Goal: Check status: Check status

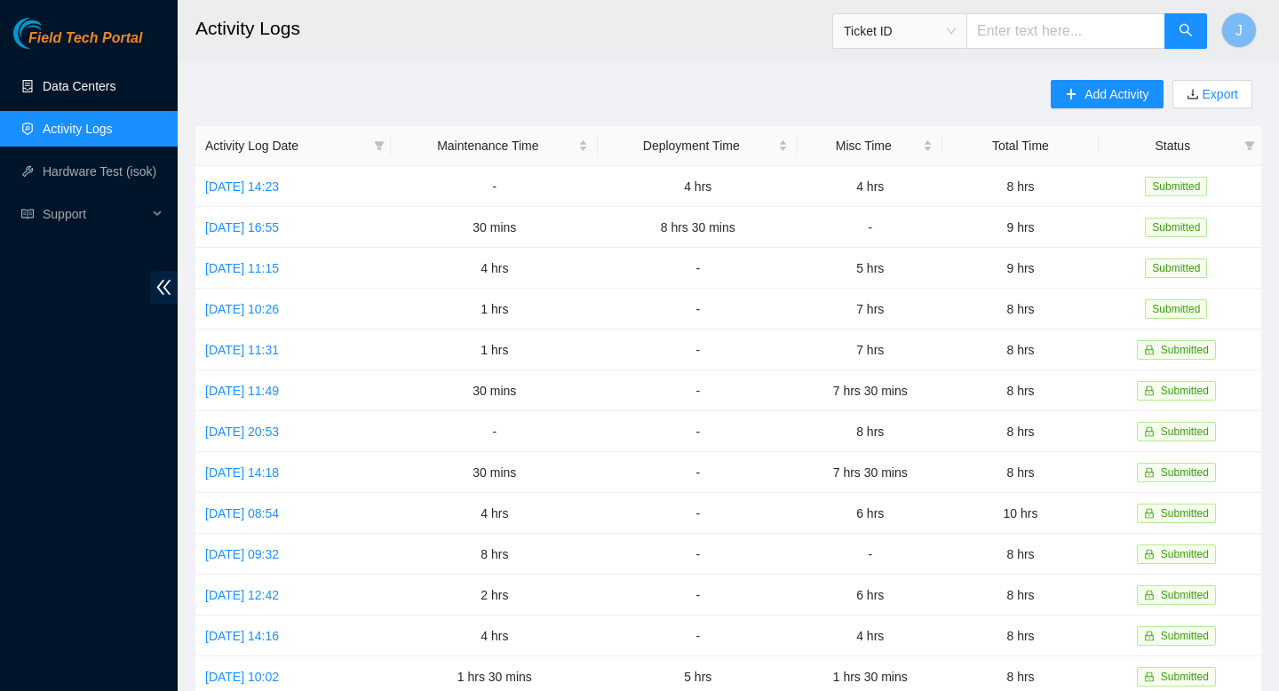
click at [115, 83] on link "Data Centers" at bounding box center [79, 86] width 73 height 14
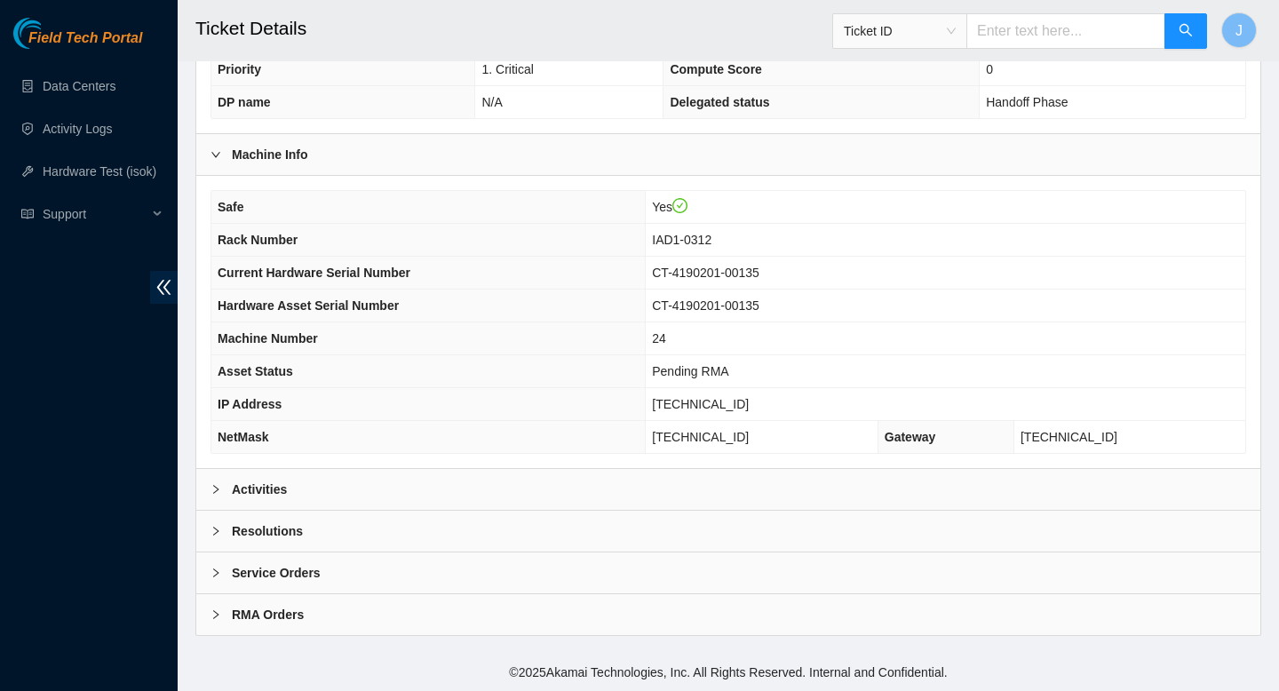
scroll to position [514, 0]
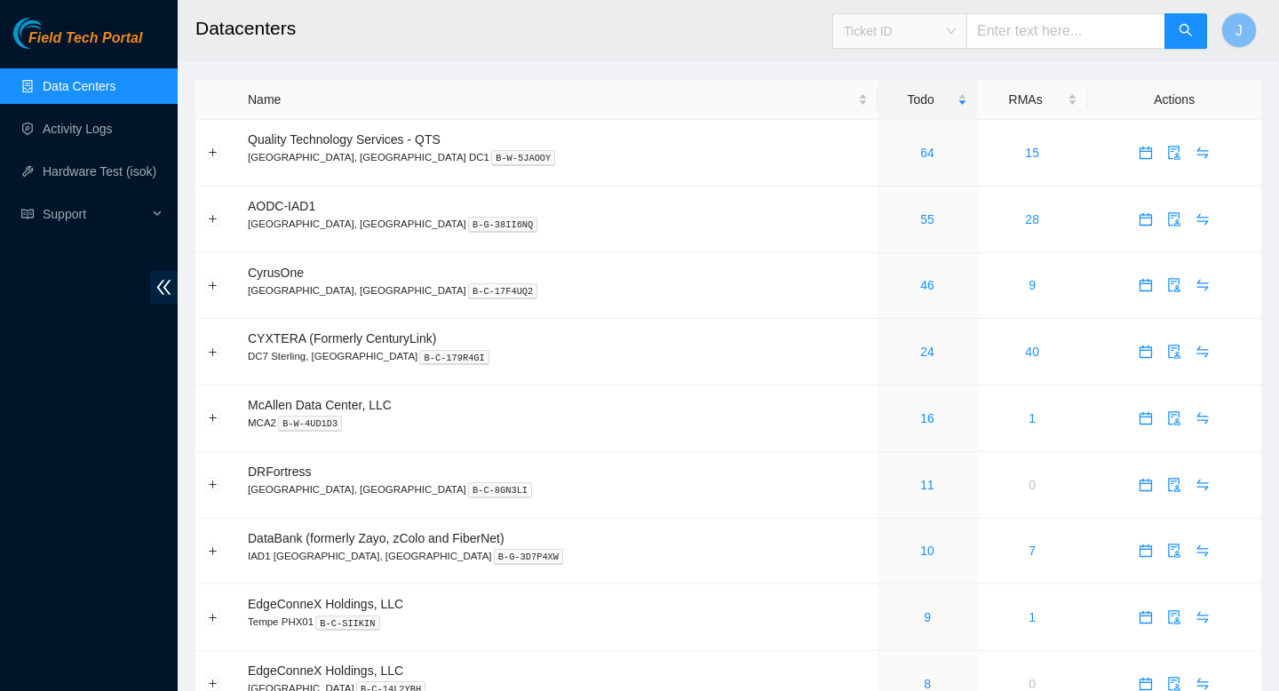
click at [956, 39] on span "Ticket ID" at bounding box center [900, 31] width 112 height 27
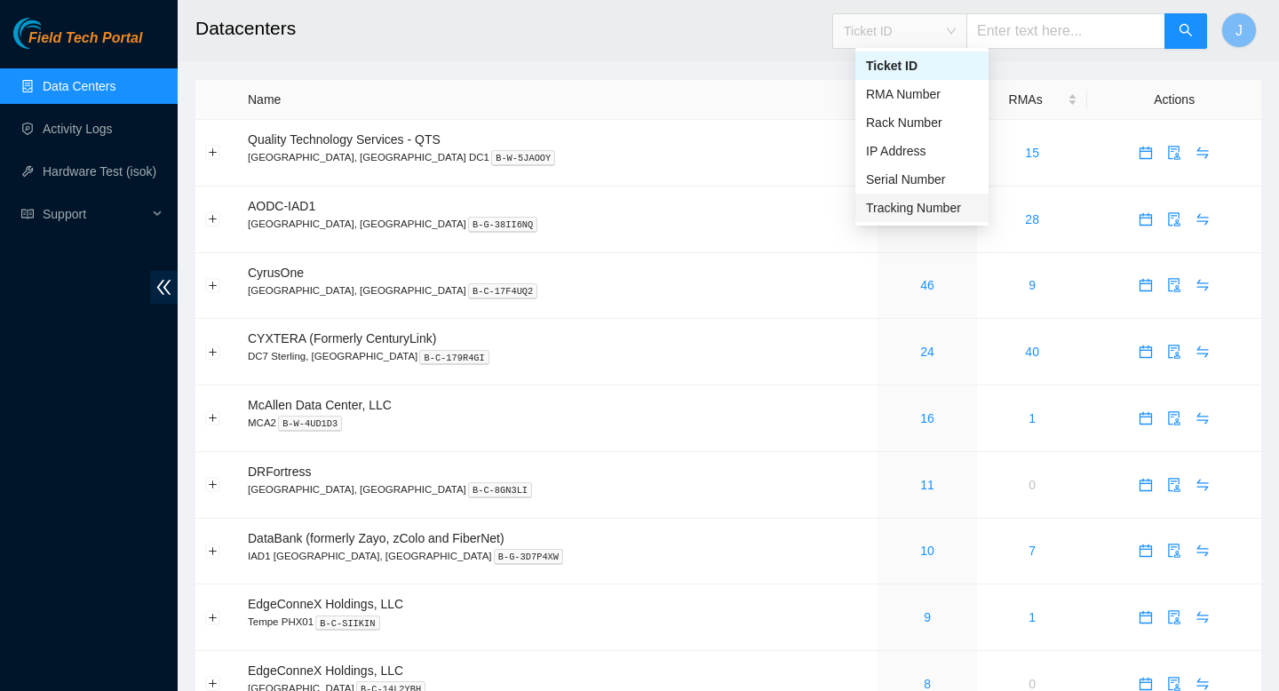
click at [910, 198] on div "Tracking Number" at bounding box center [922, 208] width 112 height 20
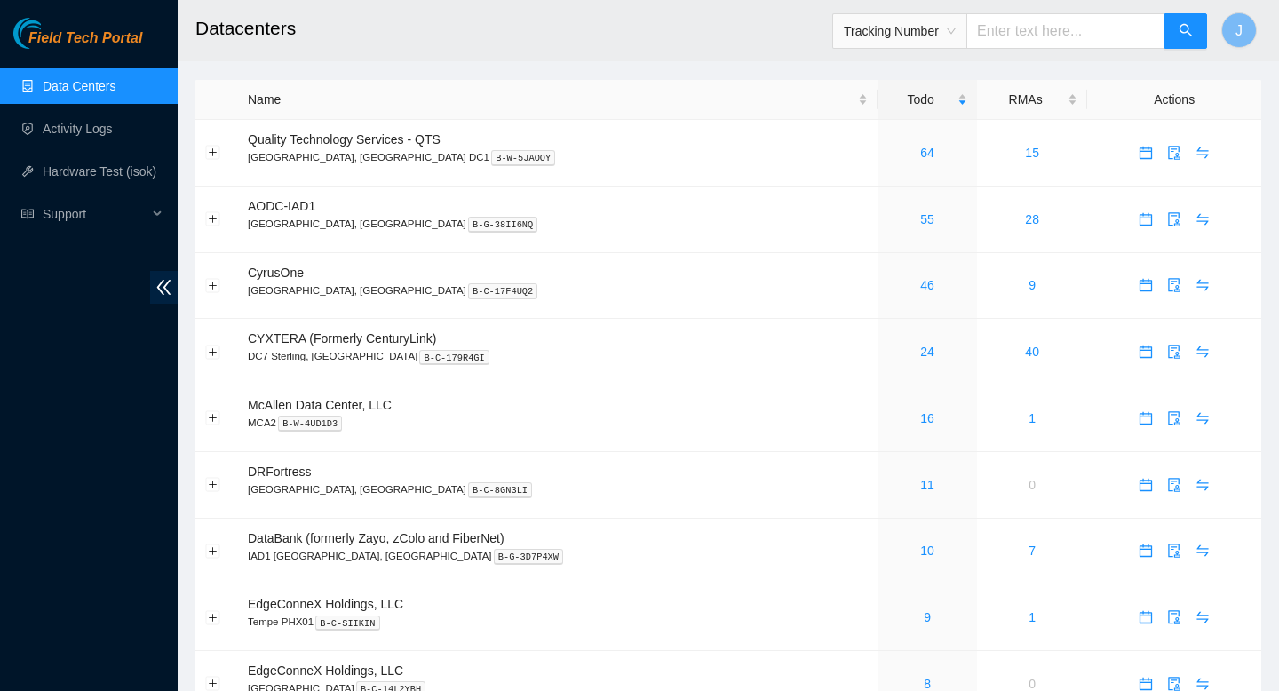
click at [1036, 38] on input "text" at bounding box center [1065, 31] width 199 height 36
type input "47366526130"
click at [1185, 29] on icon "search" at bounding box center [1186, 30] width 14 height 14
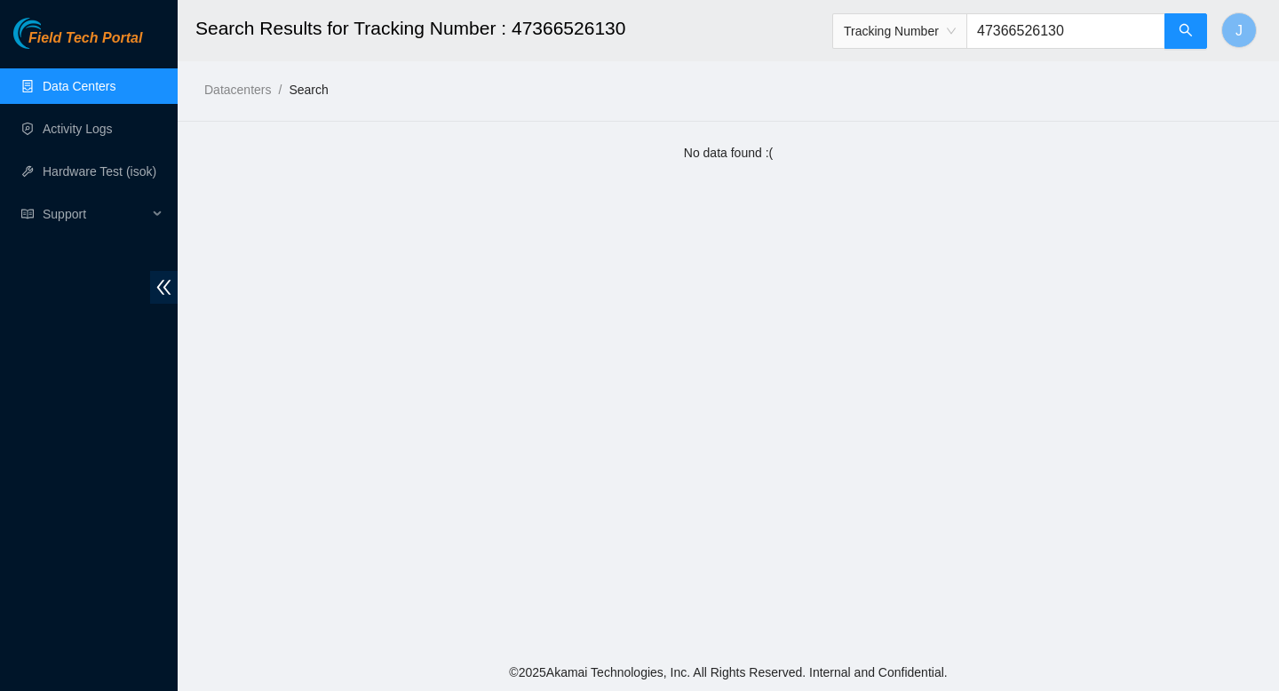
click at [1075, 34] on input "47366526130" at bounding box center [1065, 31] width 199 height 36
type input "473665216130"
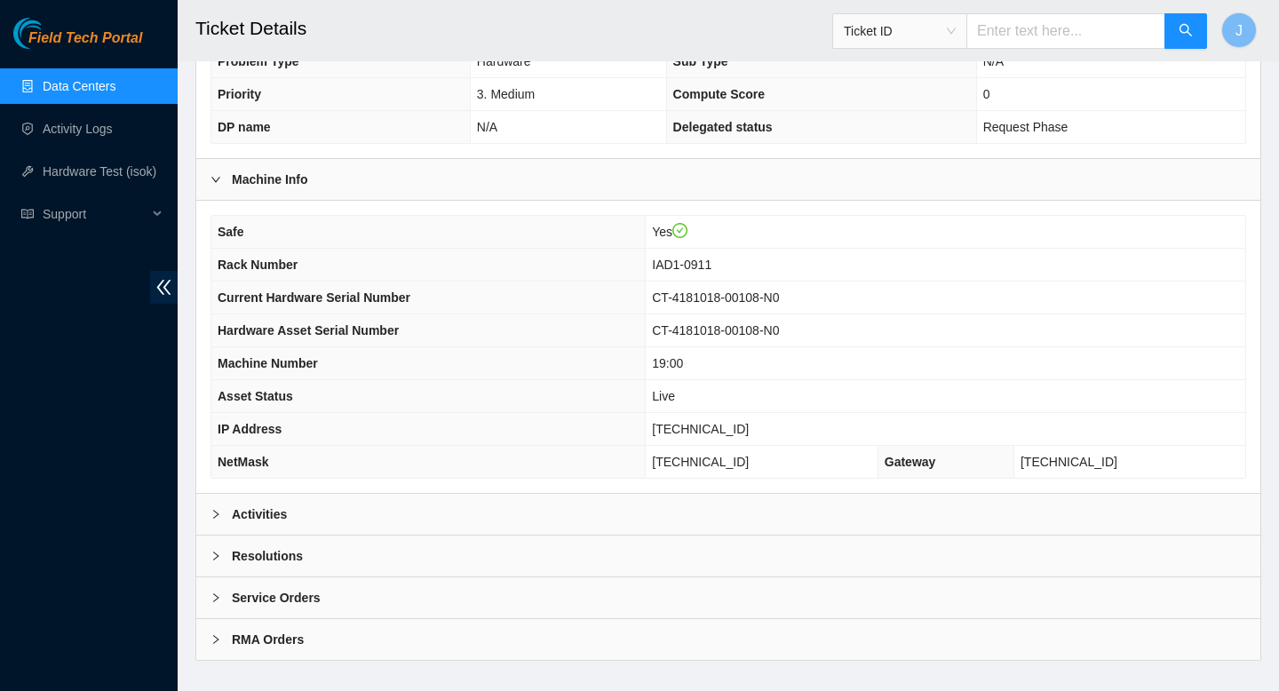
scroll to position [514, 0]
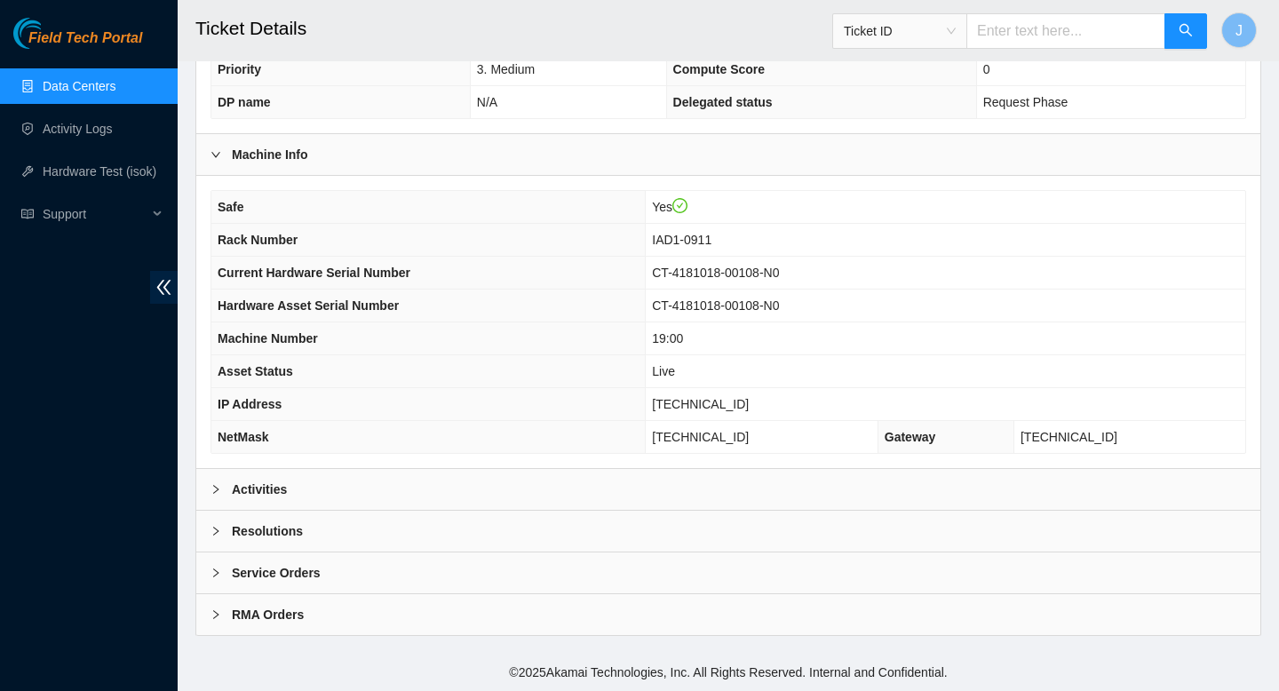
click at [669, 498] on div "Activities" at bounding box center [728, 489] width 1064 height 41
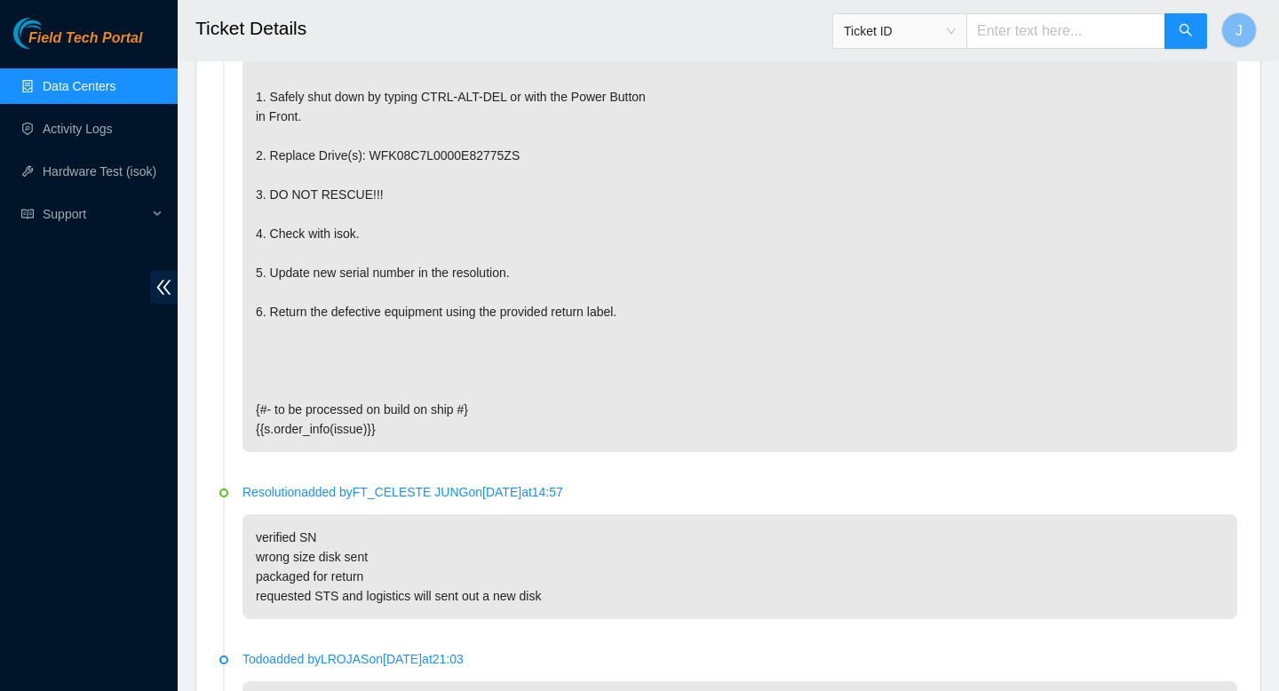
scroll to position [1188, 0]
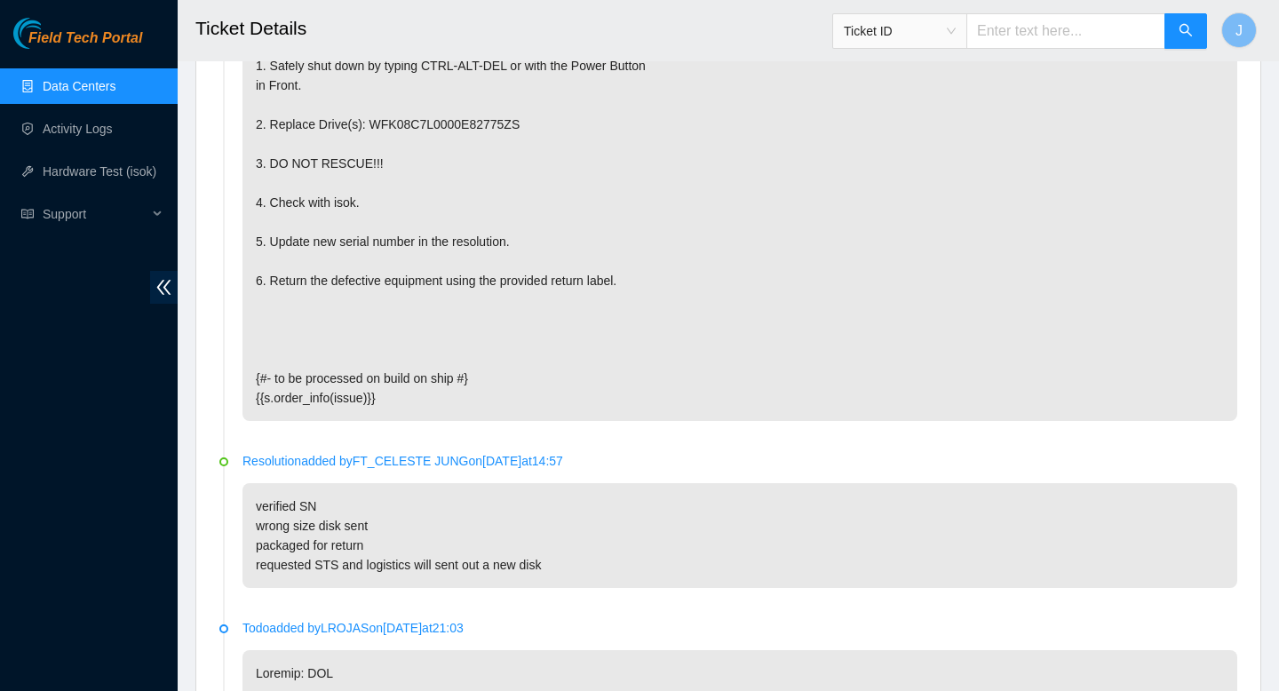
click at [953, 26] on span "Ticket ID" at bounding box center [900, 31] width 112 height 27
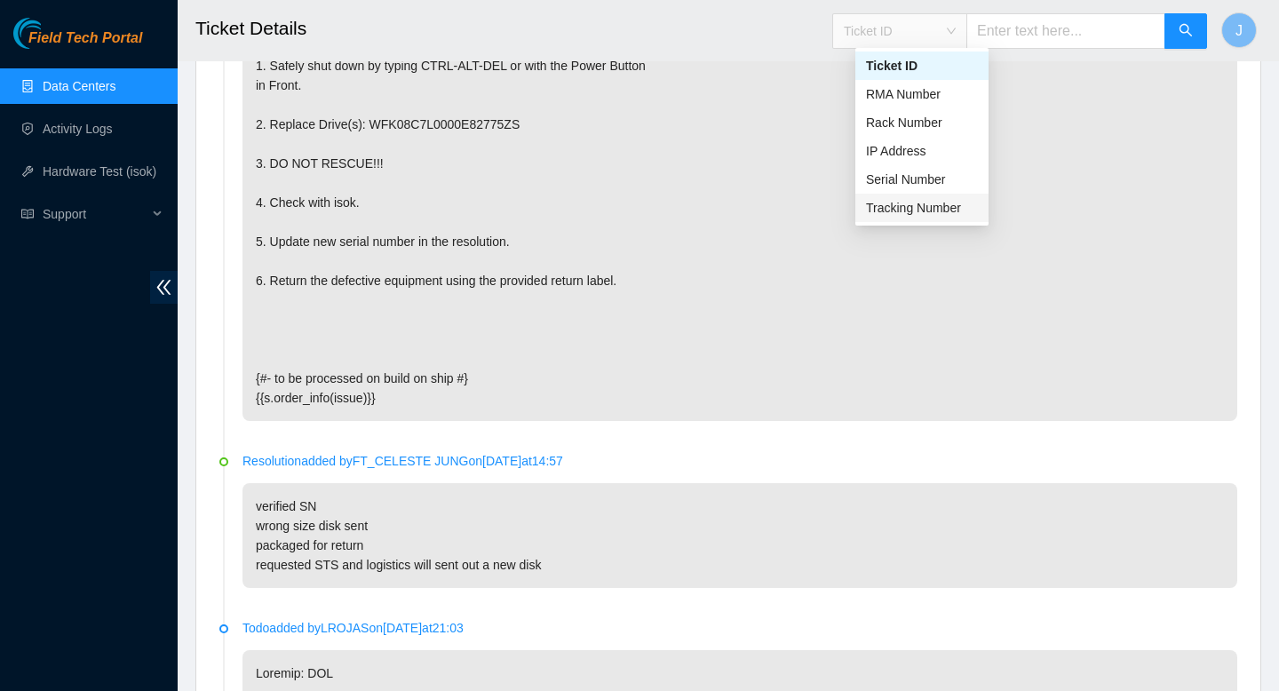
click at [909, 209] on div "Tracking Number" at bounding box center [922, 208] width 112 height 20
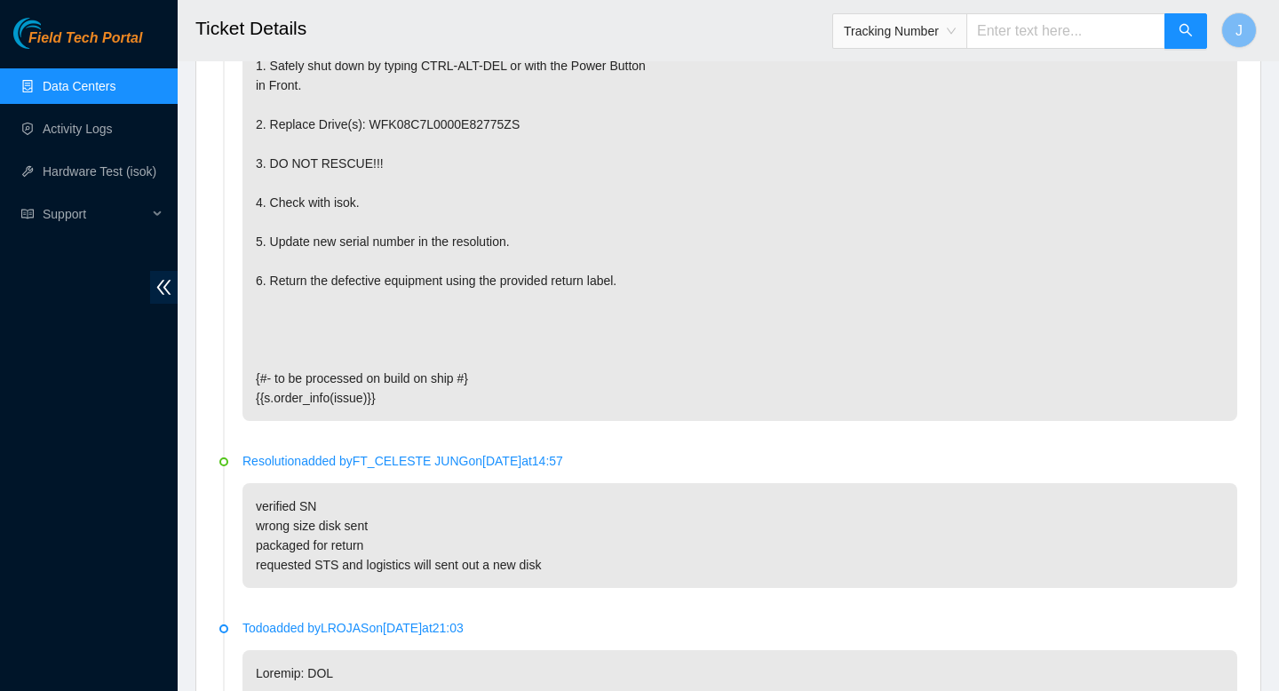
click at [1072, 24] on input "text" at bounding box center [1065, 31] width 199 height 36
type input "463470046233"
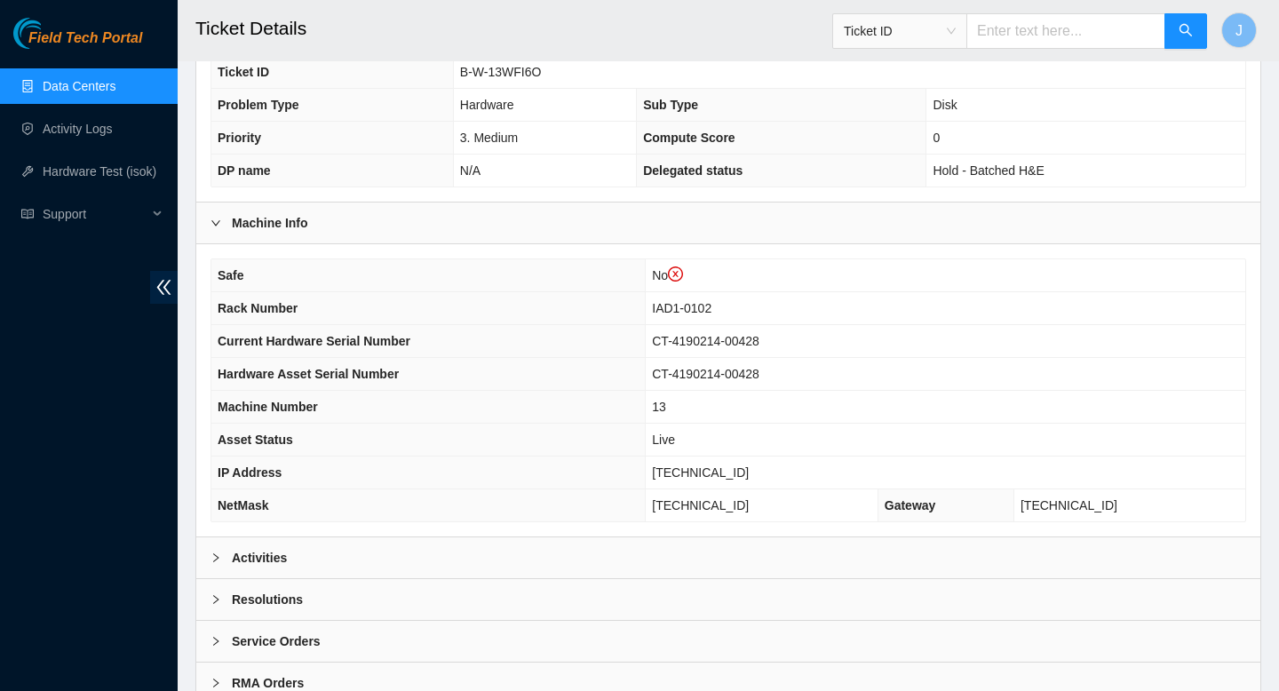
scroll to position [483, 0]
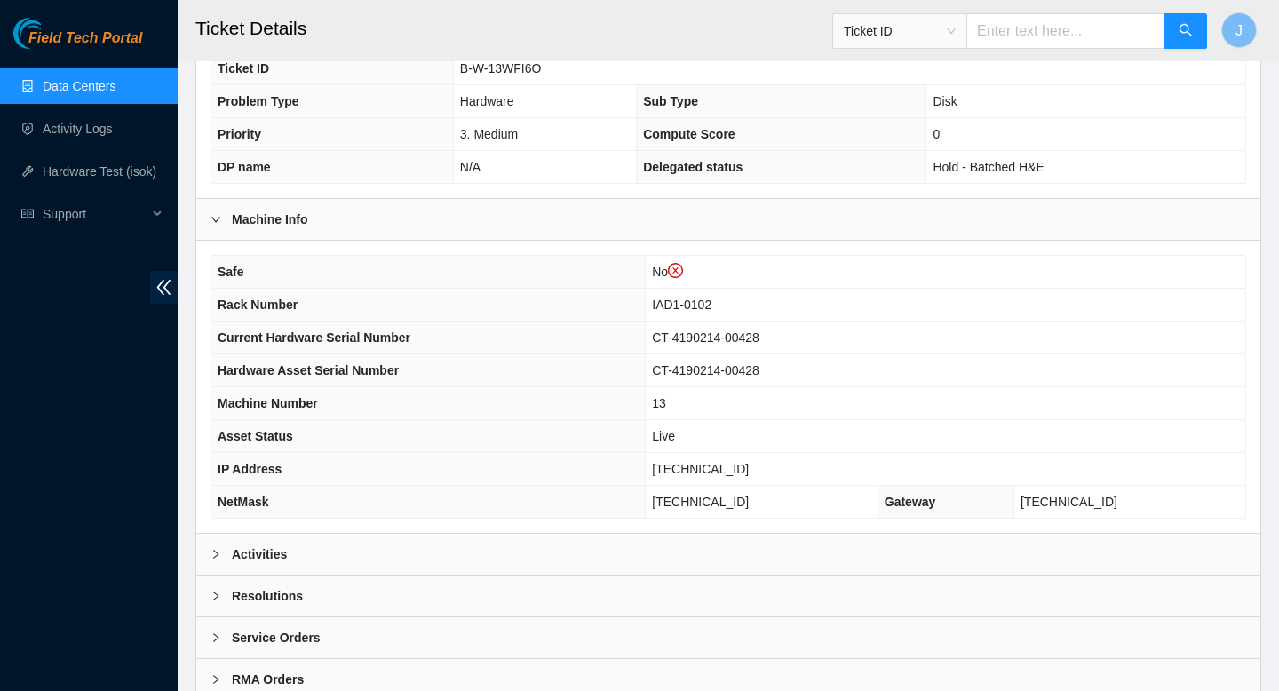
click at [1021, 42] on input "text" at bounding box center [1065, 31] width 199 height 36
type input "463470046336"
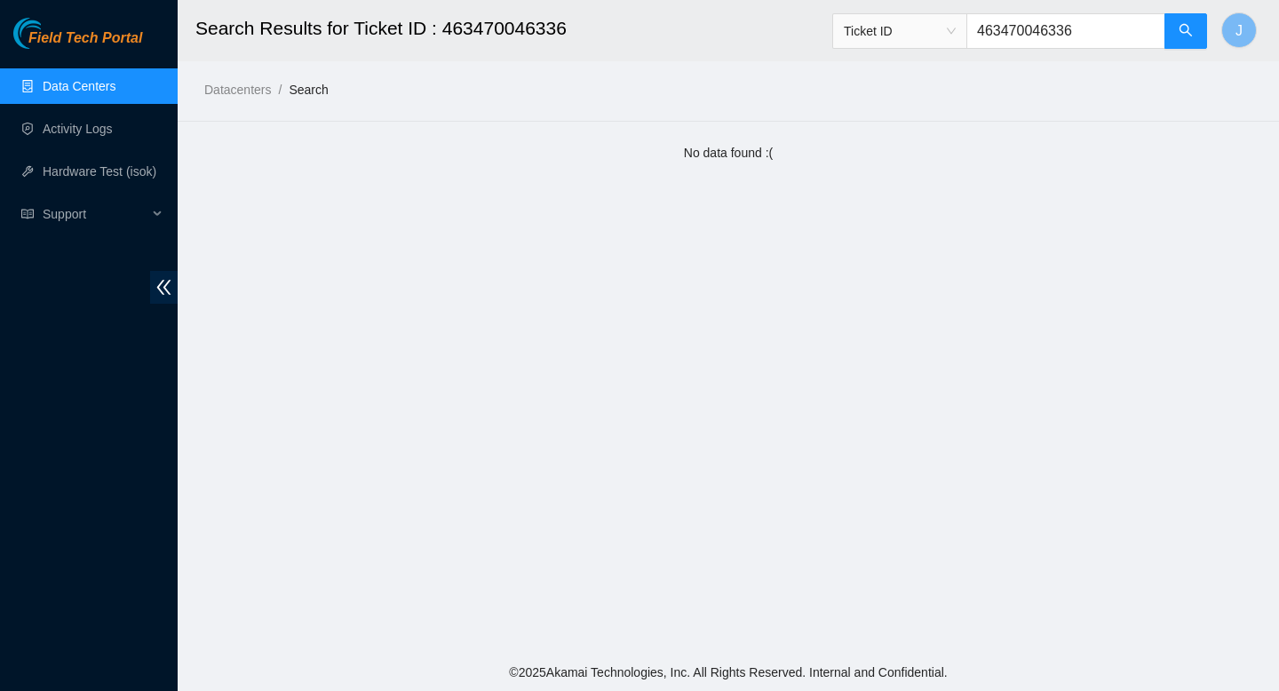
click at [956, 28] on span "Ticket ID" at bounding box center [900, 31] width 112 height 27
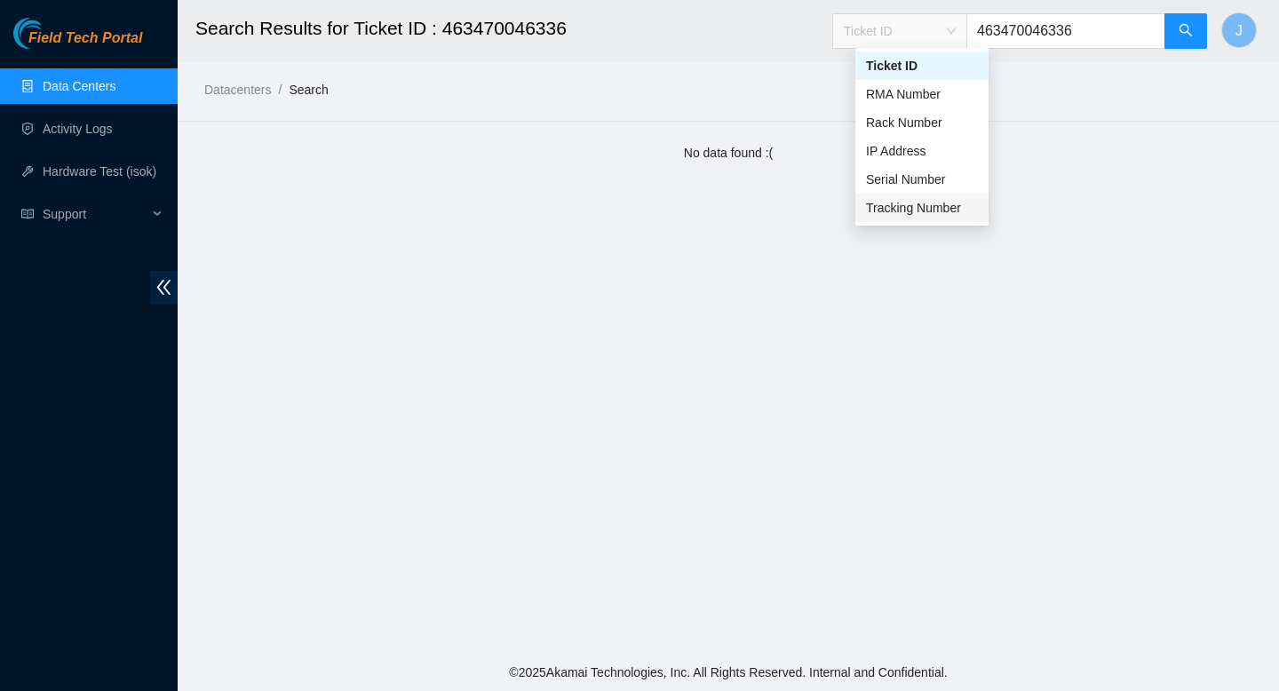
click at [907, 209] on div "Tracking Number" at bounding box center [922, 208] width 112 height 20
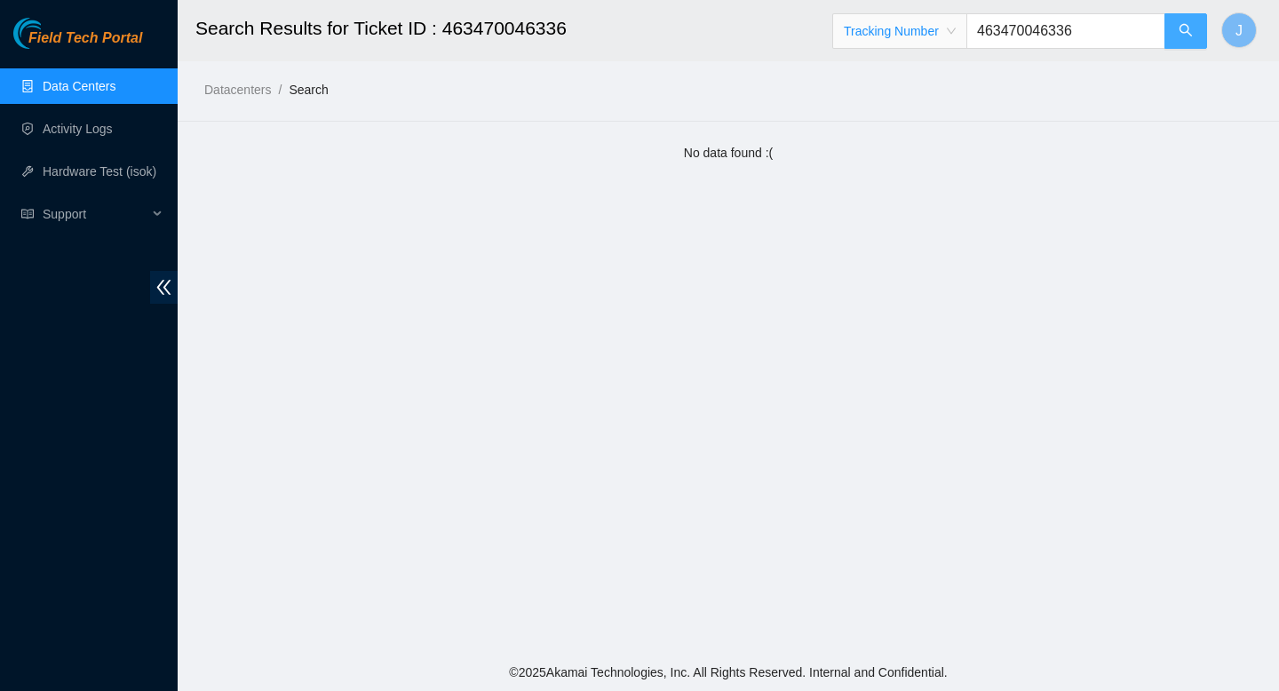
click at [1180, 31] on icon "search" at bounding box center [1186, 30] width 12 height 12
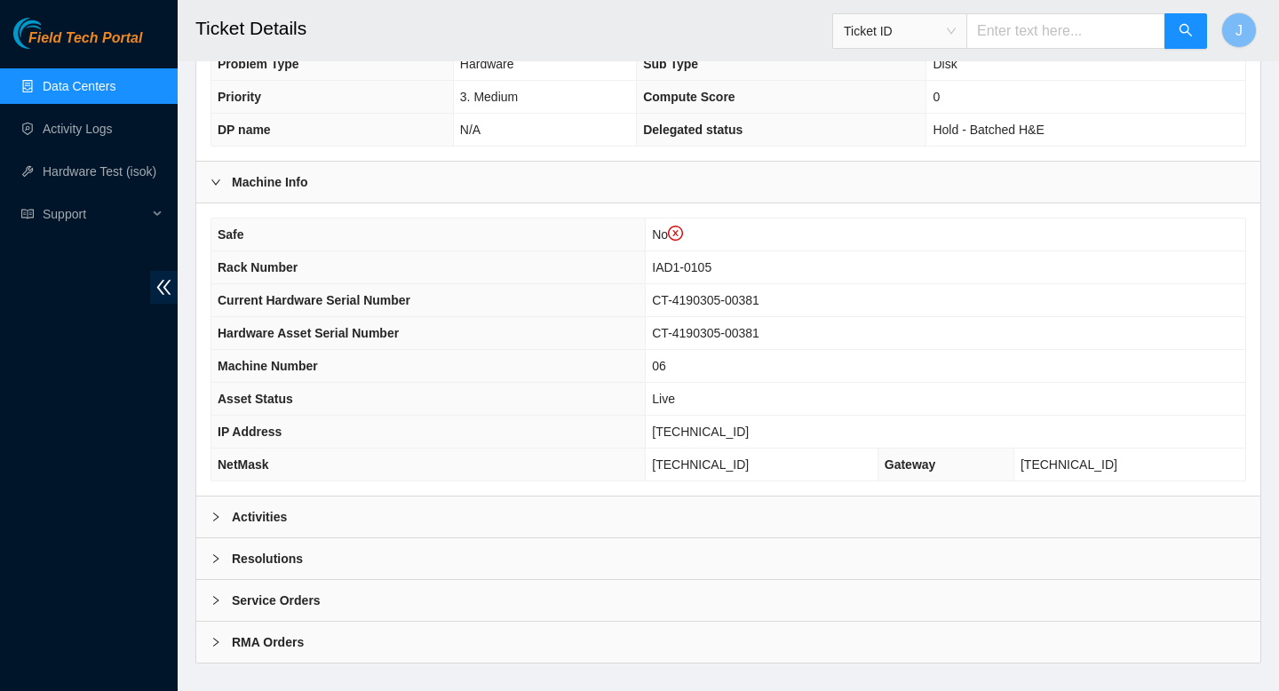
scroll to position [548, 0]
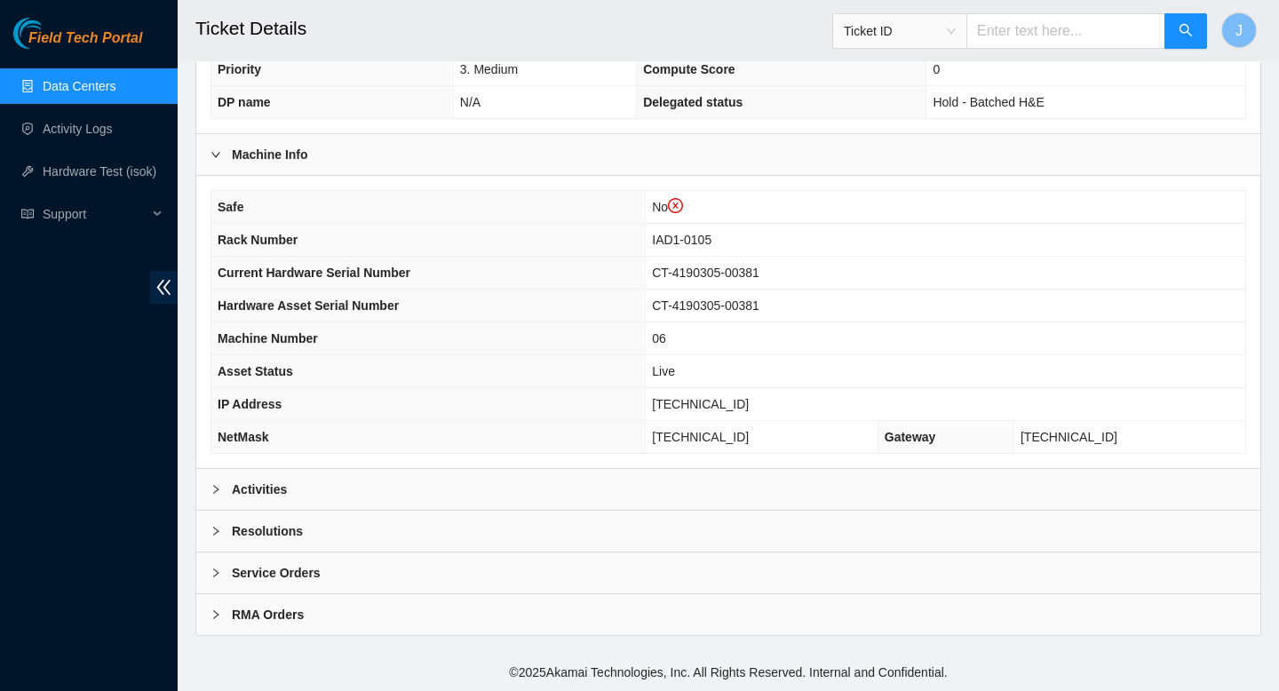
click at [490, 491] on div "Activities" at bounding box center [728, 489] width 1064 height 41
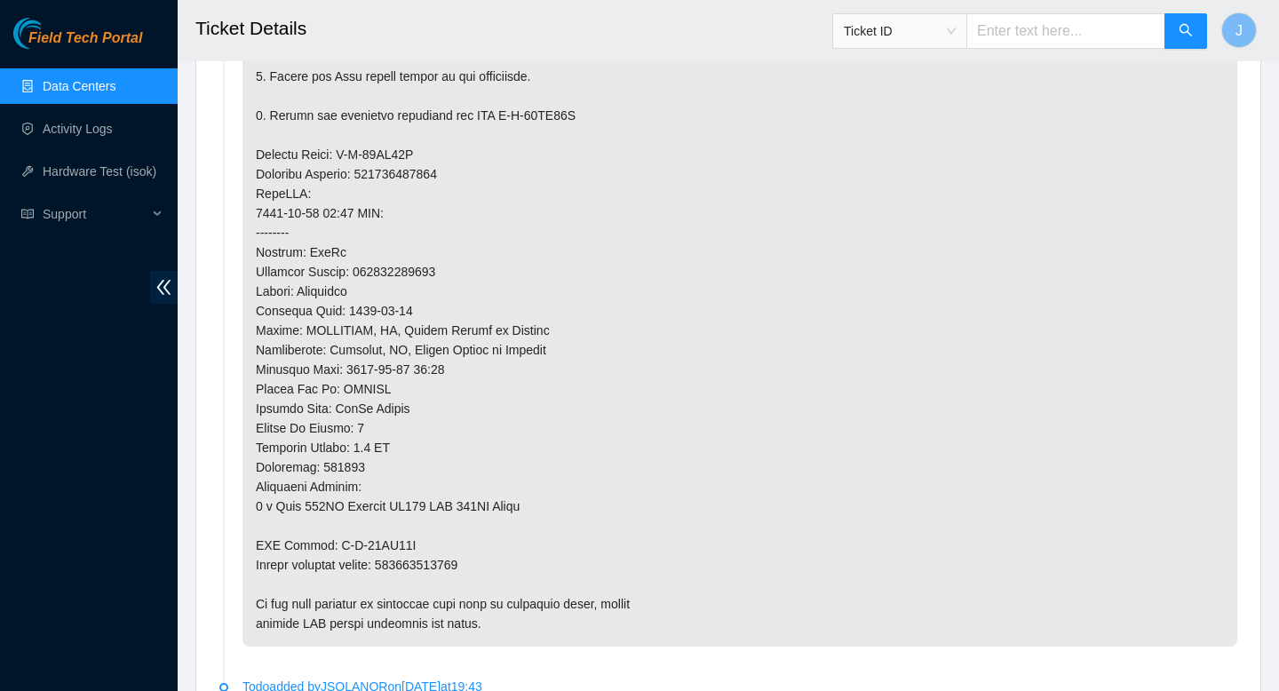
scroll to position [1394, 0]
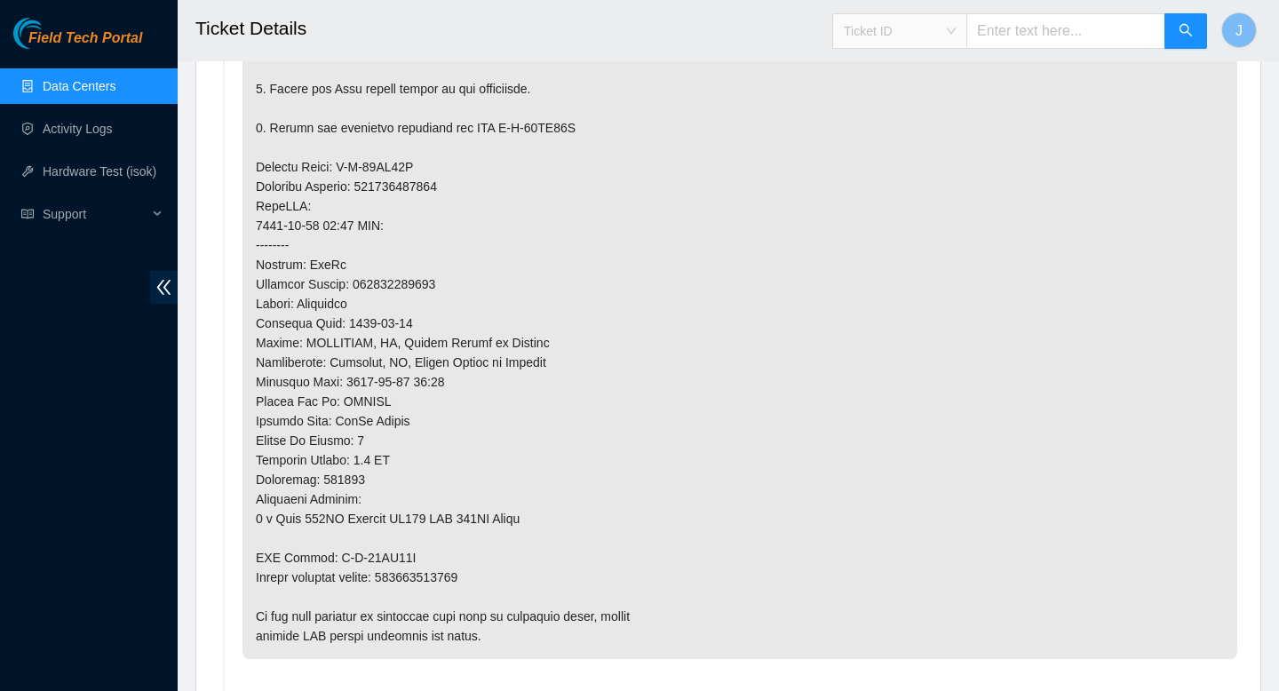
click at [918, 31] on span "Ticket ID" at bounding box center [900, 31] width 112 height 27
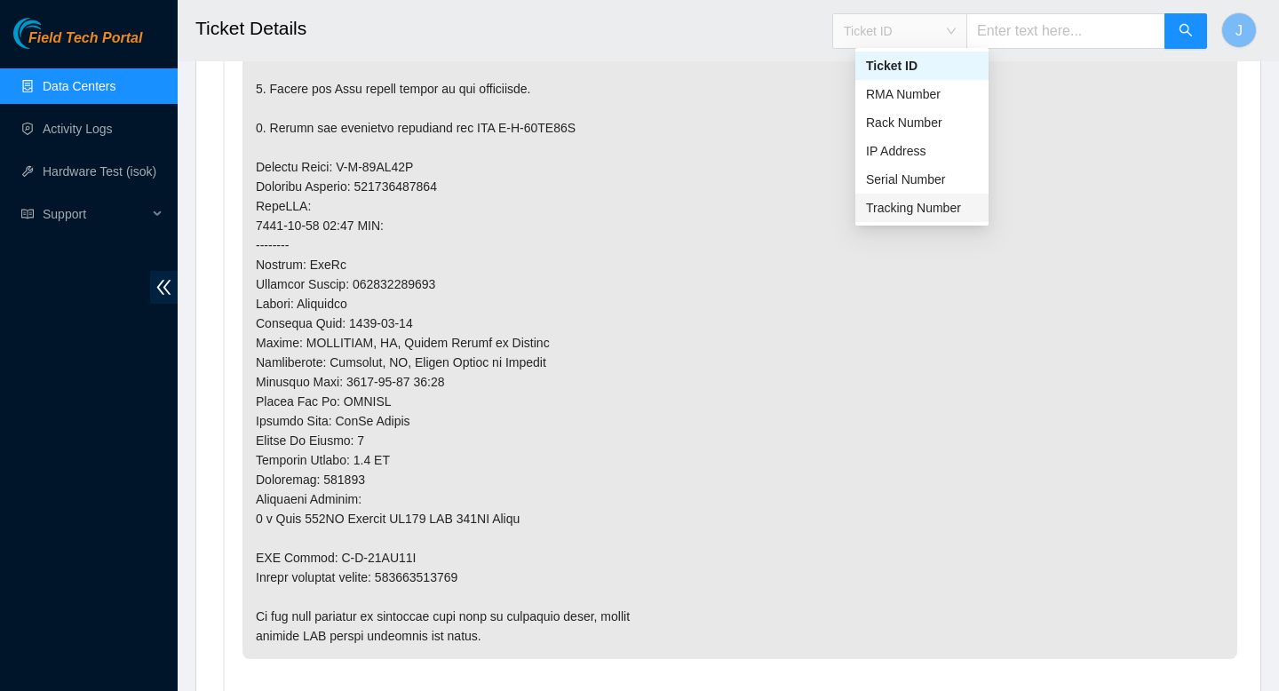
click at [894, 205] on div "Tracking Number" at bounding box center [922, 208] width 112 height 20
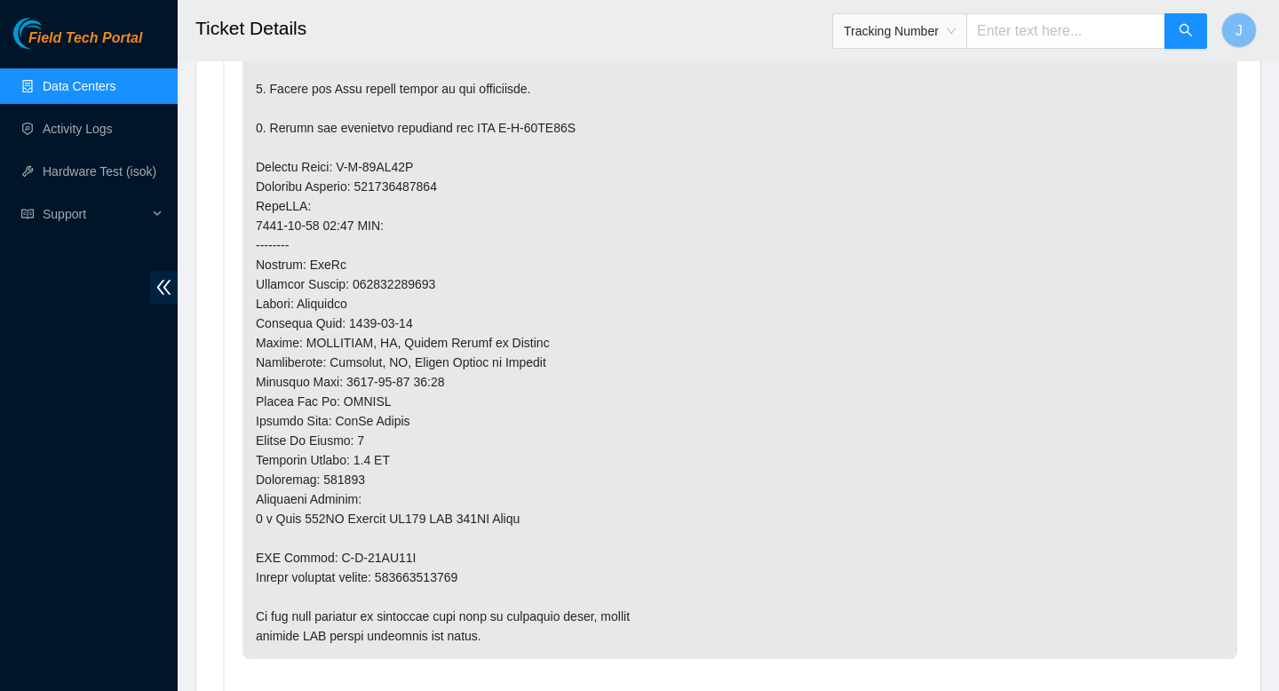
click at [1076, 31] on input "text" at bounding box center [1065, 31] width 199 height 36
type input "4634"
click at [1055, 23] on input "4634" at bounding box center [1065, 31] width 199 height 36
type input "463470046233"
click at [1179, 36] on icon "search" at bounding box center [1186, 30] width 14 height 14
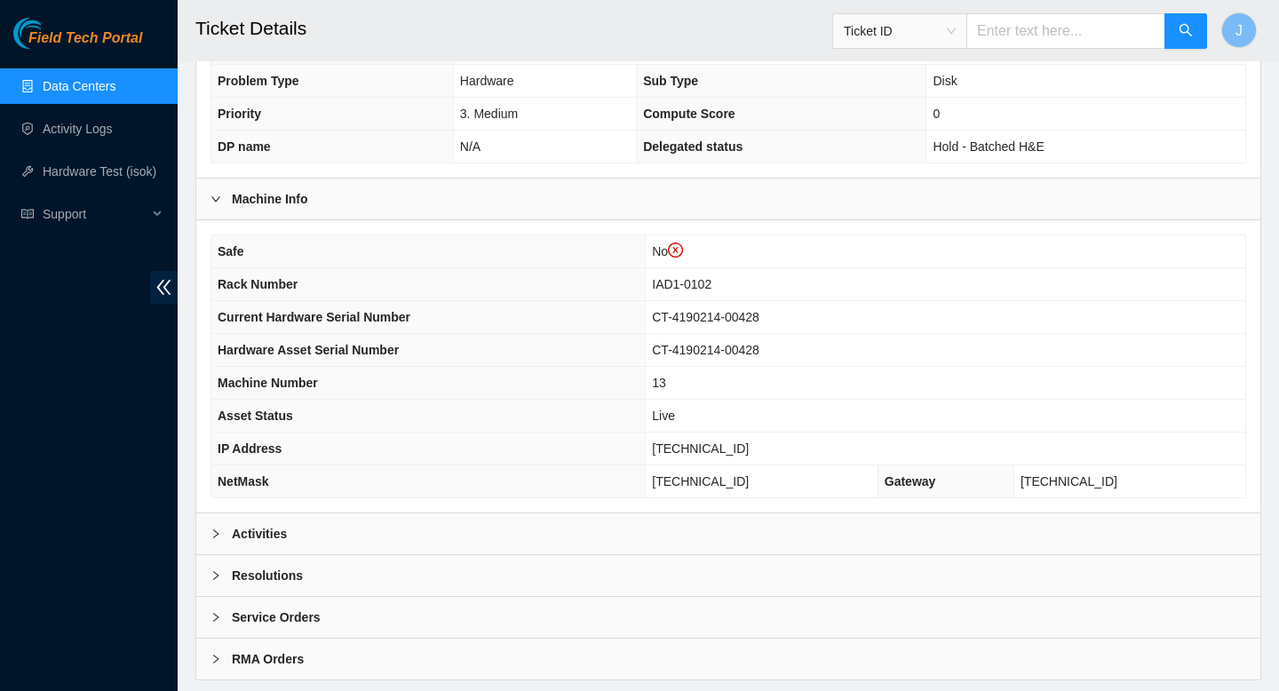
scroll to position [548, 0]
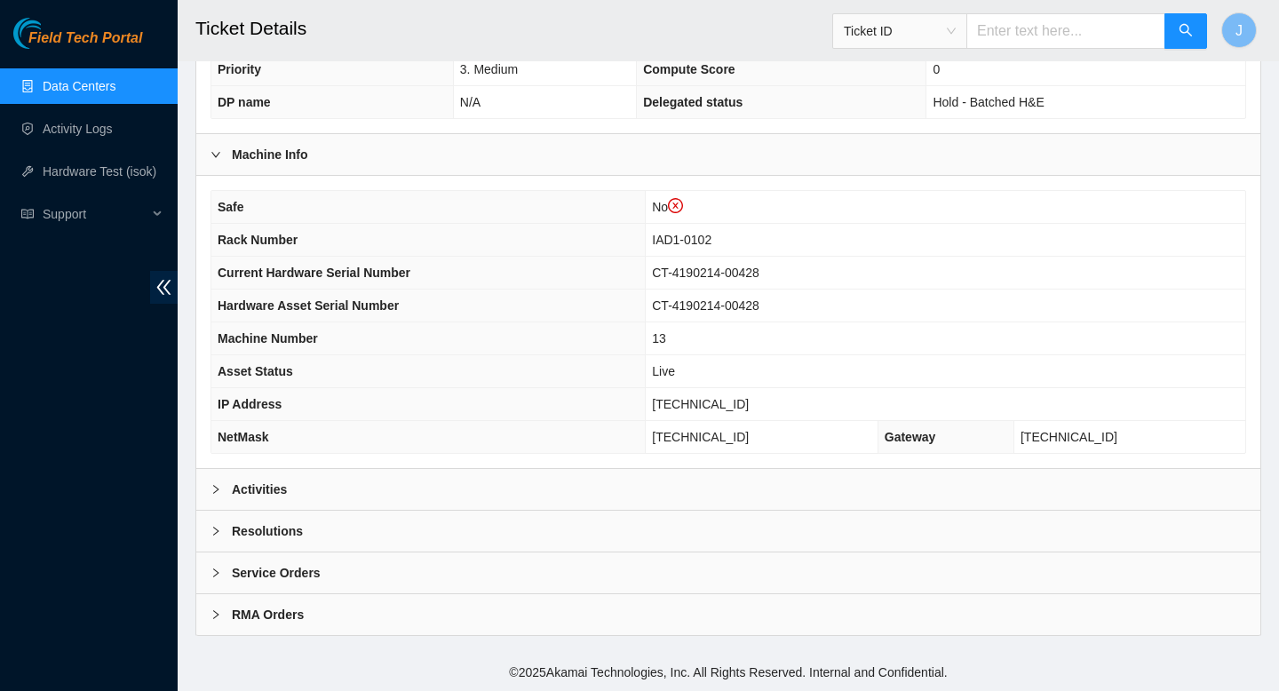
click at [825, 482] on div "Activities" at bounding box center [728, 489] width 1064 height 41
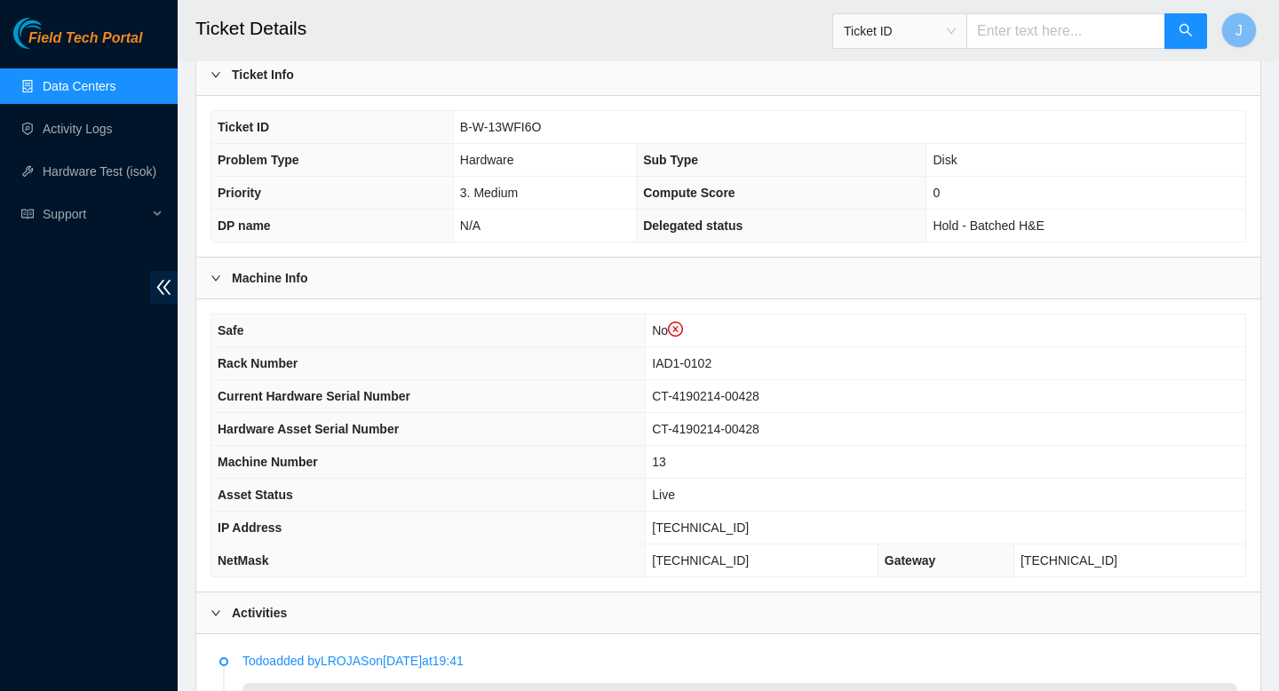
scroll to position [420, 0]
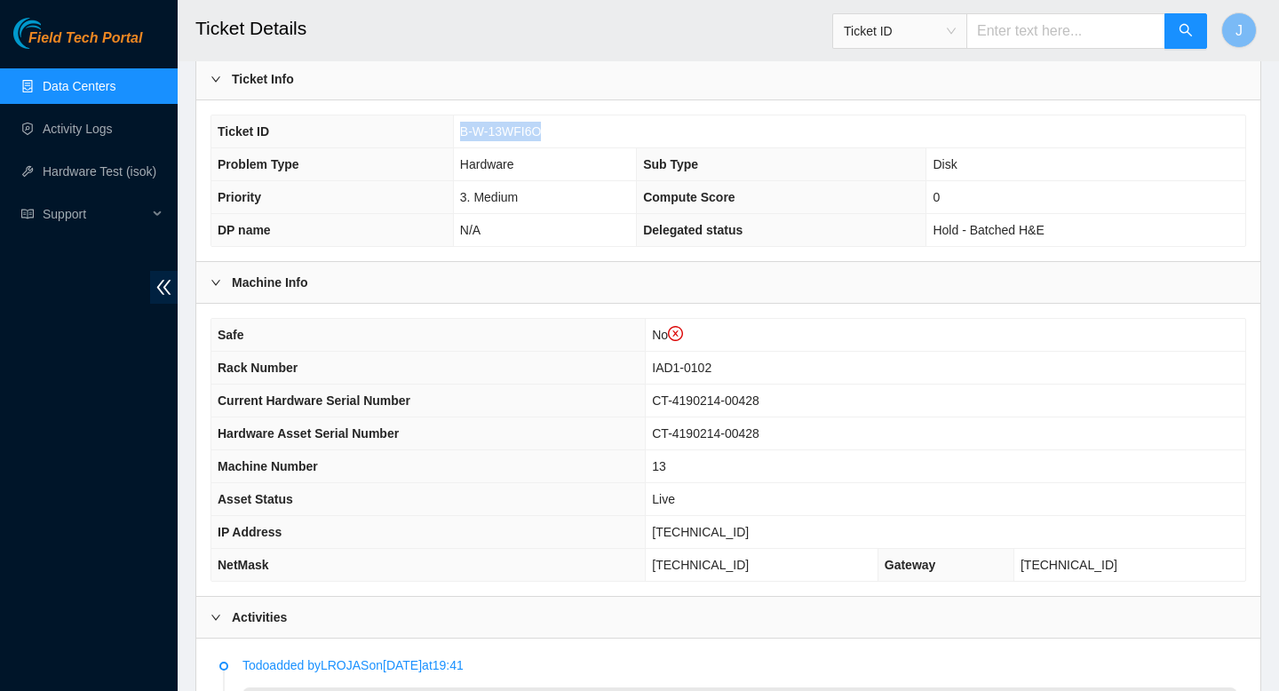
drag, startPoint x: 552, startPoint y: 132, endPoint x: 461, endPoint y: 135, distance: 91.5
click at [461, 135] on td "B-W-13WFI6O" at bounding box center [849, 131] width 792 height 33
copy span "B-W-13WFI6O"
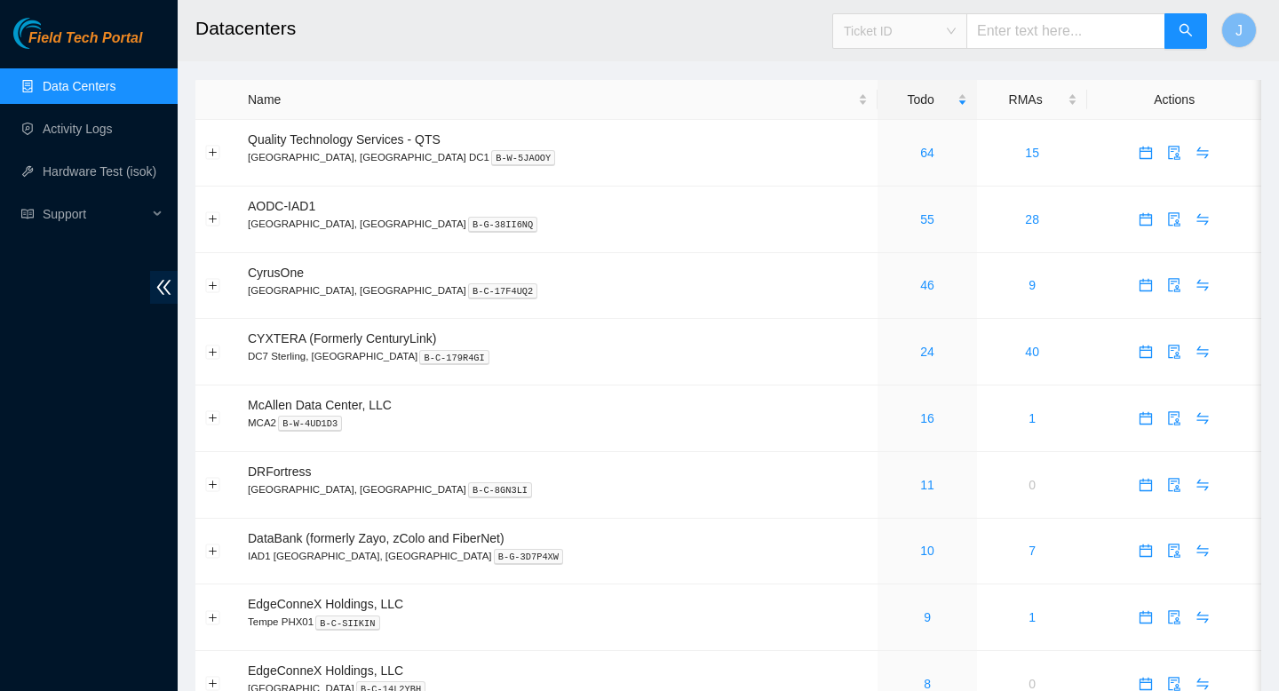
click at [954, 38] on span "Ticket ID" at bounding box center [900, 31] width 112 height 27
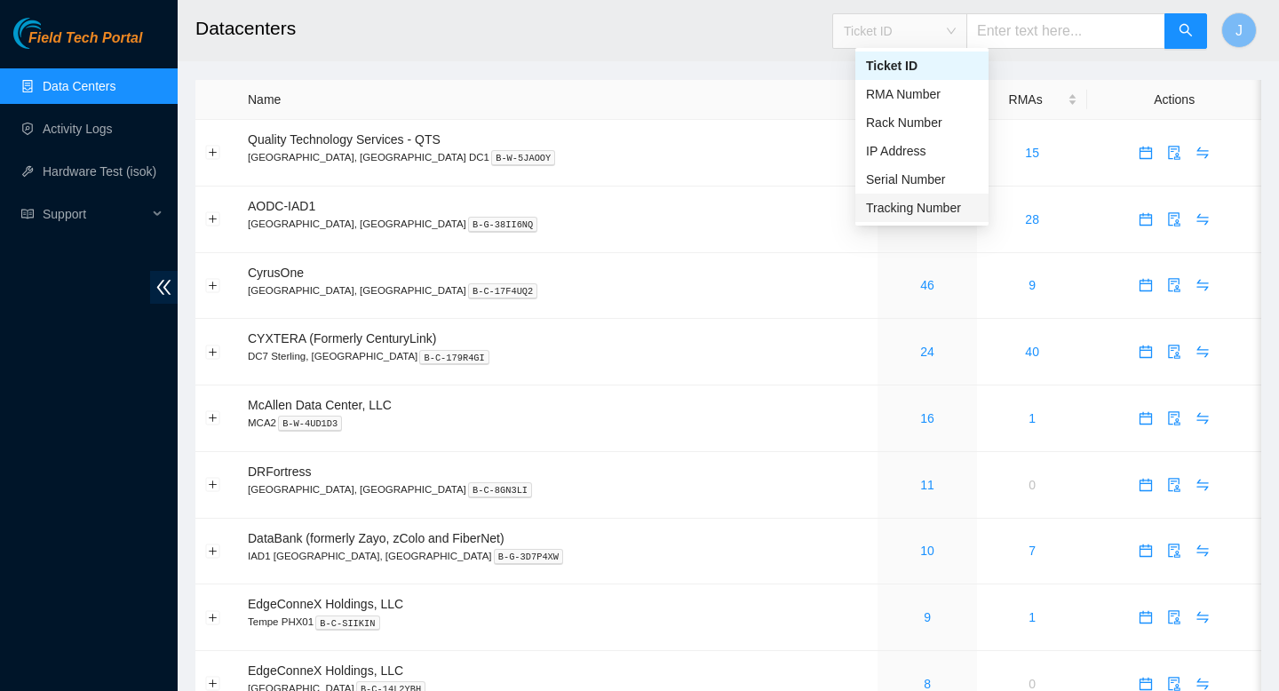
click at [937, 200] on div "Tracking Number" at bounding box center [922, 208] width 112 height 20
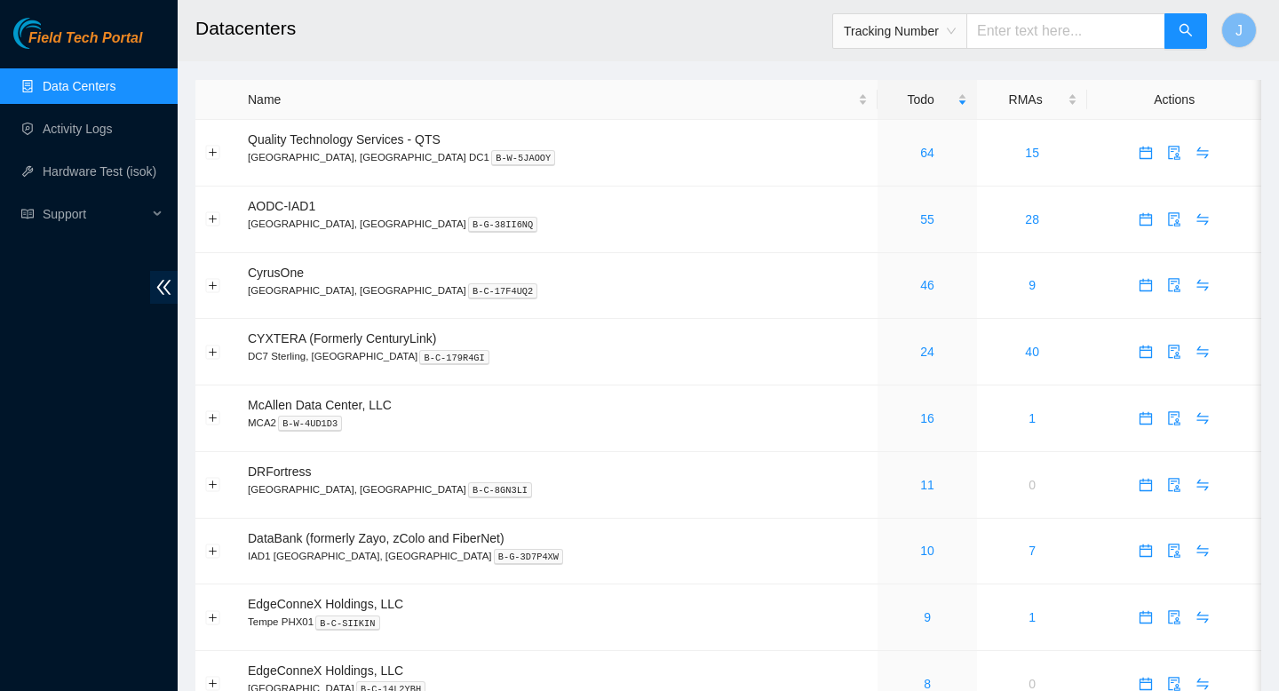
click at [1063, 38] on input "text" at bounding box center [1065, 31] width 199 height 36
type input "463670046336"
click at [1181, 36] on icon "search" at bounding box center [1186, 30] width 14 height 14
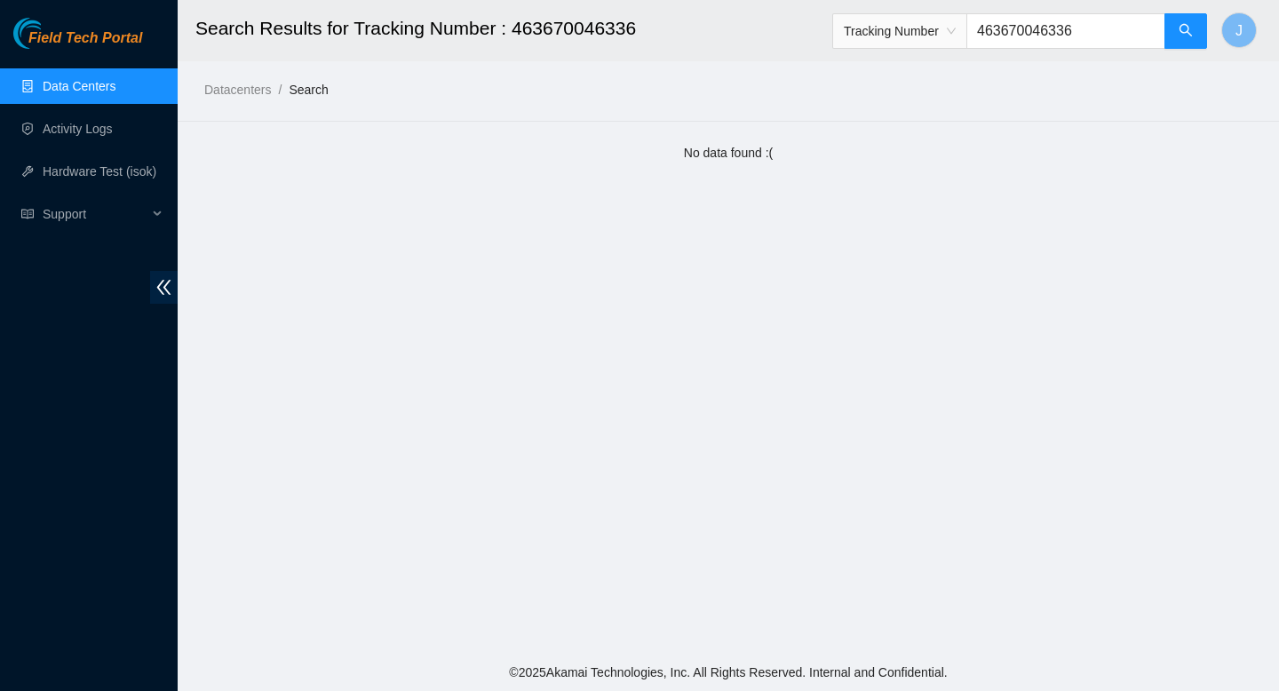
click at [1035, 38] on input "463670046336" at bounding box center [1065, 31] width 199 height 36
type input "463470046336"
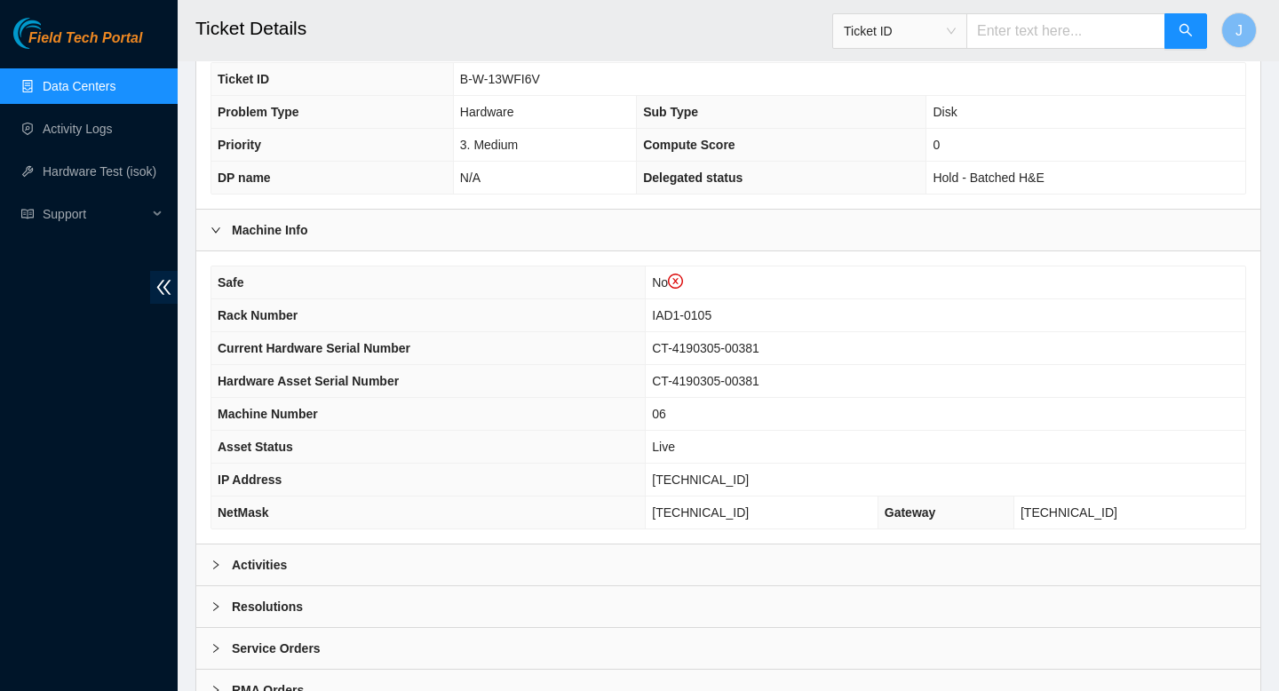
scroll to position [516, 0]
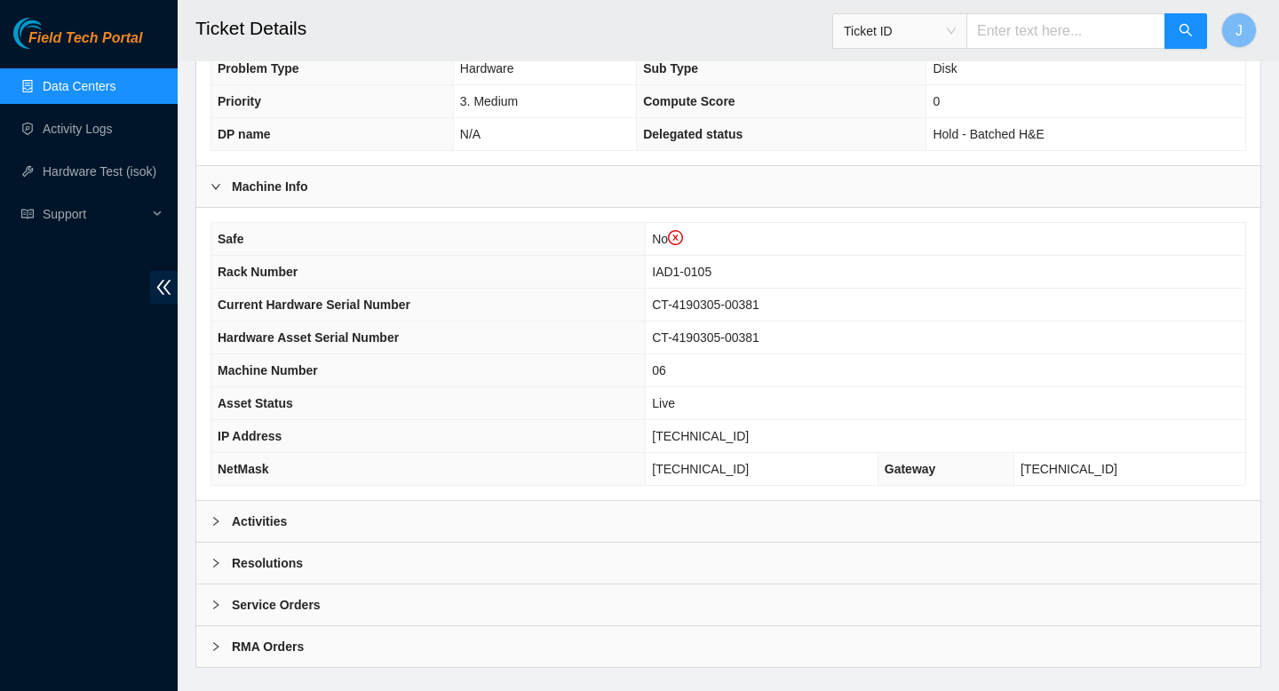
click at [591, 521] on div "Activities" at bounding box center [728, 521] width 1064 height 41
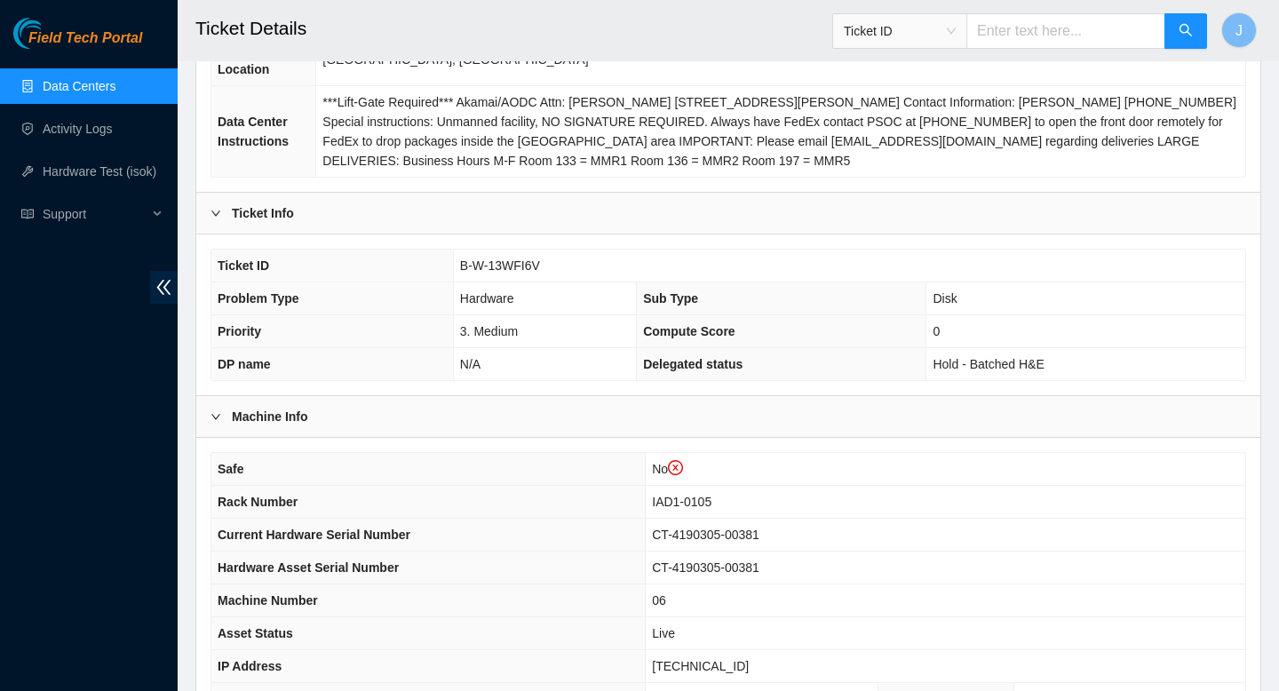
scroll to position [272, 0]
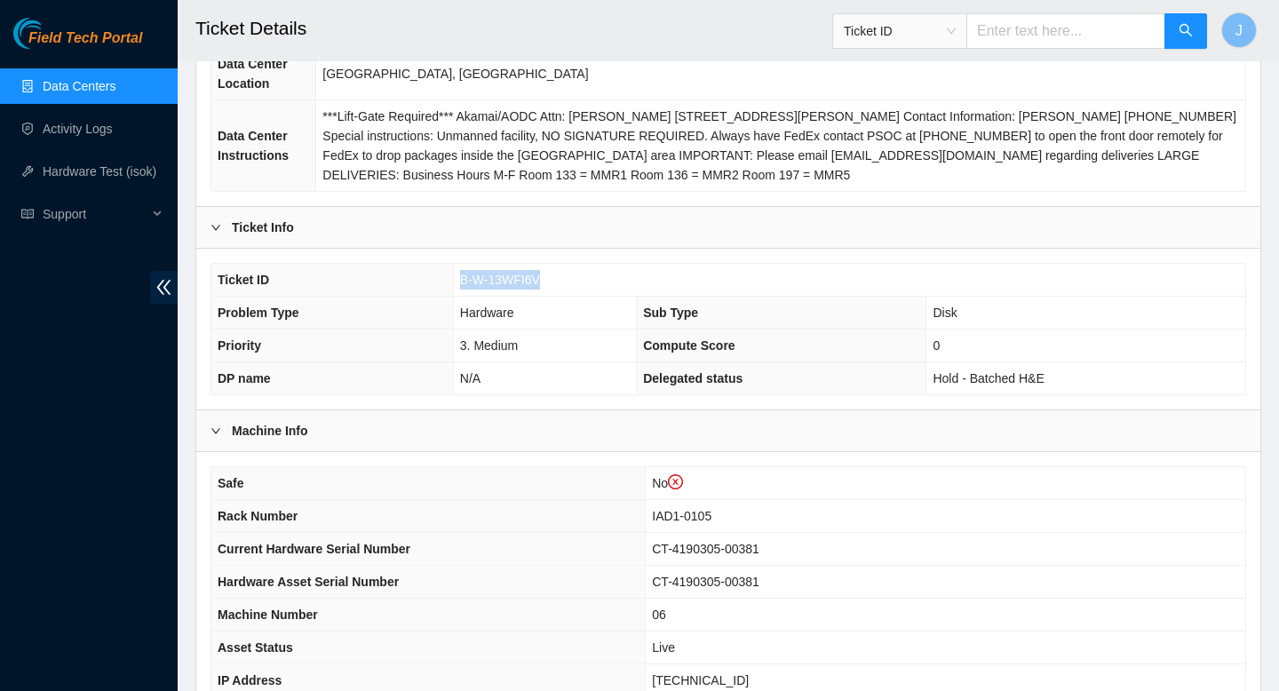
drag, startPoint x: 543, startPoint y: 281, endPoint x: 456, endPoint y: 281, distance: 87.0
click at [456, 281] on td "B-W-13WFI6V" at bounding box center [849, 280] width 792 height 33
copy span "B-W-13WFI6V"
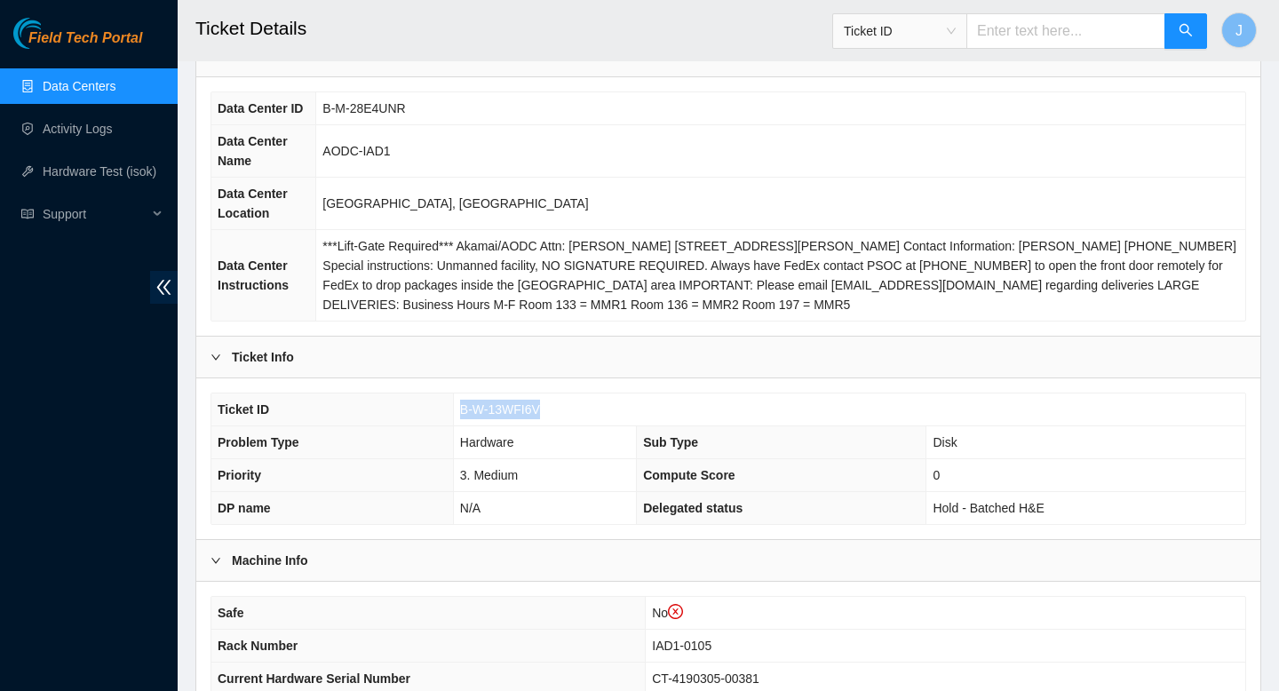
scroll to position [112, 0]
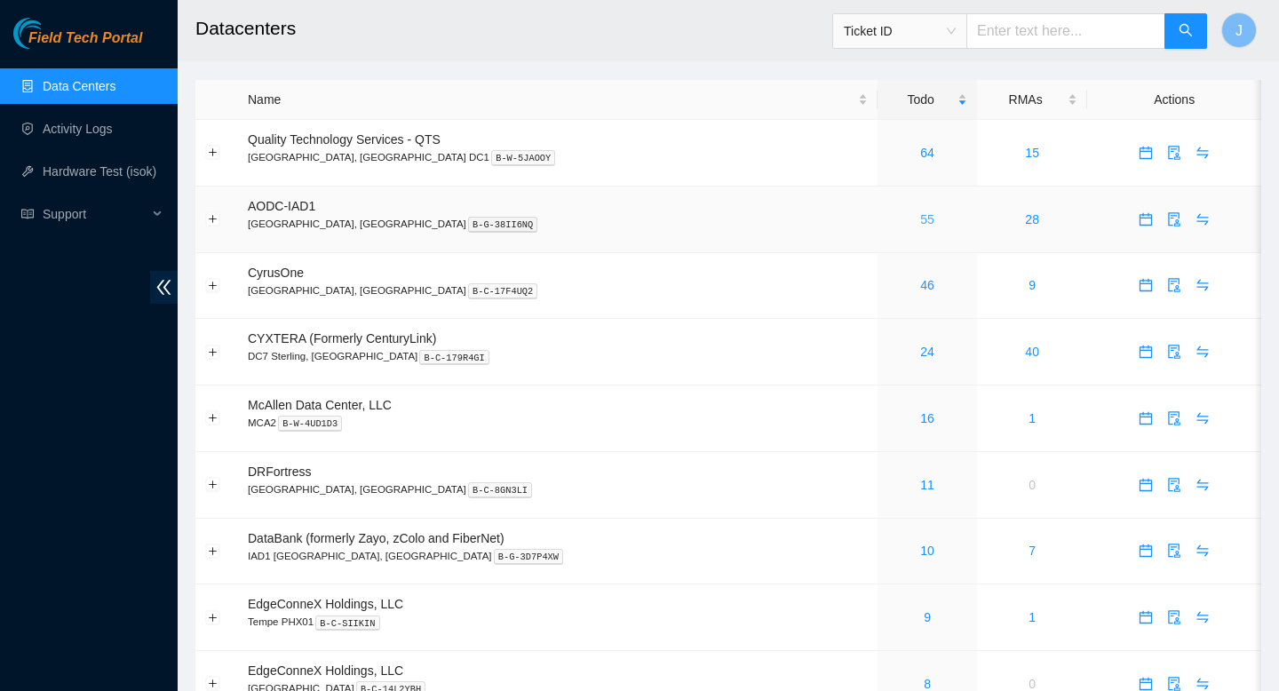
click at [920, 216] on link "55" at bounding box center [927, 219] width 14 height 14
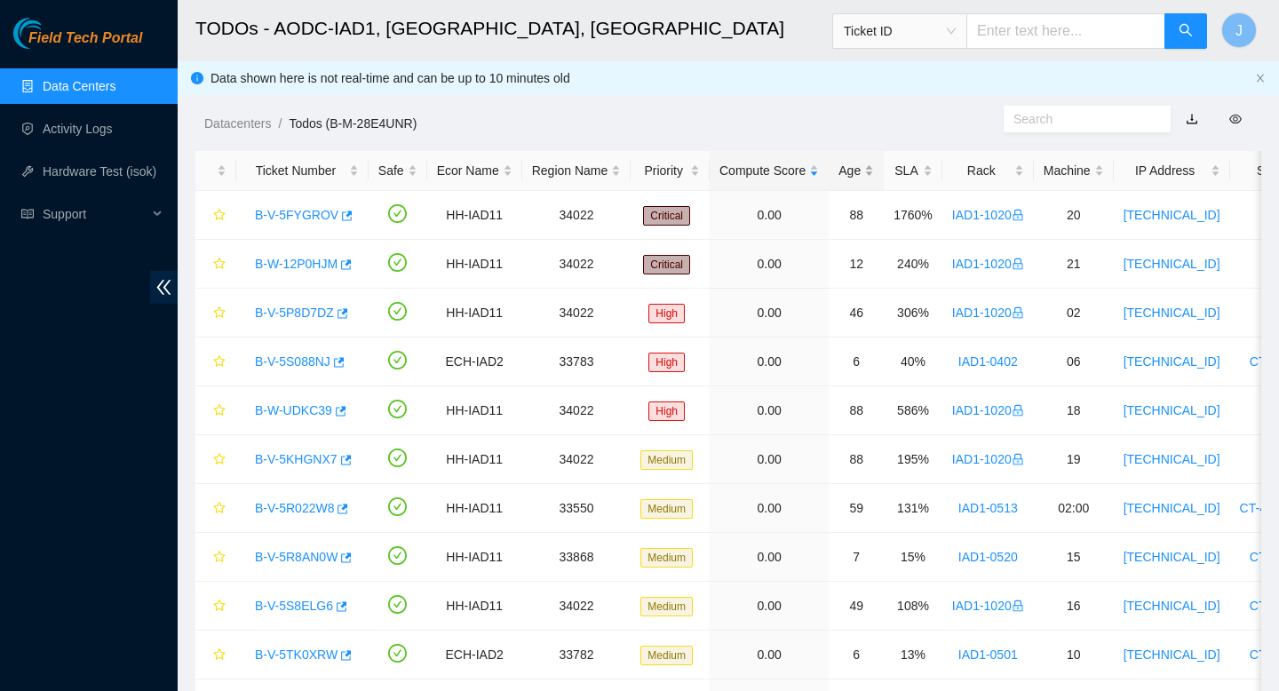
click at [874, 167] on div "Age" at bounding box center [856, 171] width 36 height 20
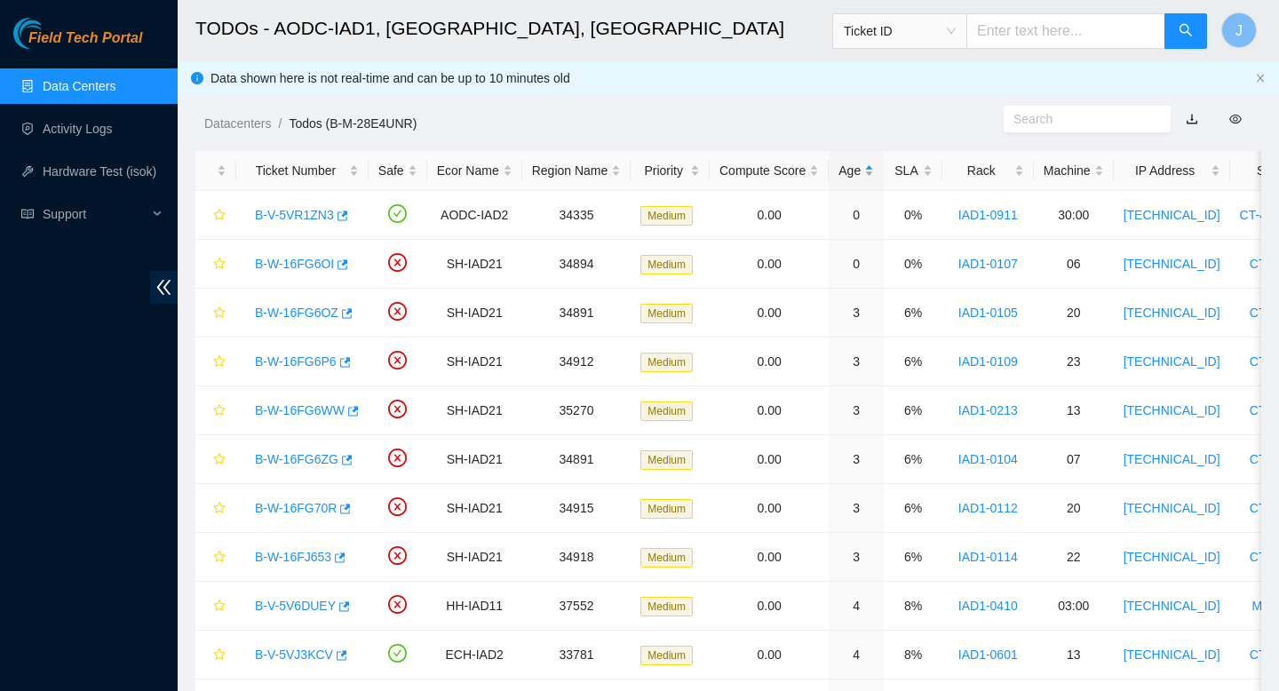
click at [874, 167] on div "Age" at bounding box center [856, 171] width 36 height 20
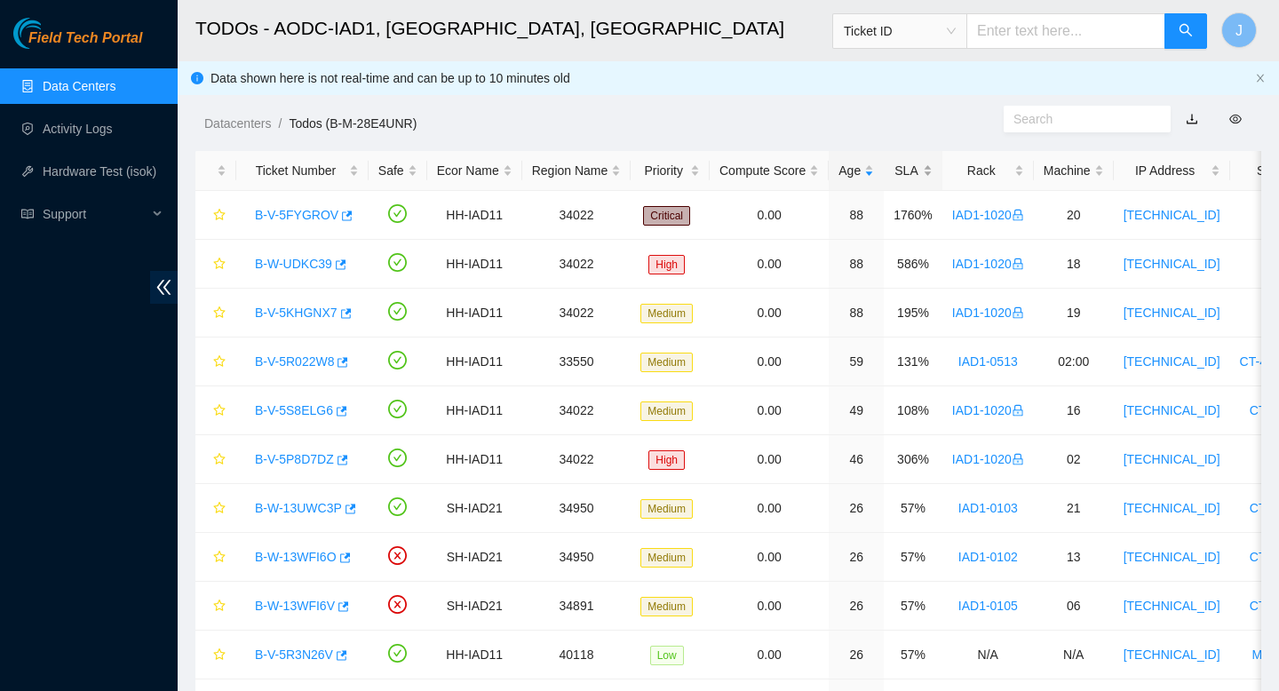
click at [933, 168] on div "SLA" at bounding box center [913, 171] width 39 height 20
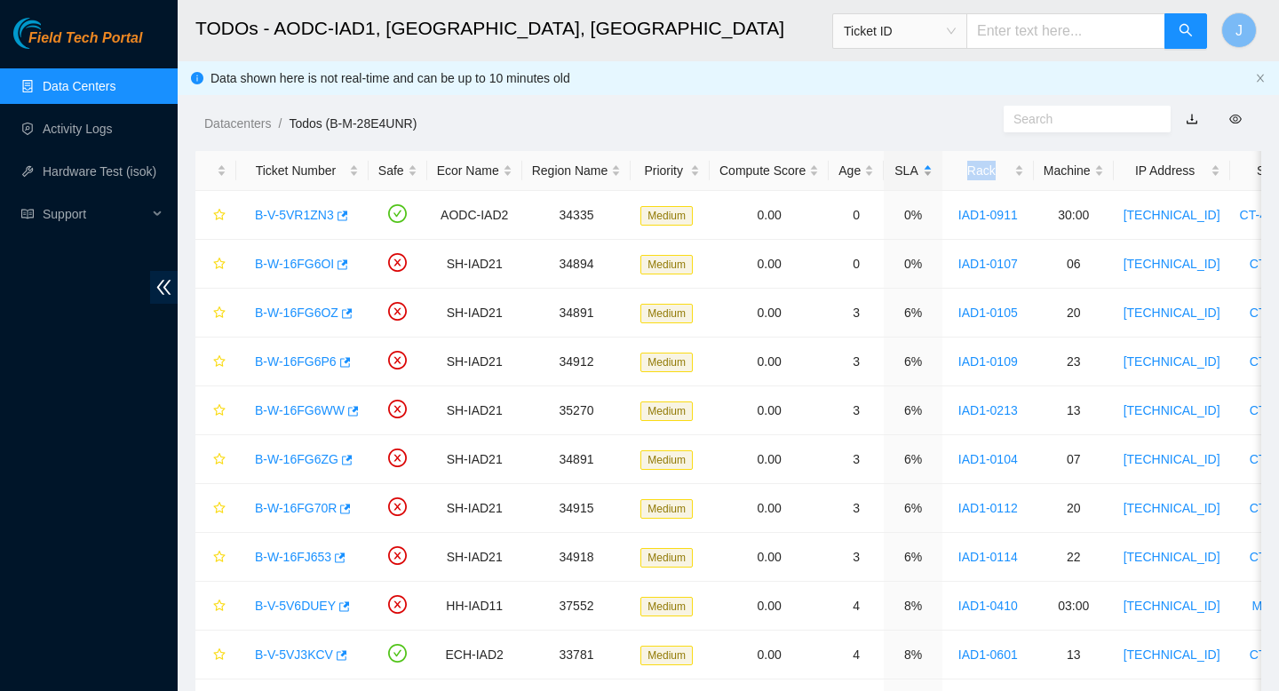
click at [933, 168] on div "SLA" at bounding box center [913, 171] width 39 height 20
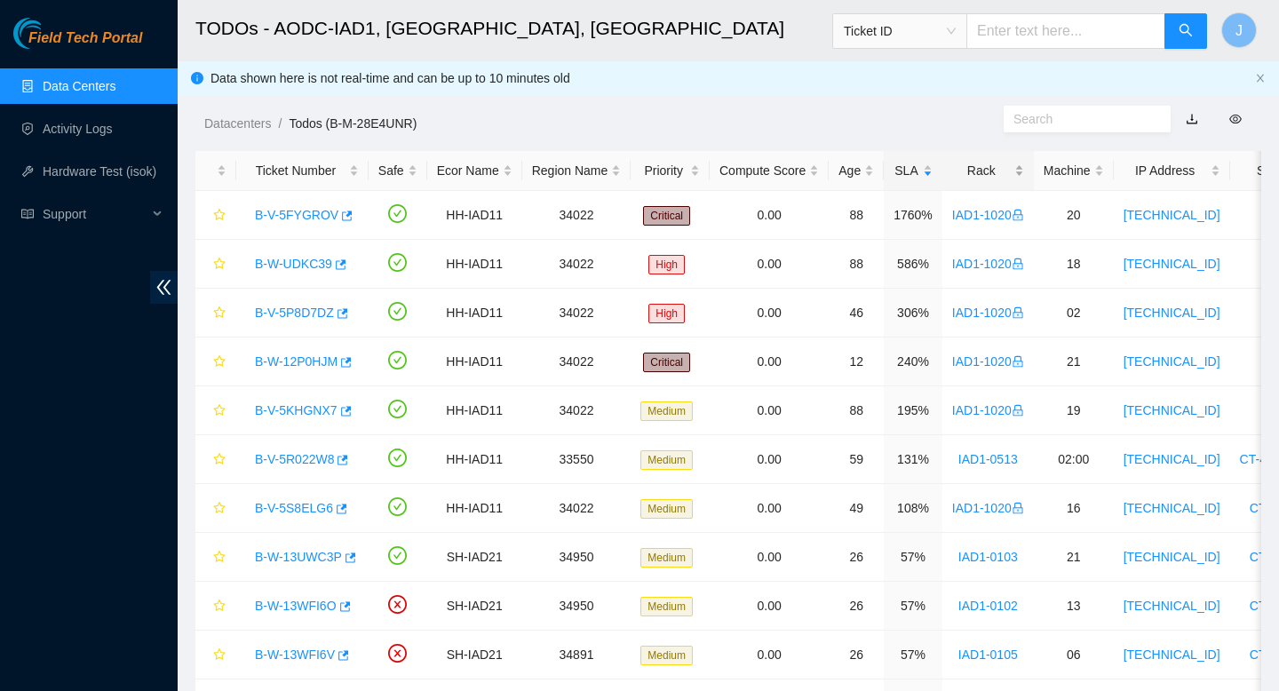
click at [1024, 168] on div "Rack" at bounding box center [988, 171] width 72 height 20
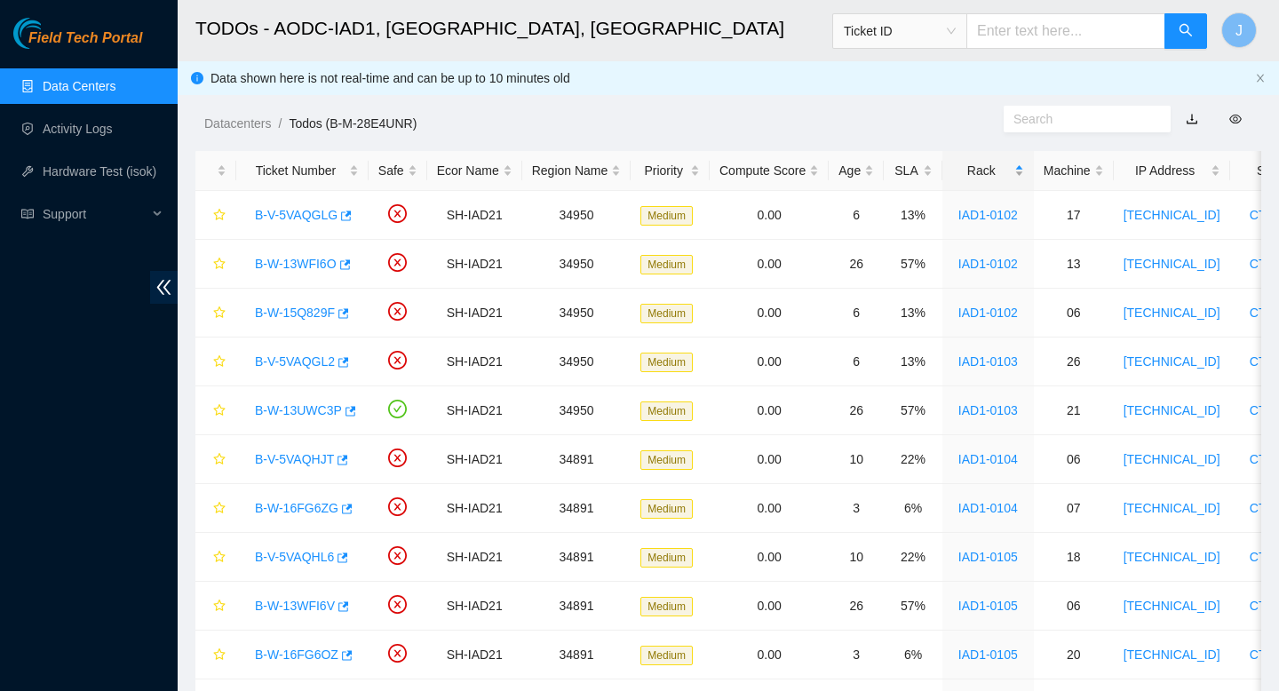
click at [1024, 168] on div "Rack" at bounding box center [988, 171] width 72 height 20
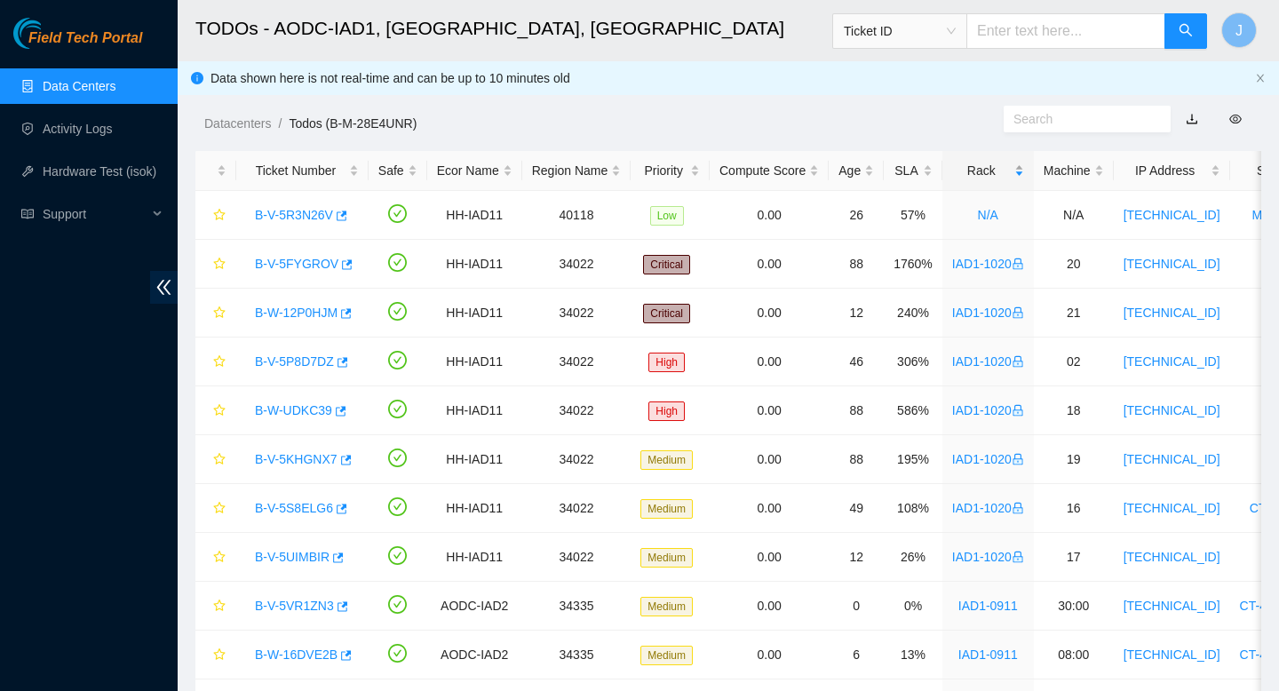
click at [1024, 173] on div "Rack" at bounding box center [988, 171] width 72 height 20
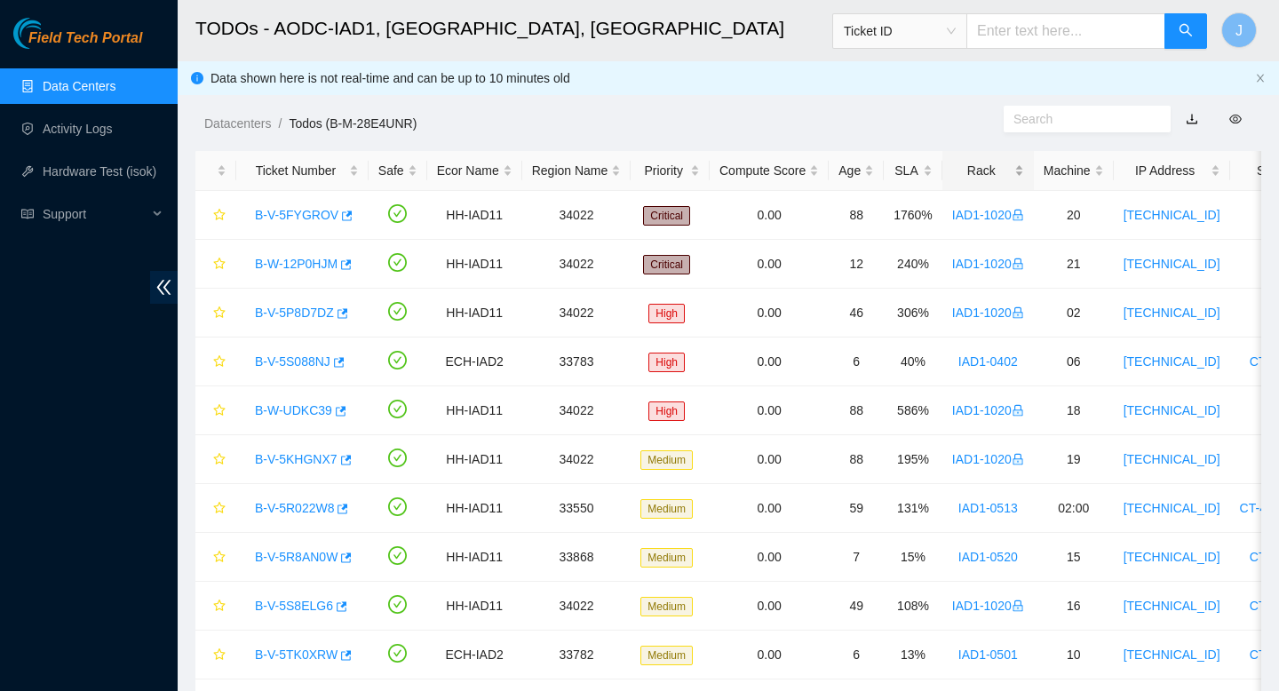
click at [1024, 166] on div "Rack" at bounding box center [988, 171] width 72 height 20
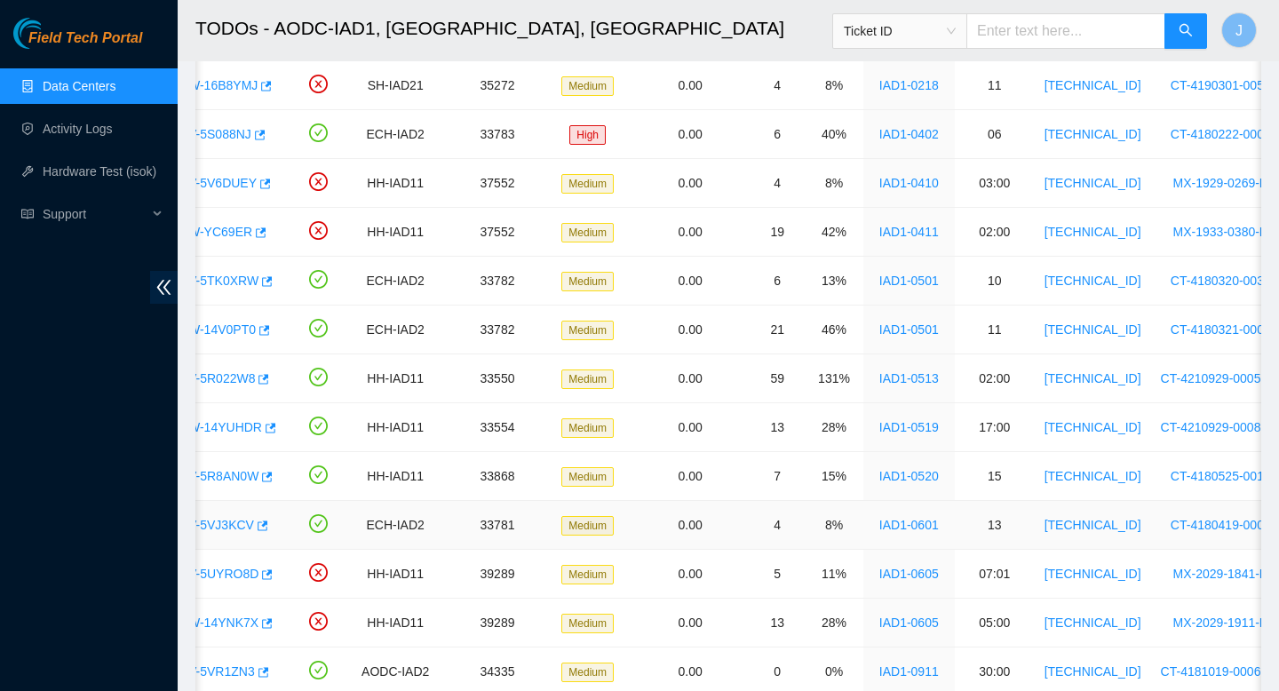
scroll to position [0, 73]
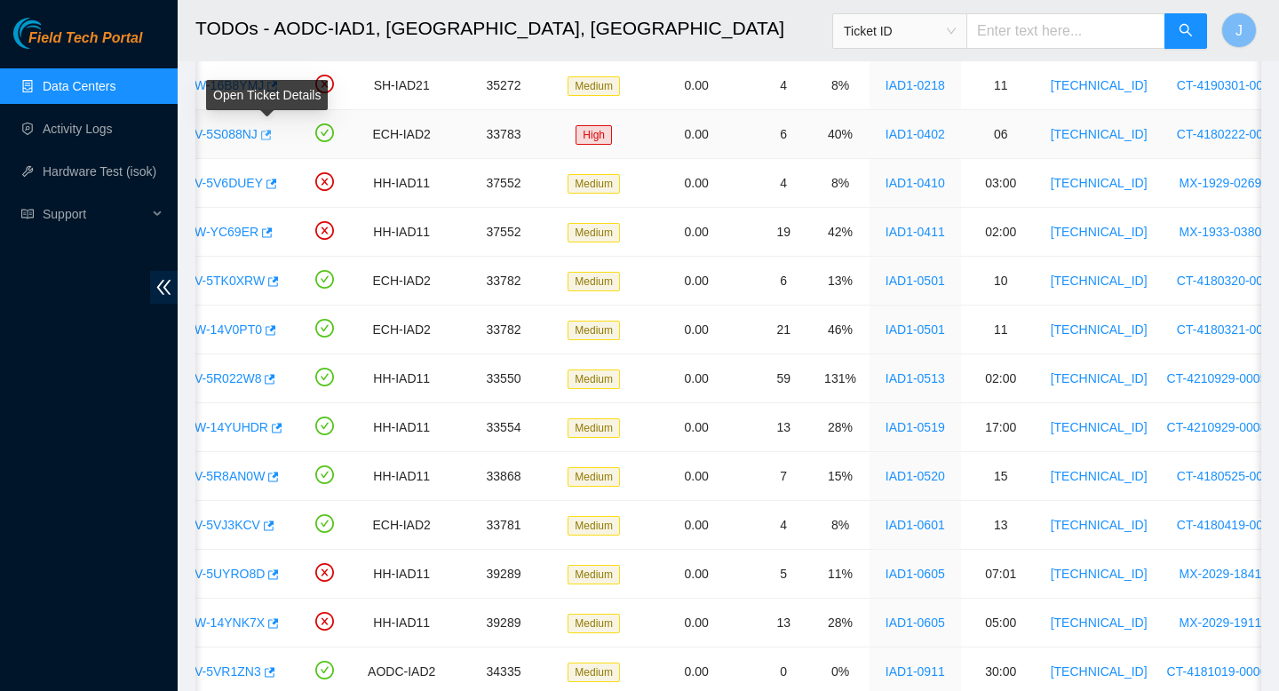
click at [271, 138] on icon "button" at bounding box center [264, 135] width 12 height 12
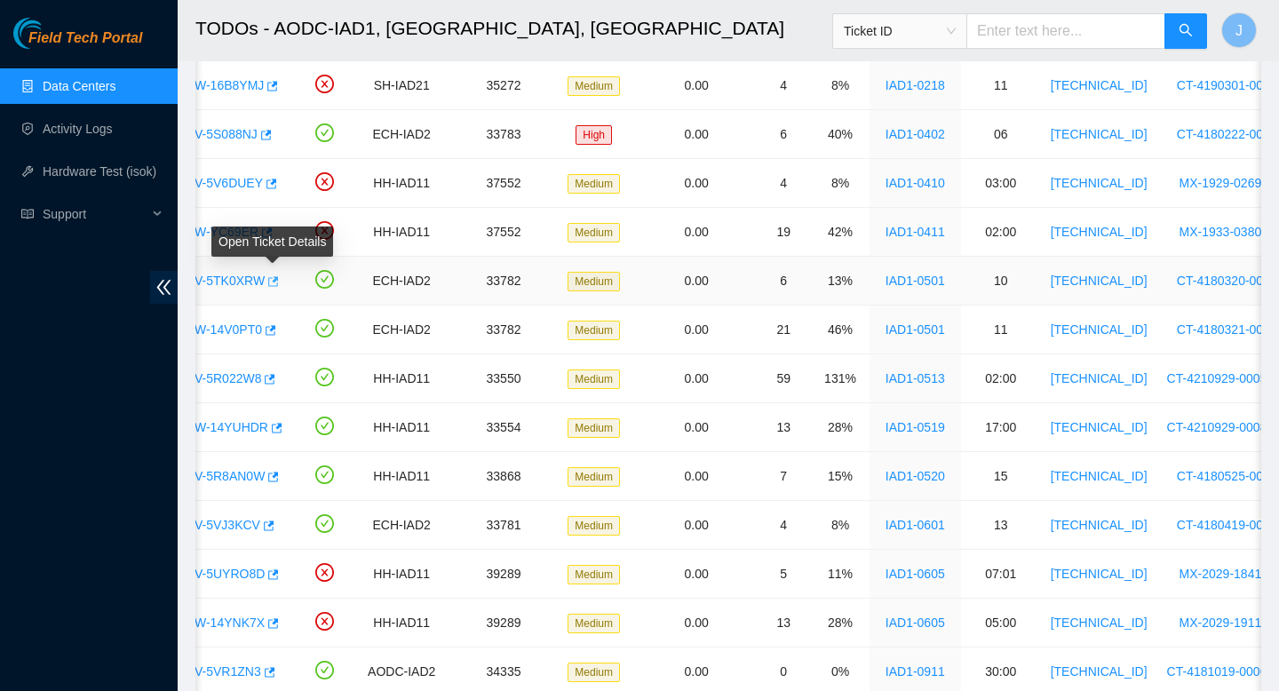
click at [274, 282] on icon "button" at bounding box center [272, 281] width 12 height 12
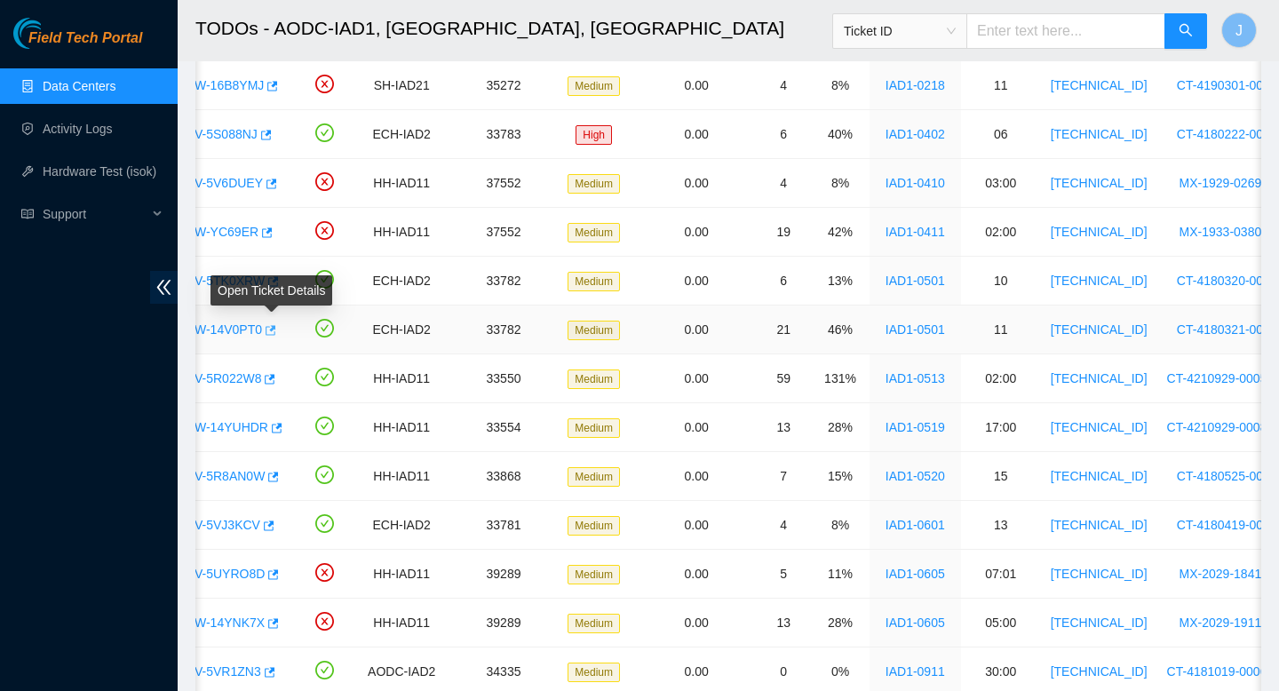
click at [275, 327] on icon "button" at bounding box center [269, 330] width 12 height 12
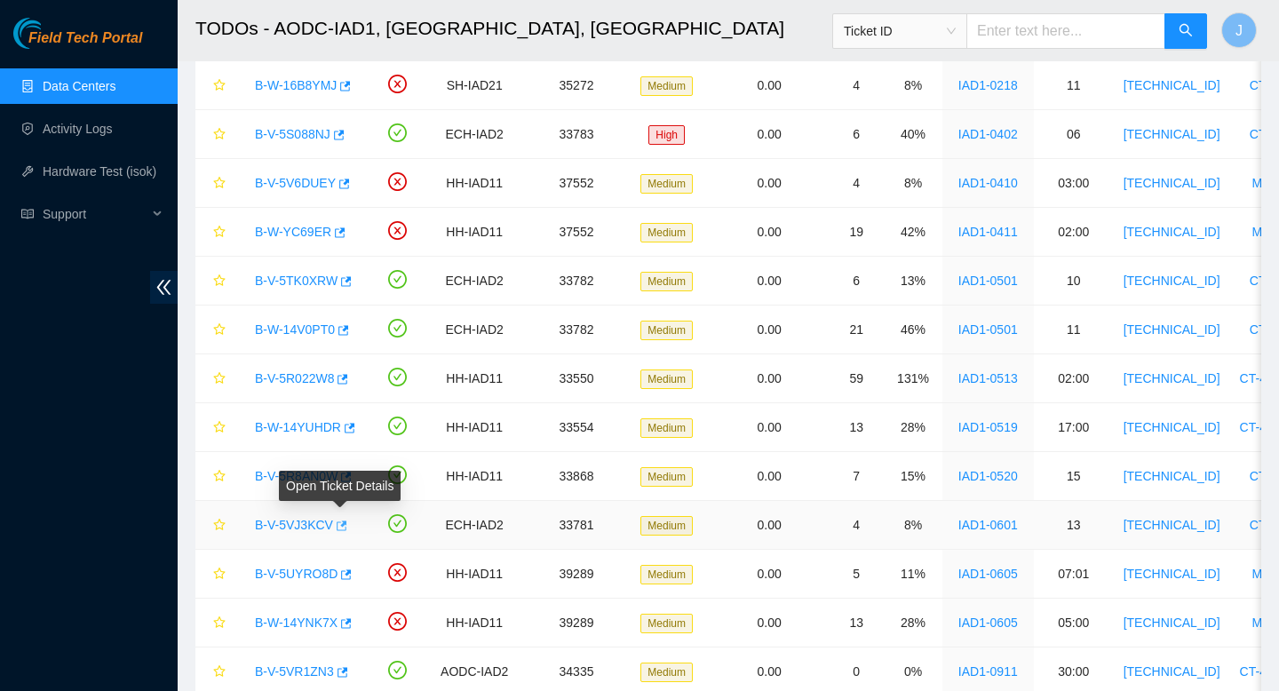
click at [343, 527] on icon "button" at bounding box center [340, 526] width 12 height 12
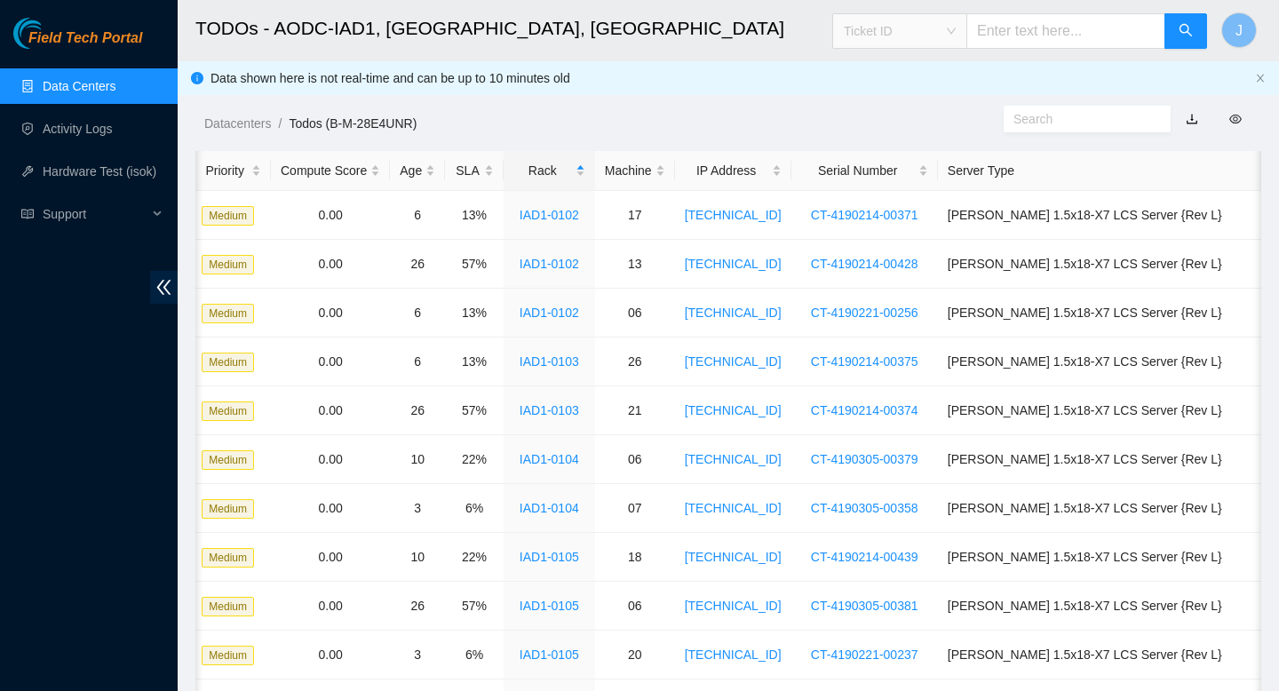
click at [948, 29] on span "Ticket ID" at bounding box center [900, 31] width 112 height 27
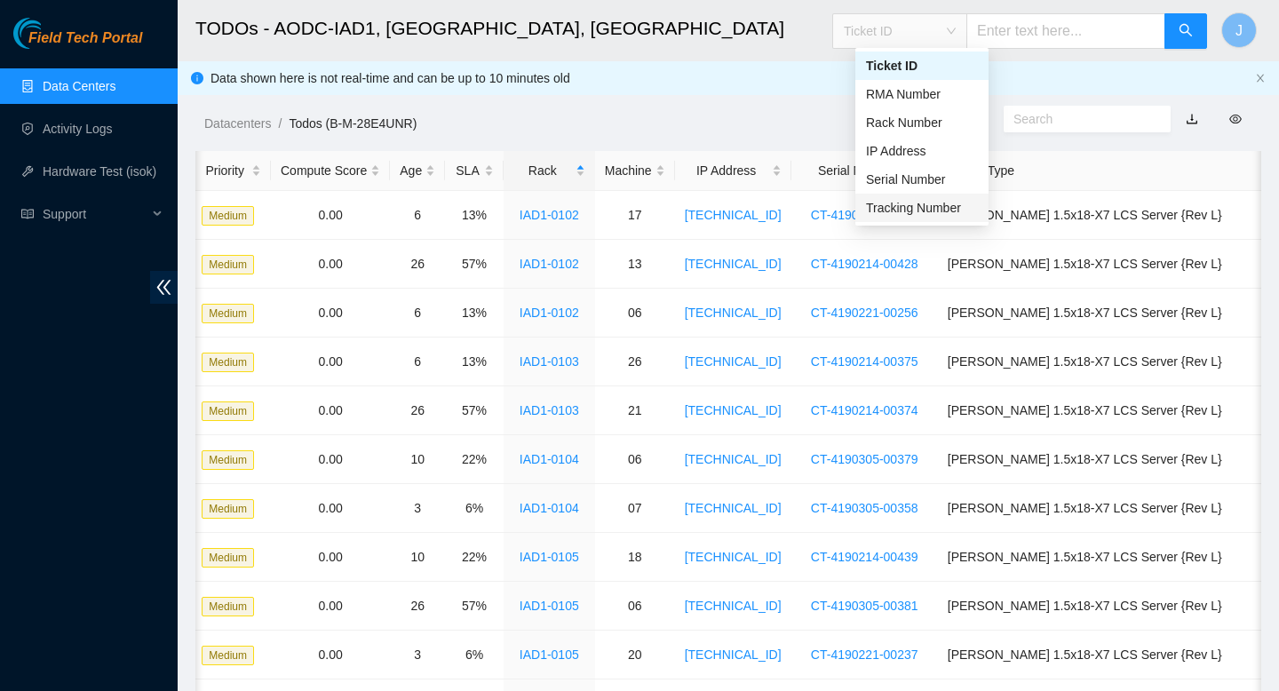
click at [900, 212] on div "Tracking Number" at bounding box center [922, 208] width 112 height 20
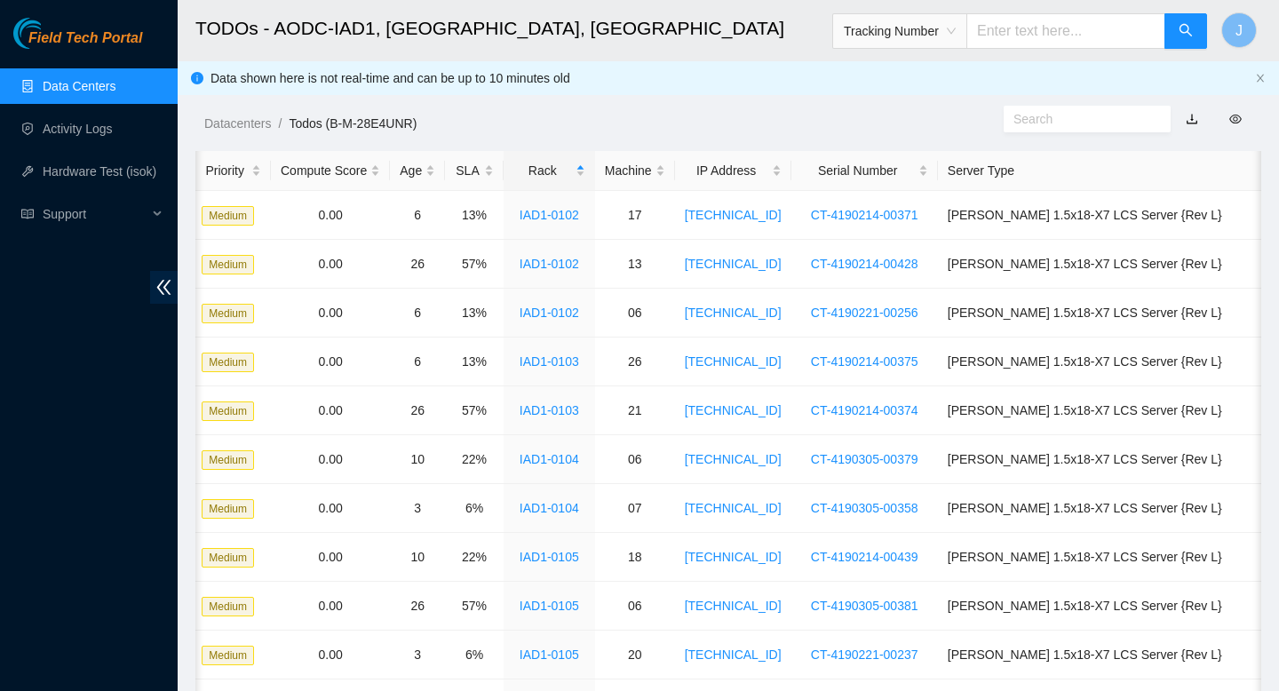
click at [1053, 37] on input "text" at bounding box center [1065, 31] width 199 height 36
type input "473665216130"
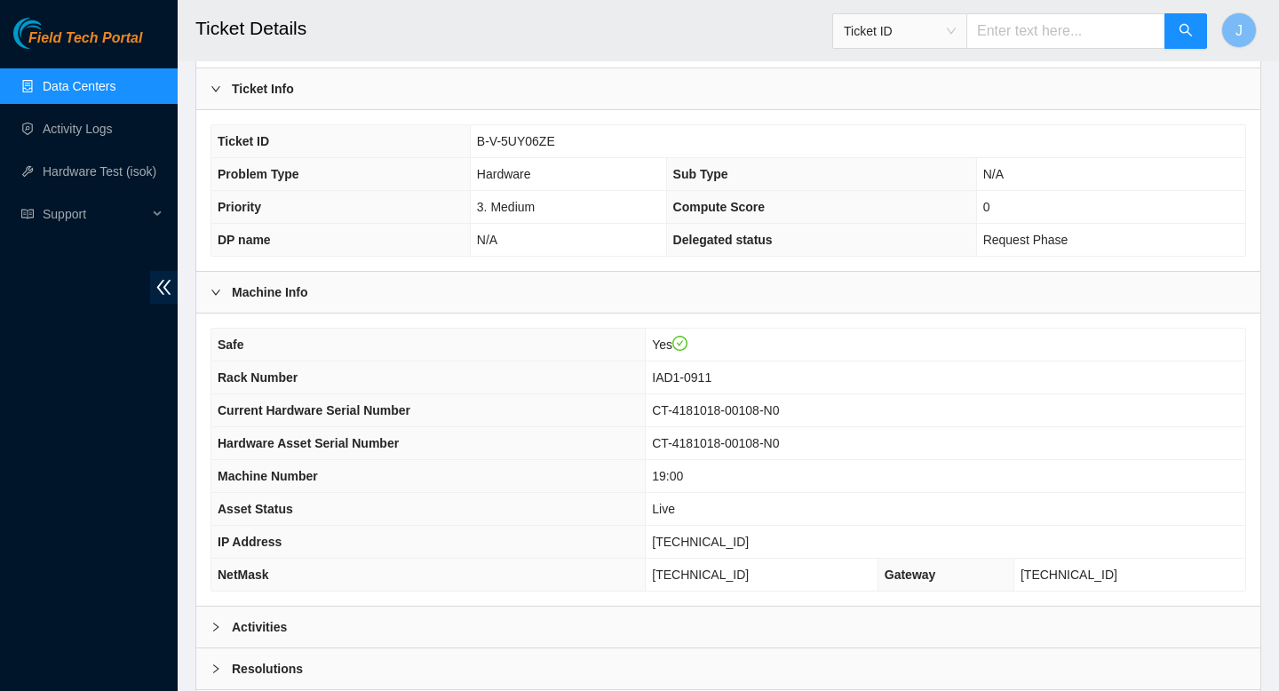
scroll to position [514, 0]
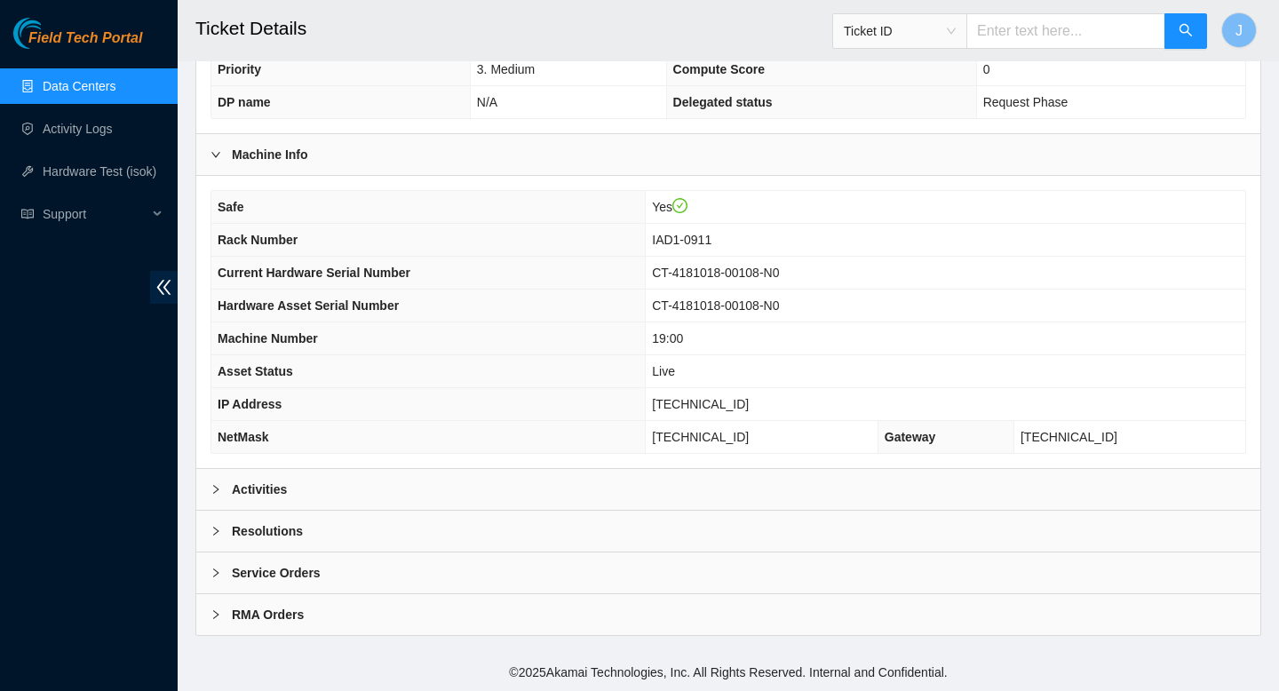
click at [647, 489] on div "Activities" at bounding box center [728, 489] width 1064 height 41
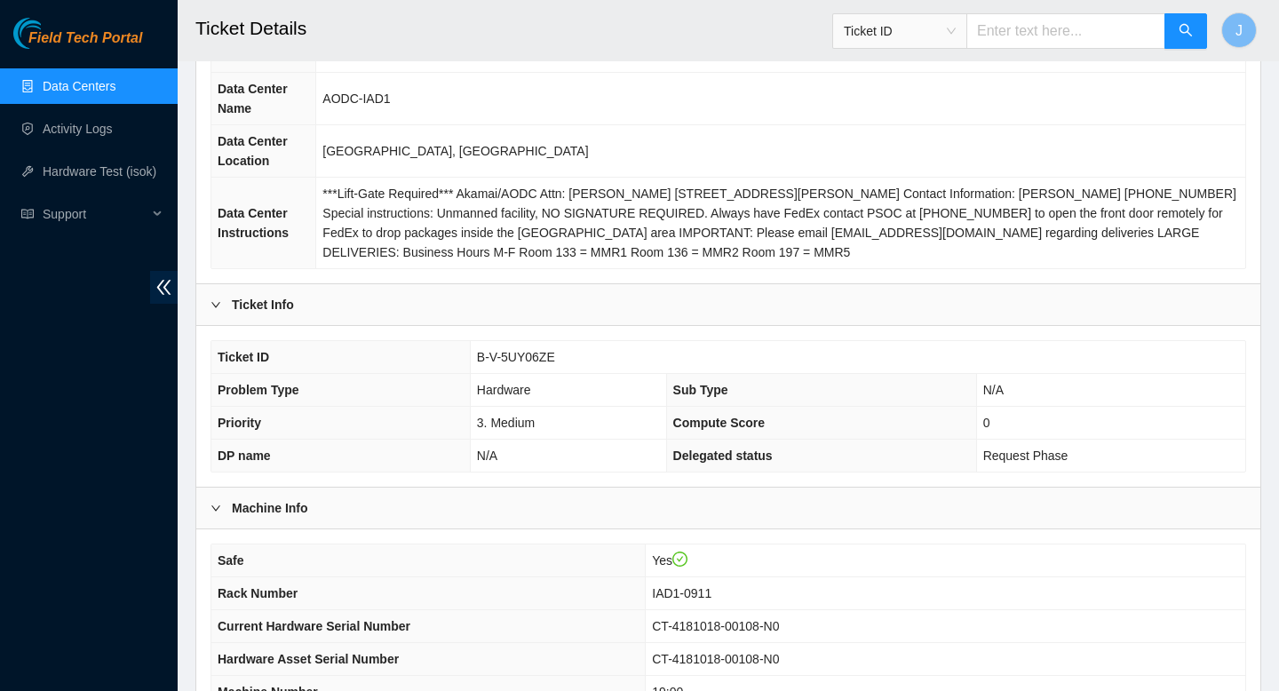
scroll to position [167, 0]
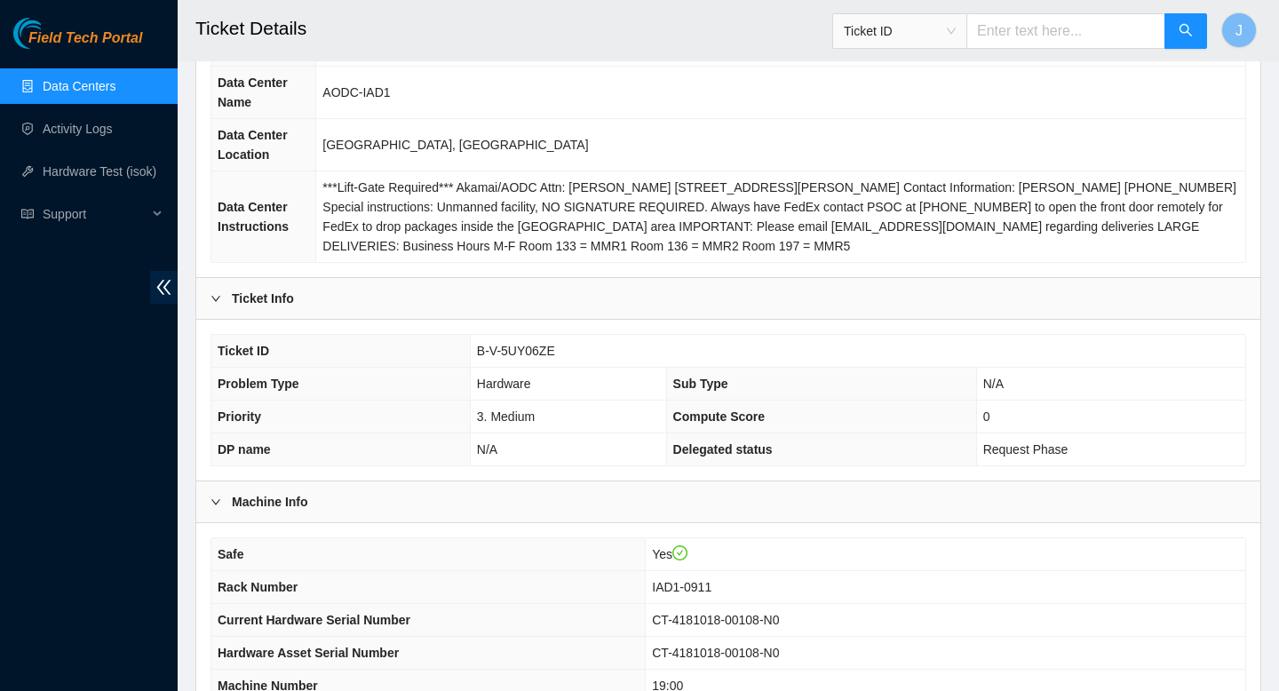
click at [533, 351] on span "B-V-5UY06ZE" at bounding box center [516, 351] width 78 height 14
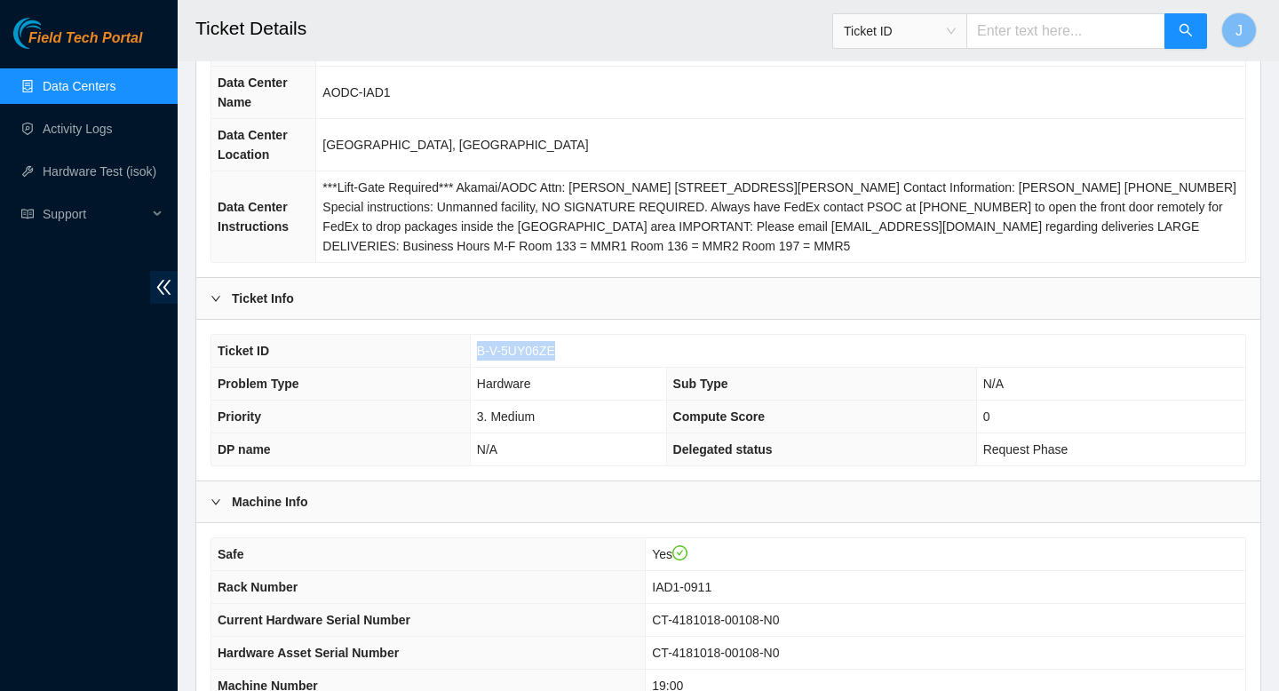
click at [533, 351] on span "B-V-5UY06ZE" at bounding box center [516, 351] width 78 height 14
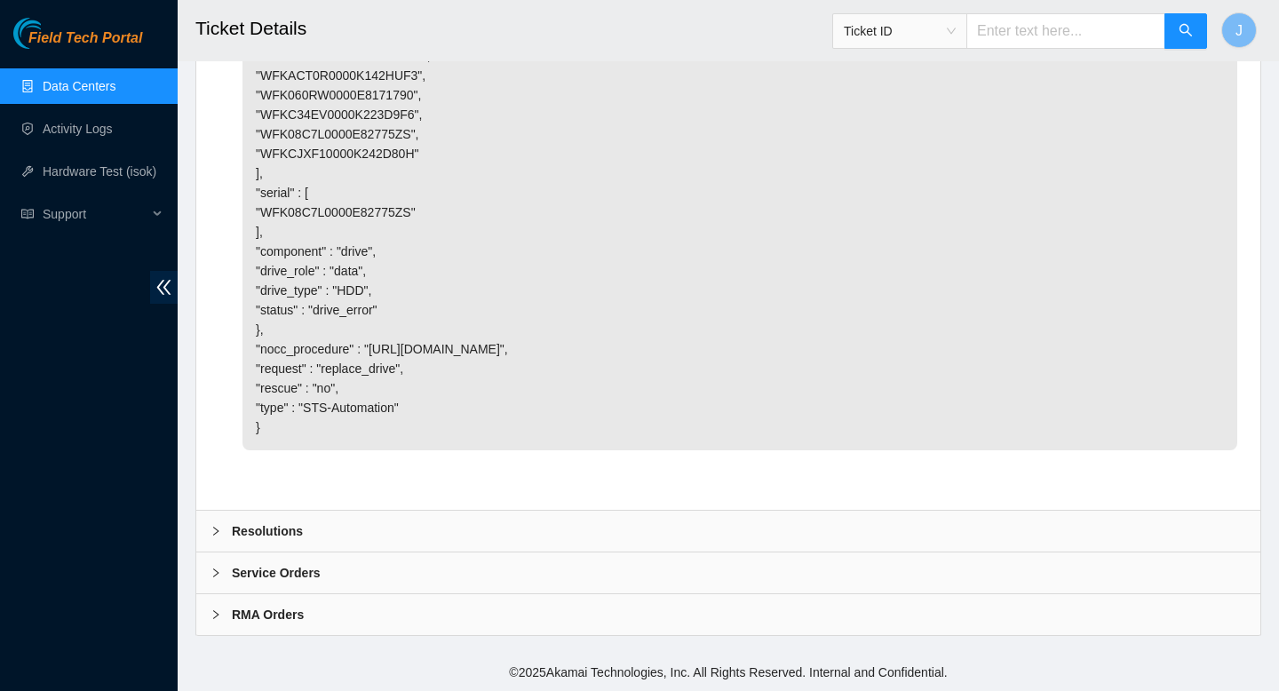
scroll to position [5853, 0]
click at [288, 629] on div "RMA Orders" at bounding box center [728, 614] width 1064 height 41
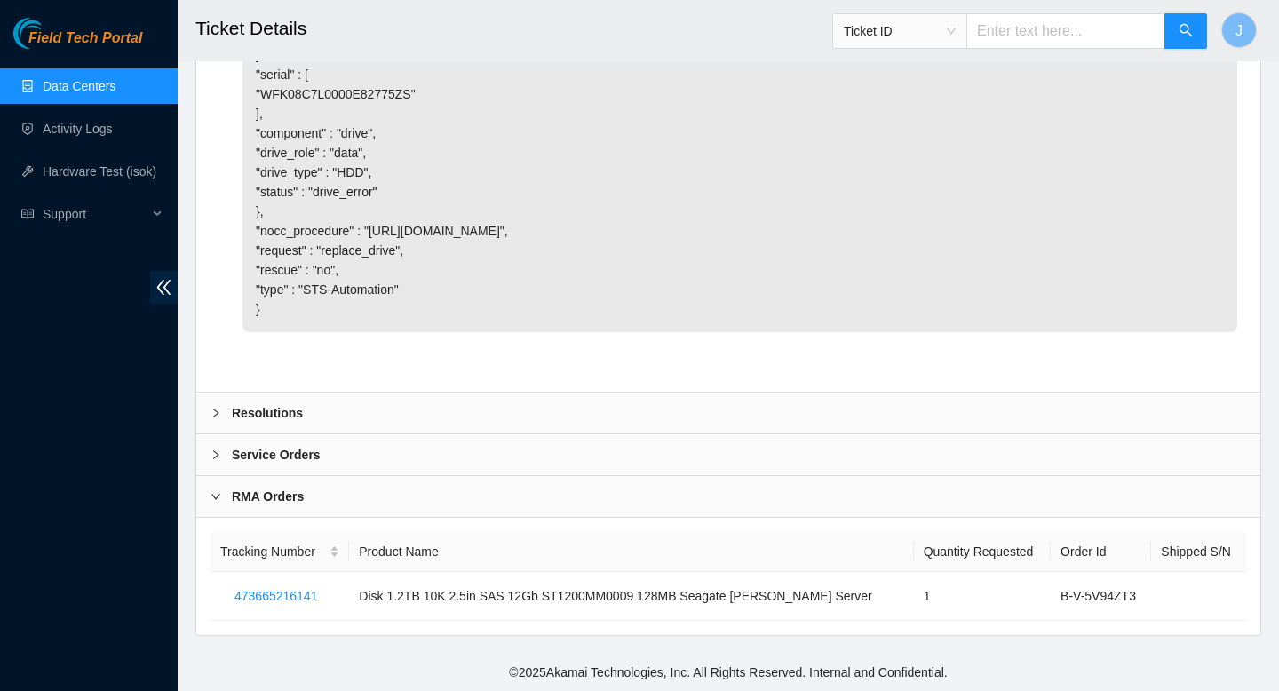
scroll to position [5971, 0]
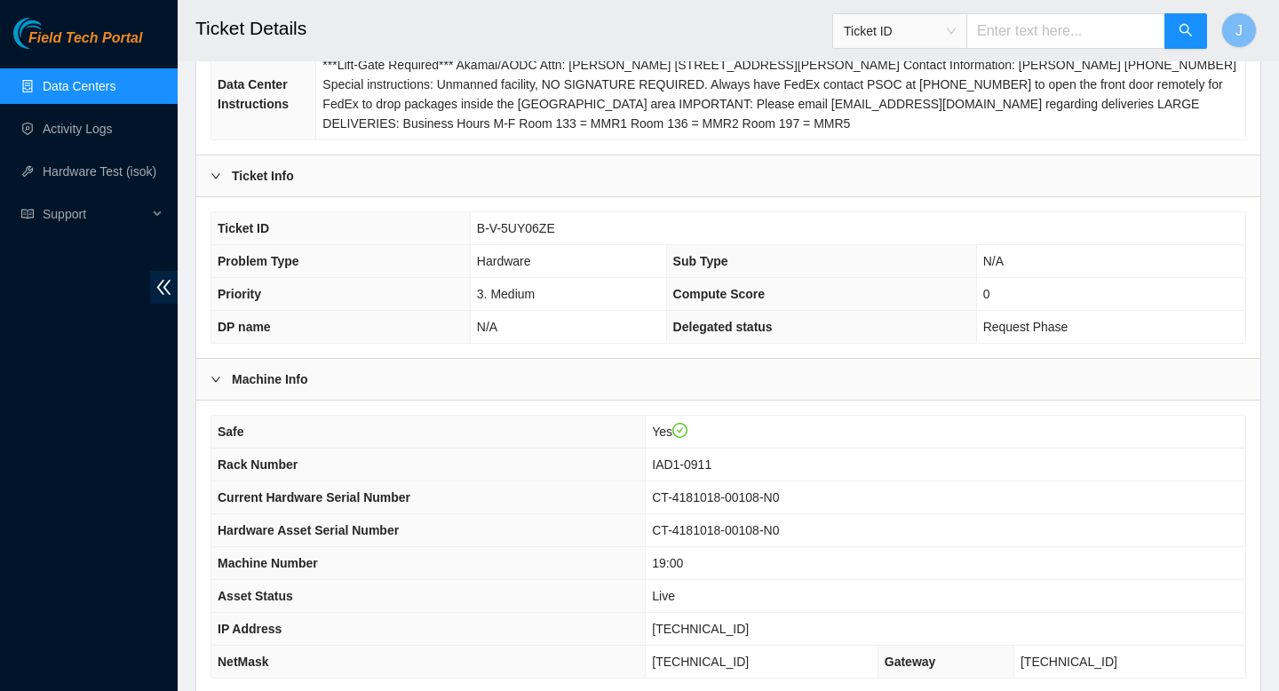
scroll to position [514, 0]
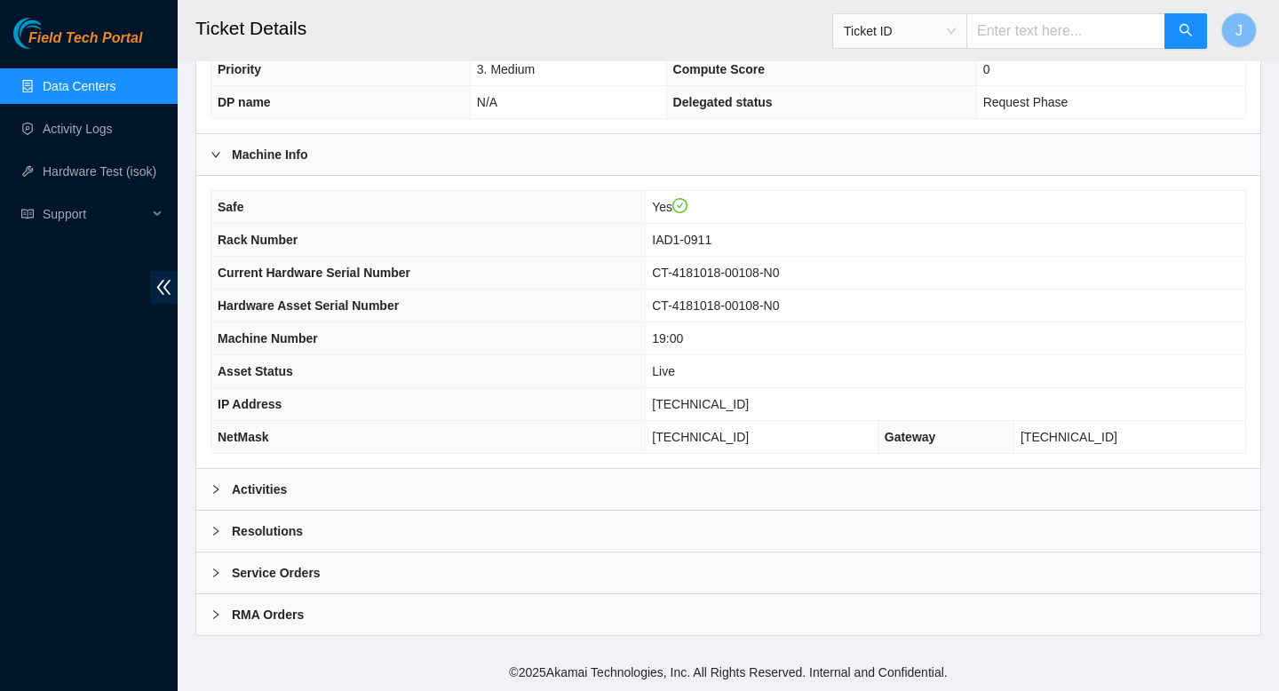
click at [583, 479] on div "Activities" at bounding box center [728, 489] width 1064 height 41
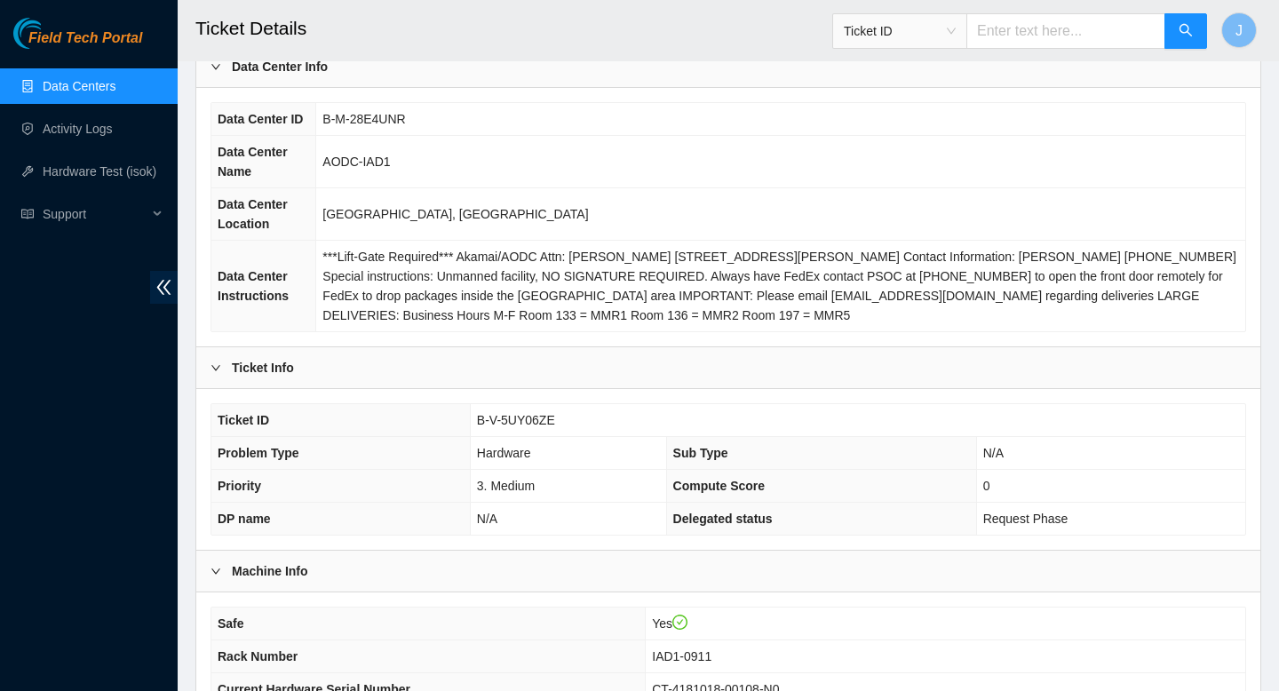
scroll to position [116, 0]
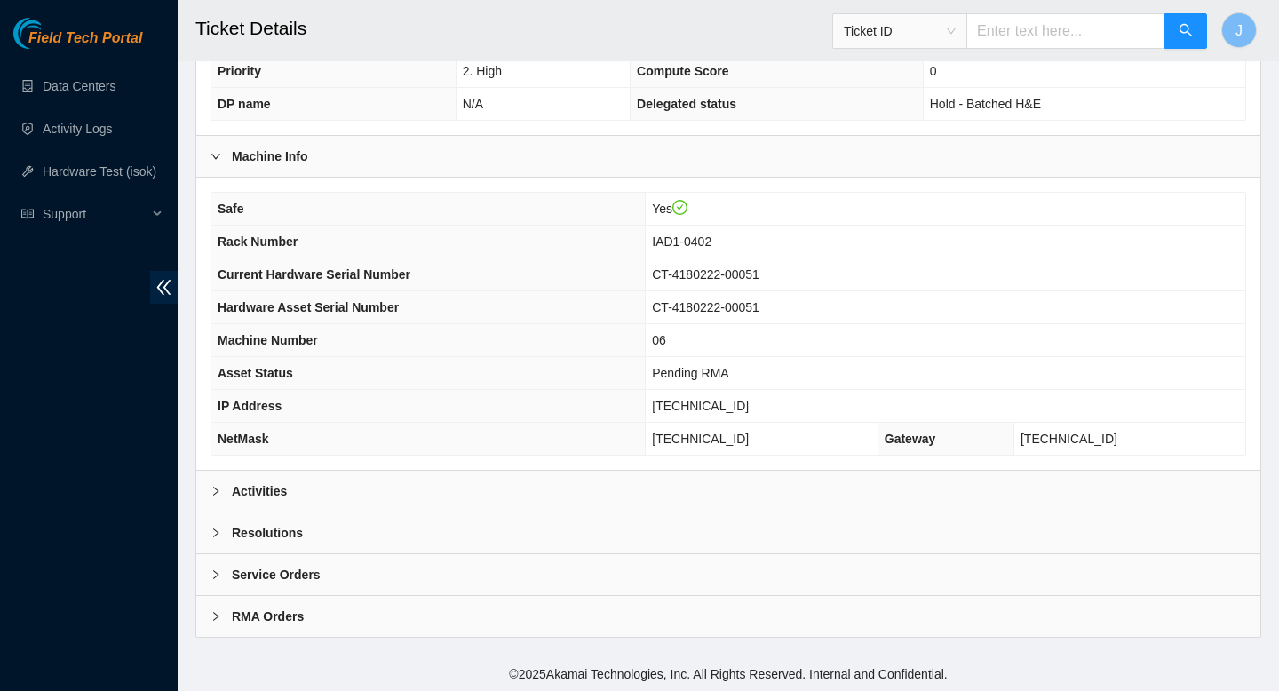
scroll to position [514, 0]
click at [624, 488] on div "Activities" at bounding box center [728, 489] width 1064 height 41
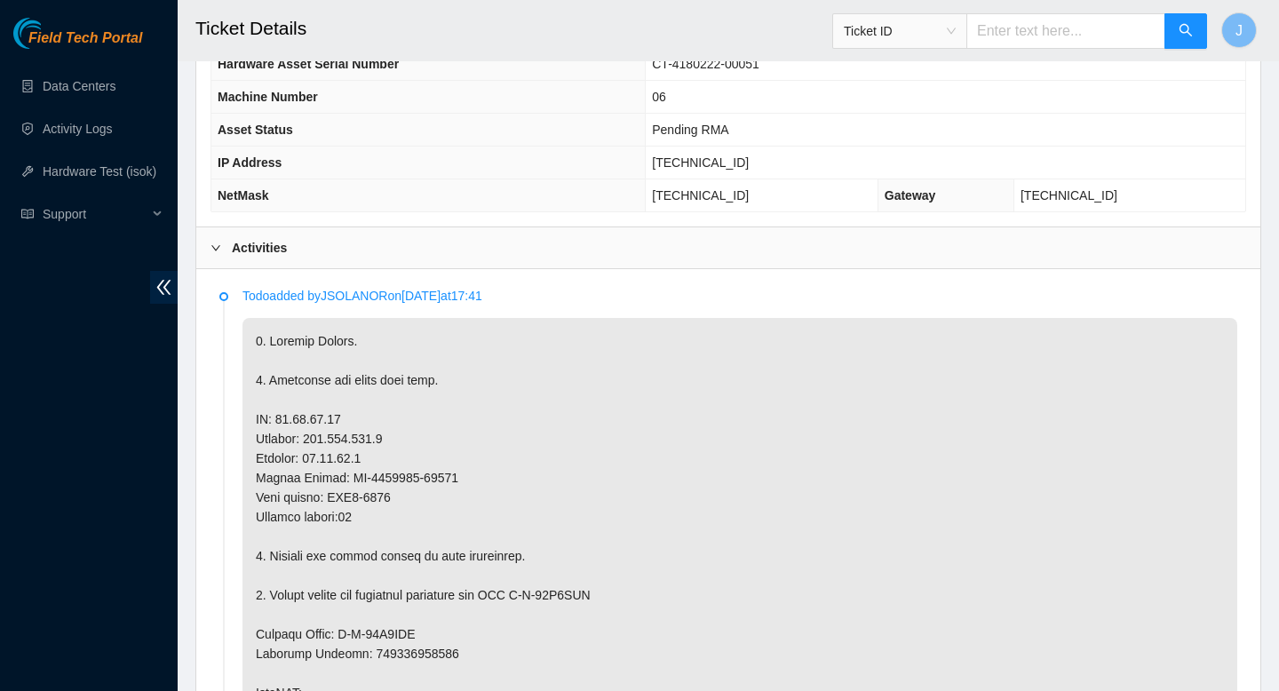
scroll to position [755, 0]
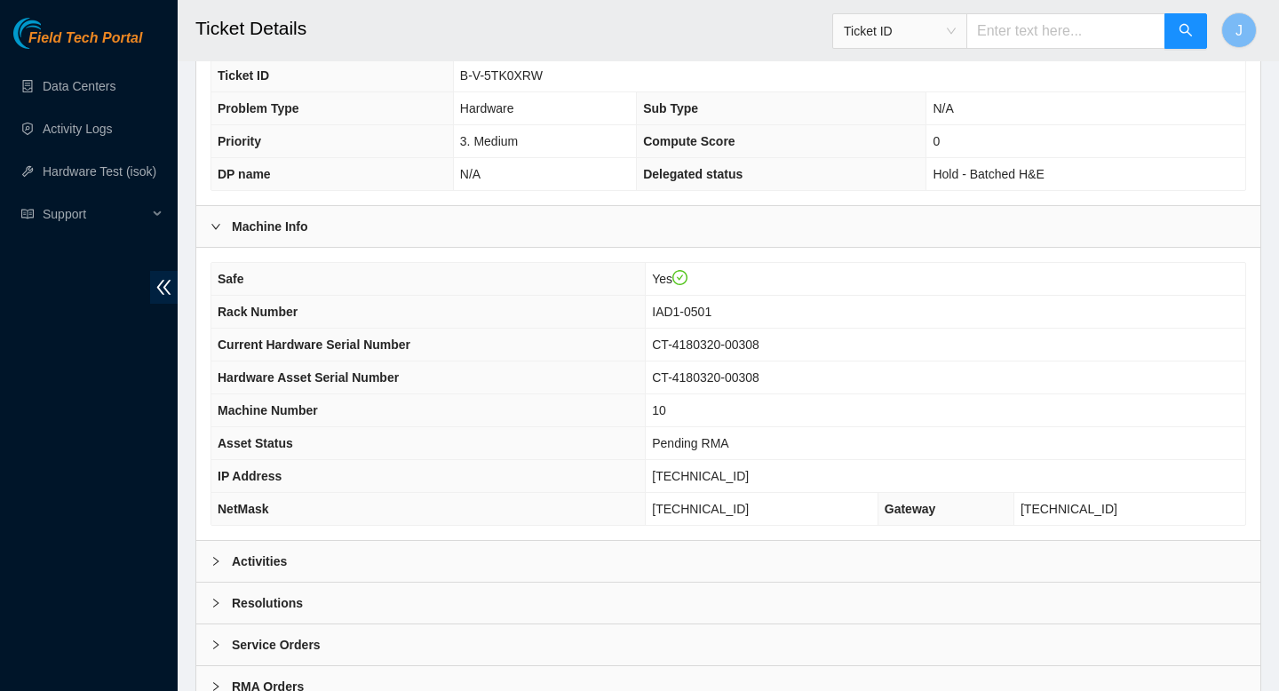
scroll to position [514, 0]
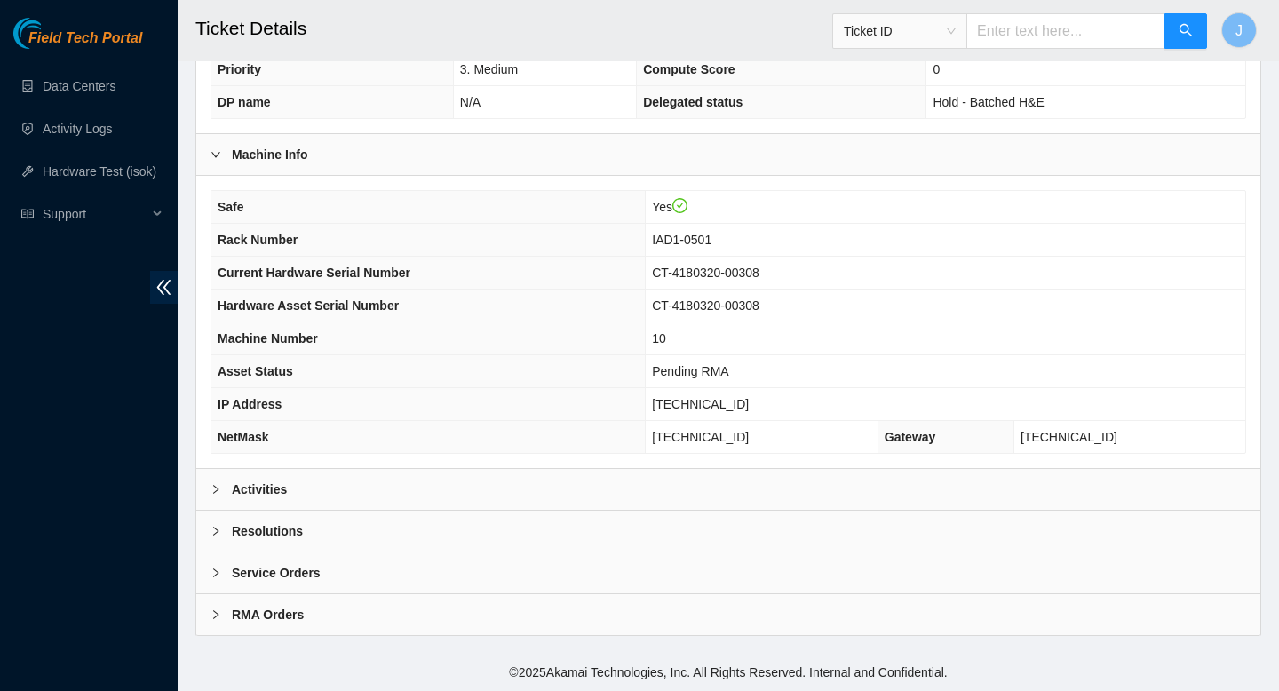
click at [560, 494] on div "Activities" at bounding box center [728, 489] width 1064 height 41
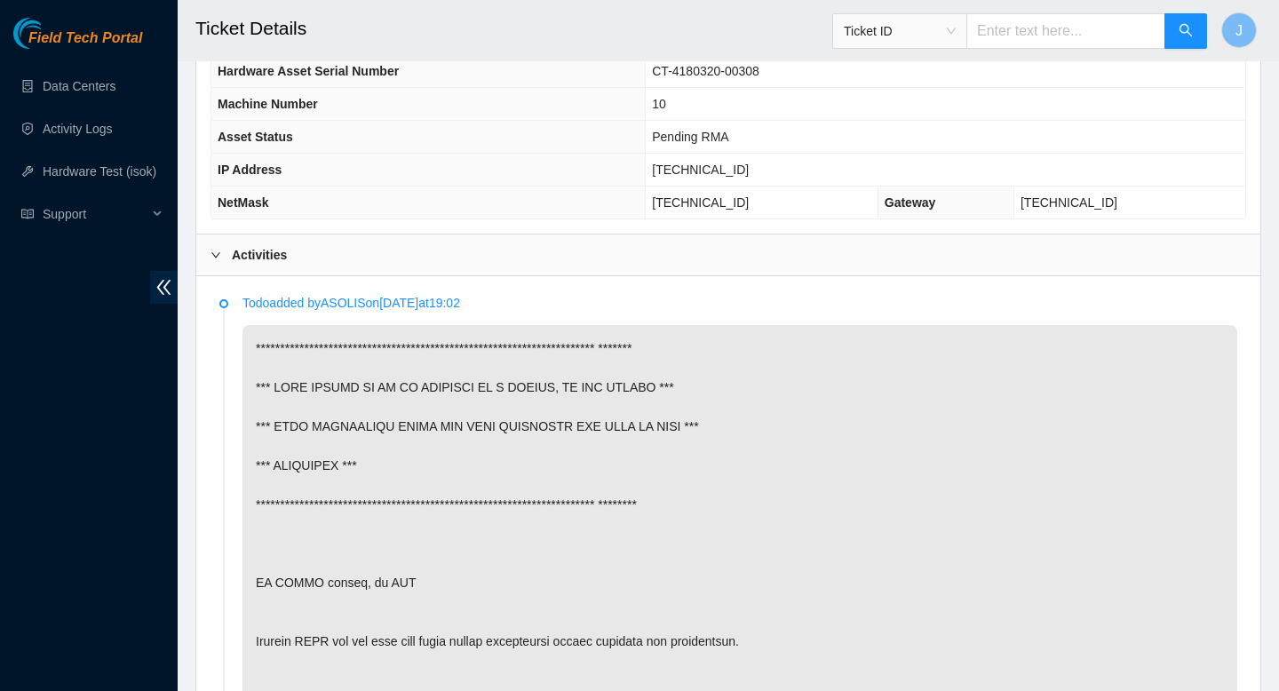
scroll to position [852, 0]
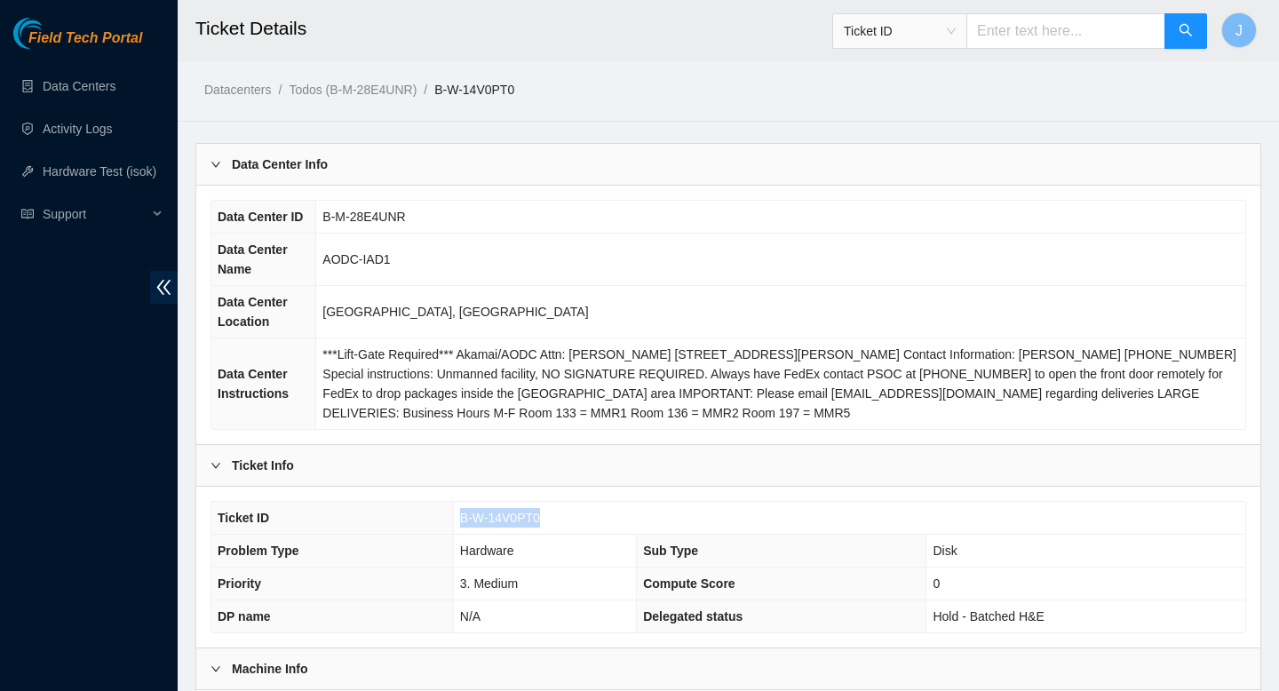
drag, startPoint x: 552, startPoint y: 526, endPoint x: 439, endPoint y: 515, distance: 113.3
click at [439, 515] on tr "Ticket ID B-W-14V0PT0" at bounding box center [728, 518] width 1034 height 33
copy tr "B-W-14V0PT0"
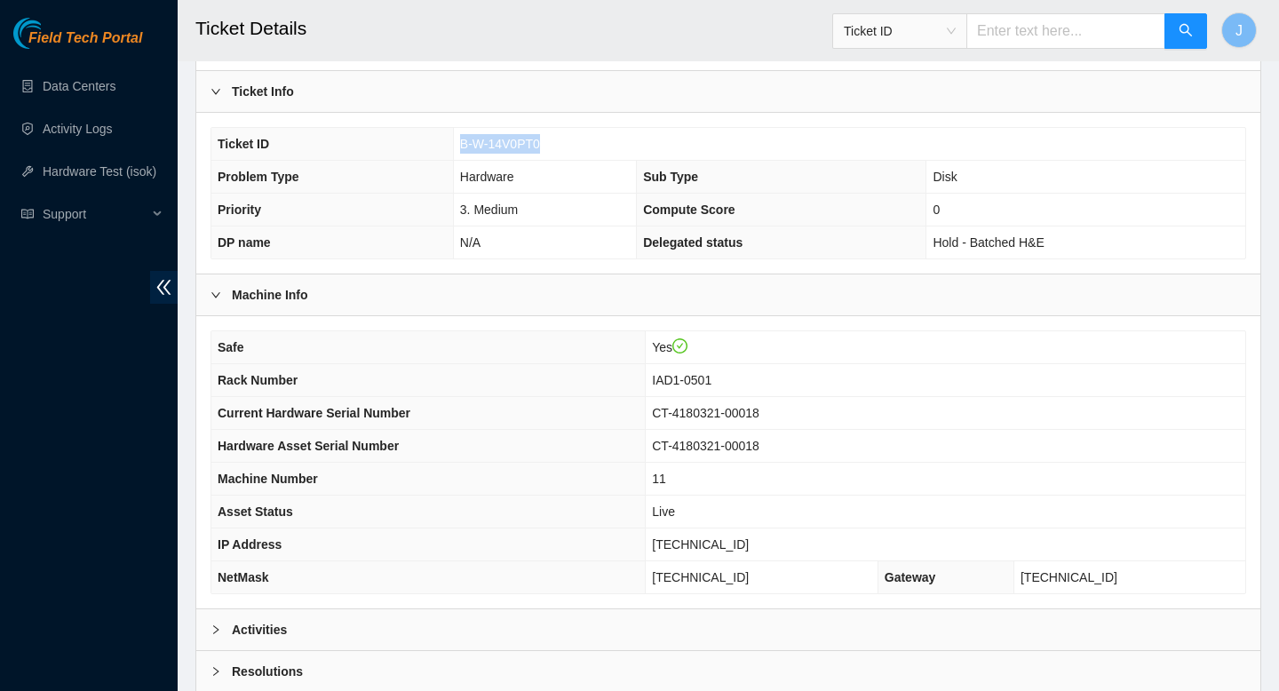
scroll to position [514, 0]
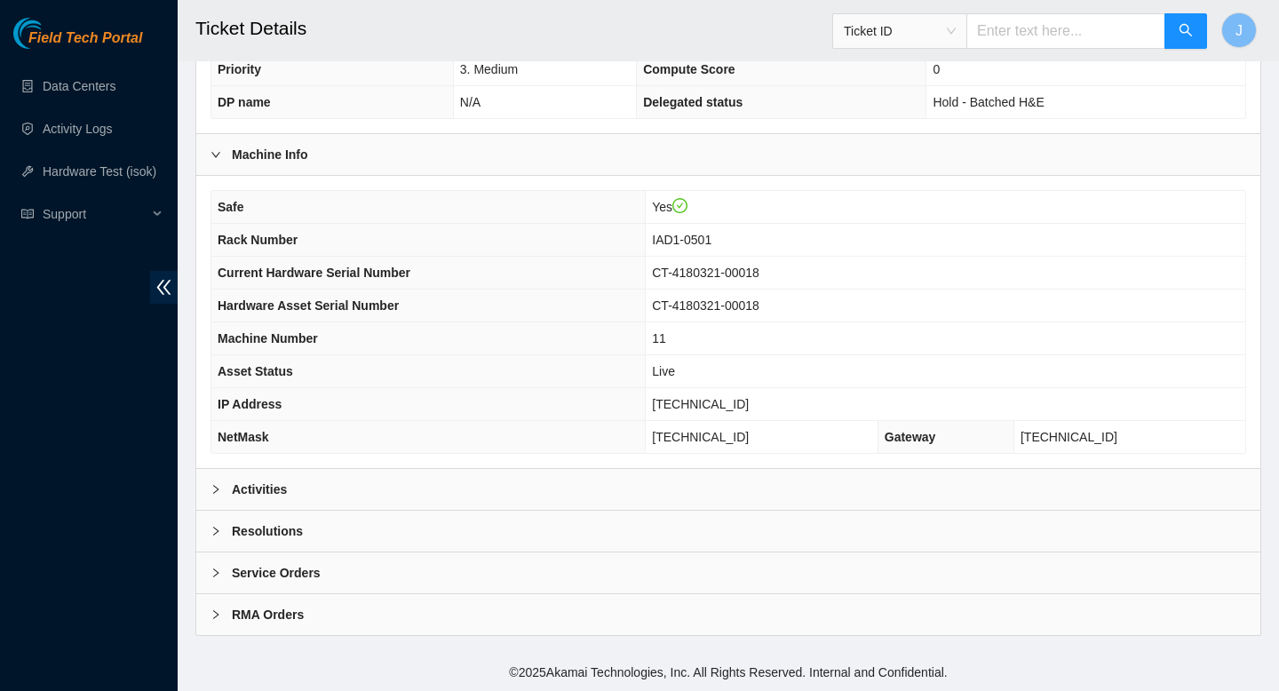
click at [552, 479] on div "Activities" at bounding box center [728, 489] width 1064 height 41
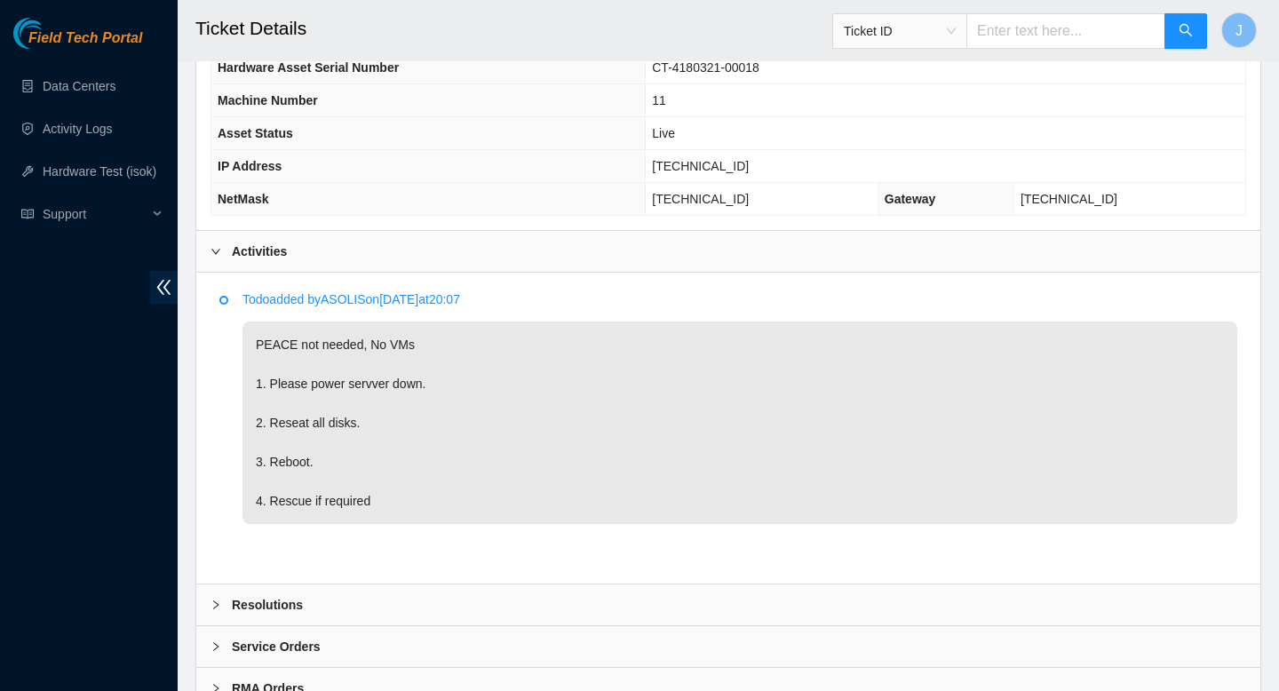
scroll to position [754, 0]
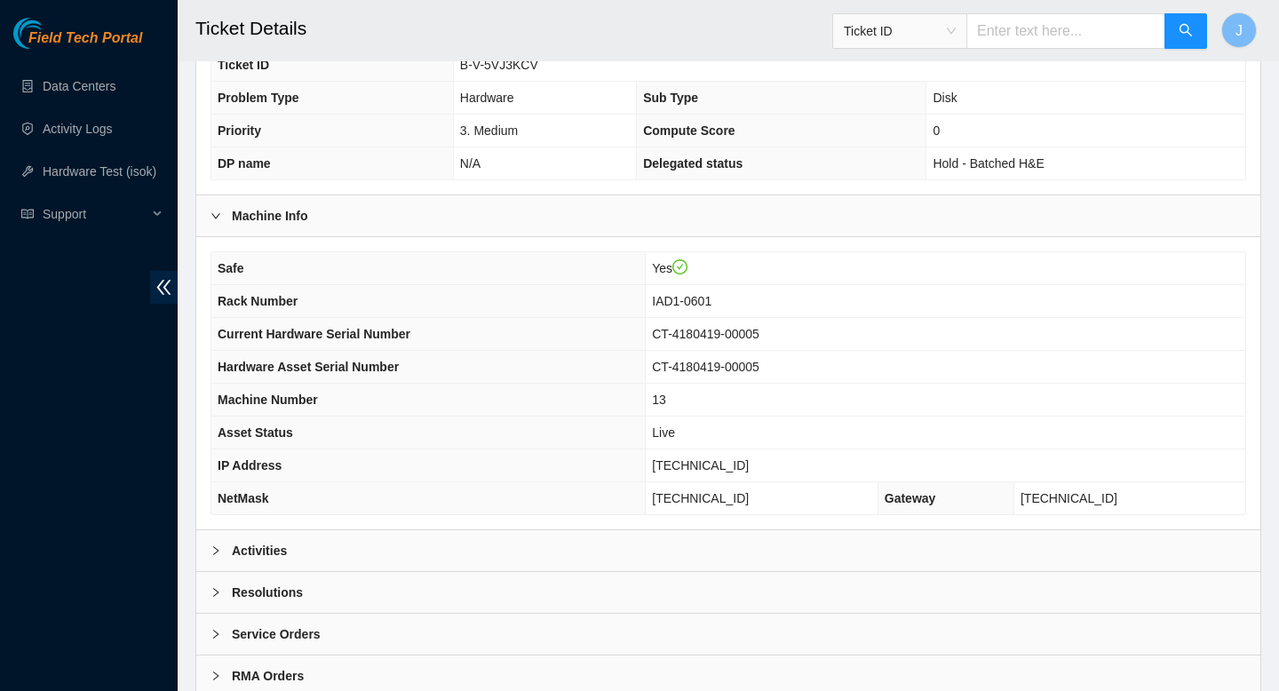
scroll to position [514, 0]
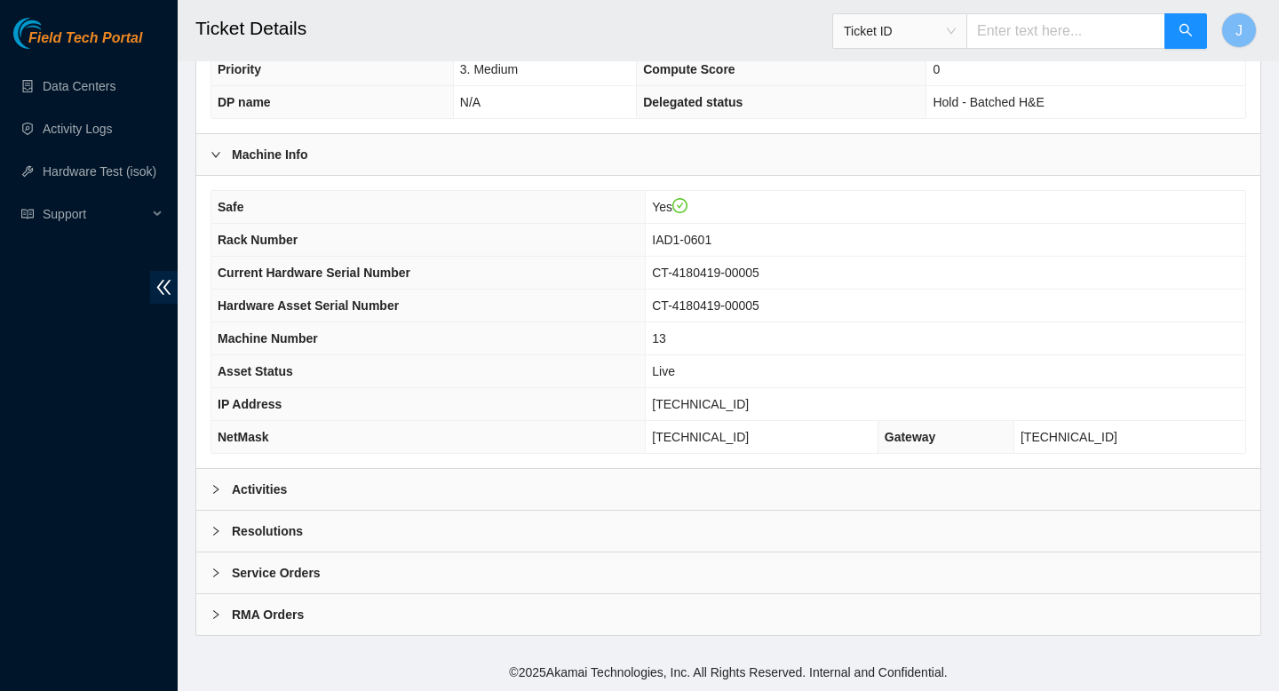
click at [482, 496] on div "Activities" at bounding box center [728, 489] width 1064 height 41
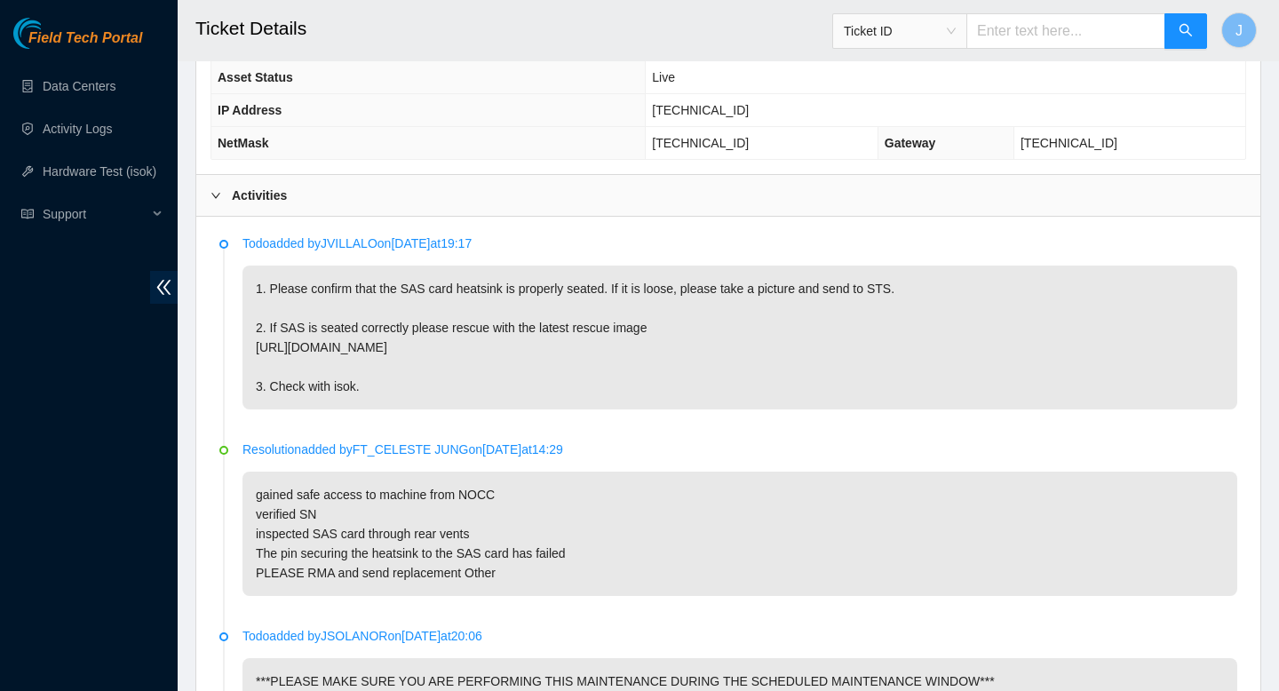
scroll to position [809, 0]
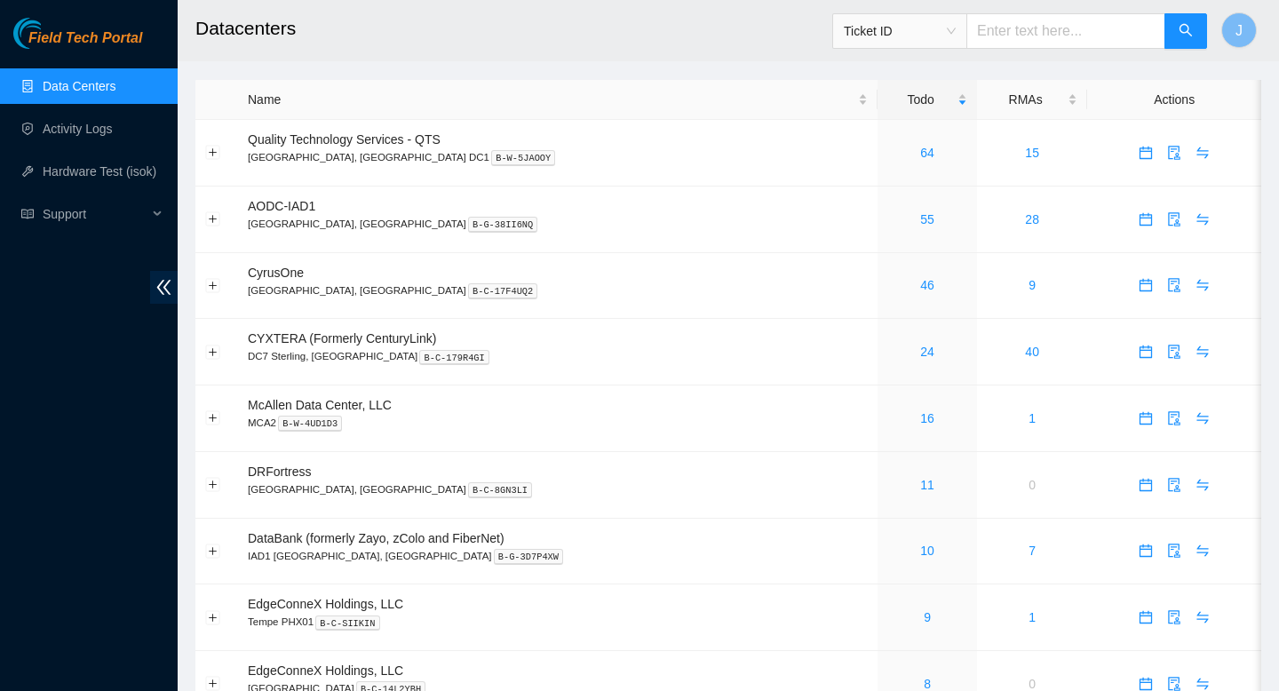
click at [1022, 33] on input "text" at bounding box center [1065, 31] width 199 height 36
click at [941, 39] on span "Ticket ID" at bounding box center [900, 31] width 112 height 27
type input "473665216130"
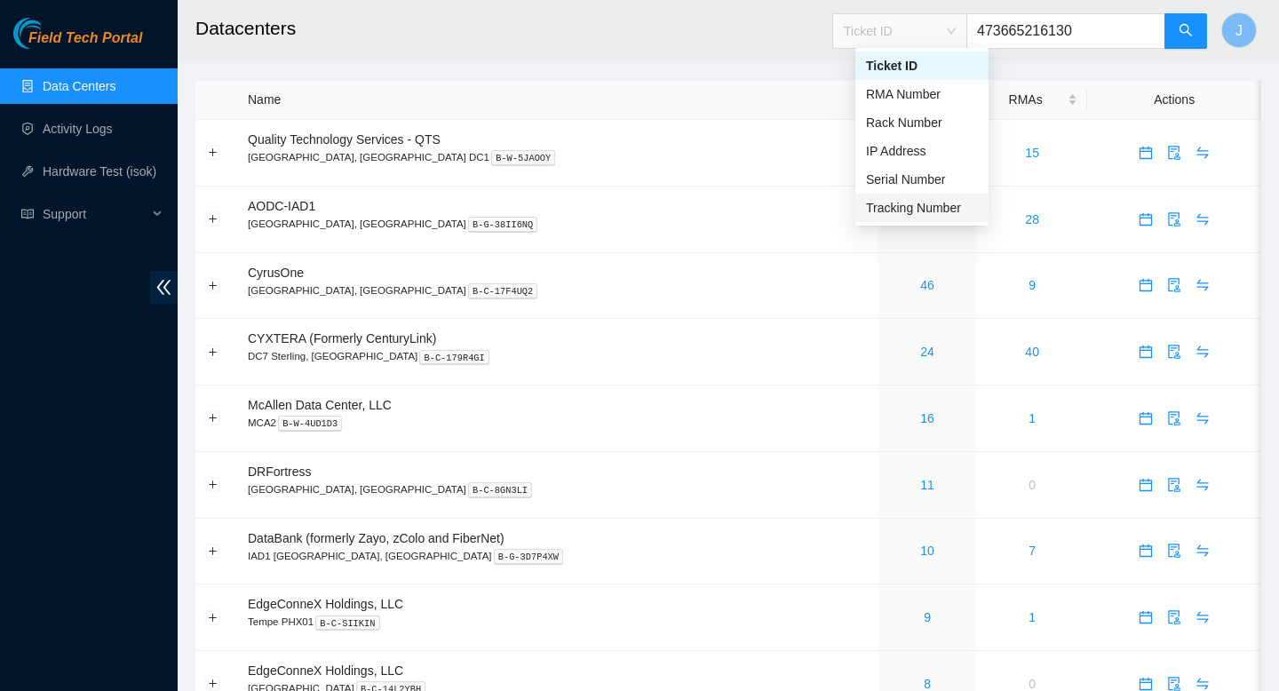
click at [913, 207] on div "Tracking Number" at bounding box center [922, 208] width 112 height 20
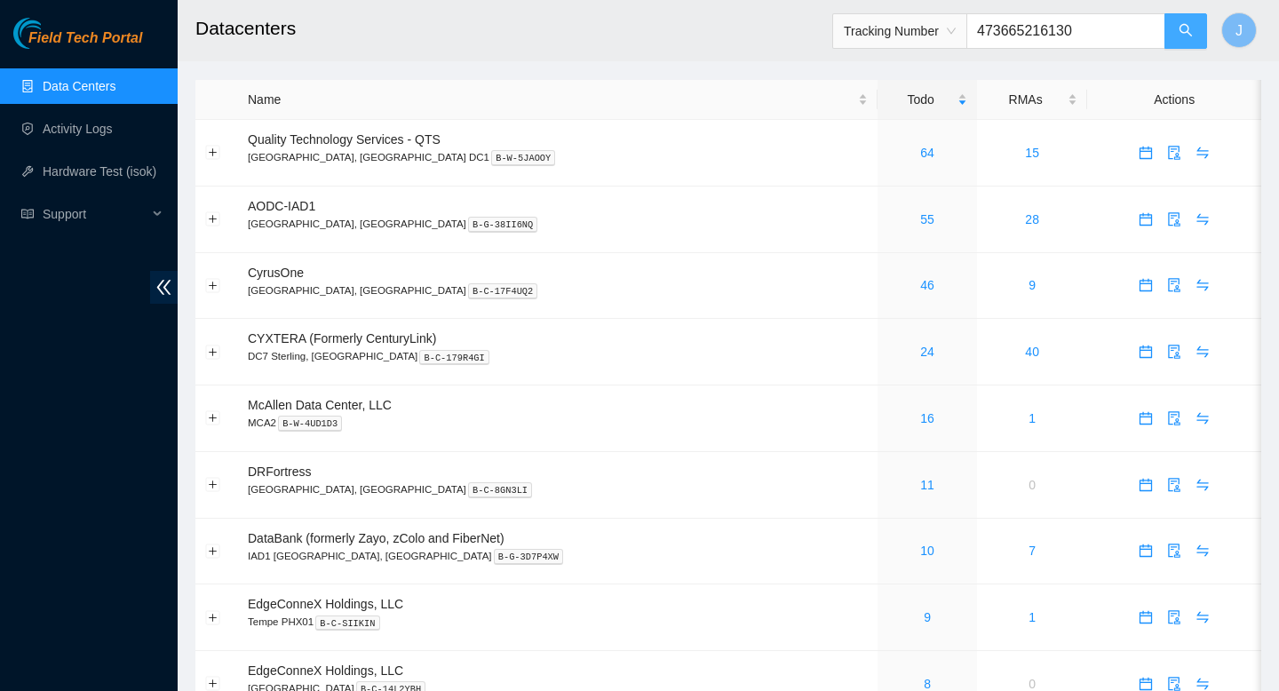
click at [1182, 25] on icon "search" at bounding box center [1186, 30] width 14 height 14
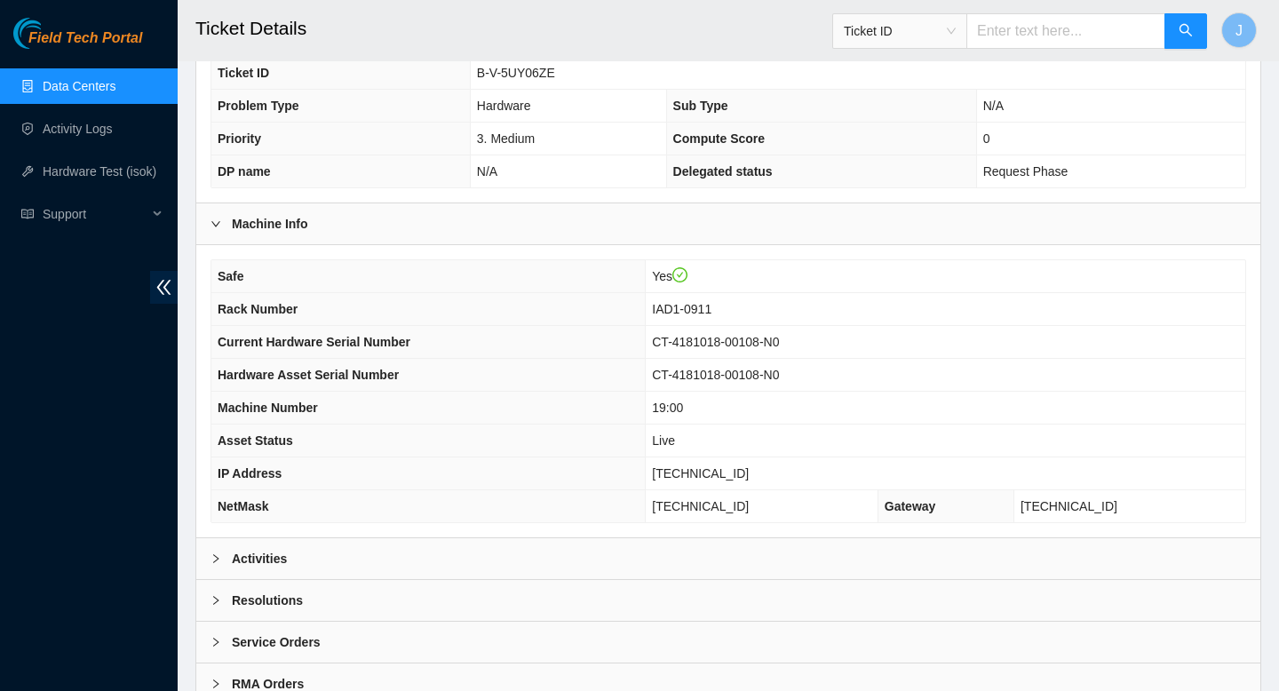
scroll to position [514, 0]
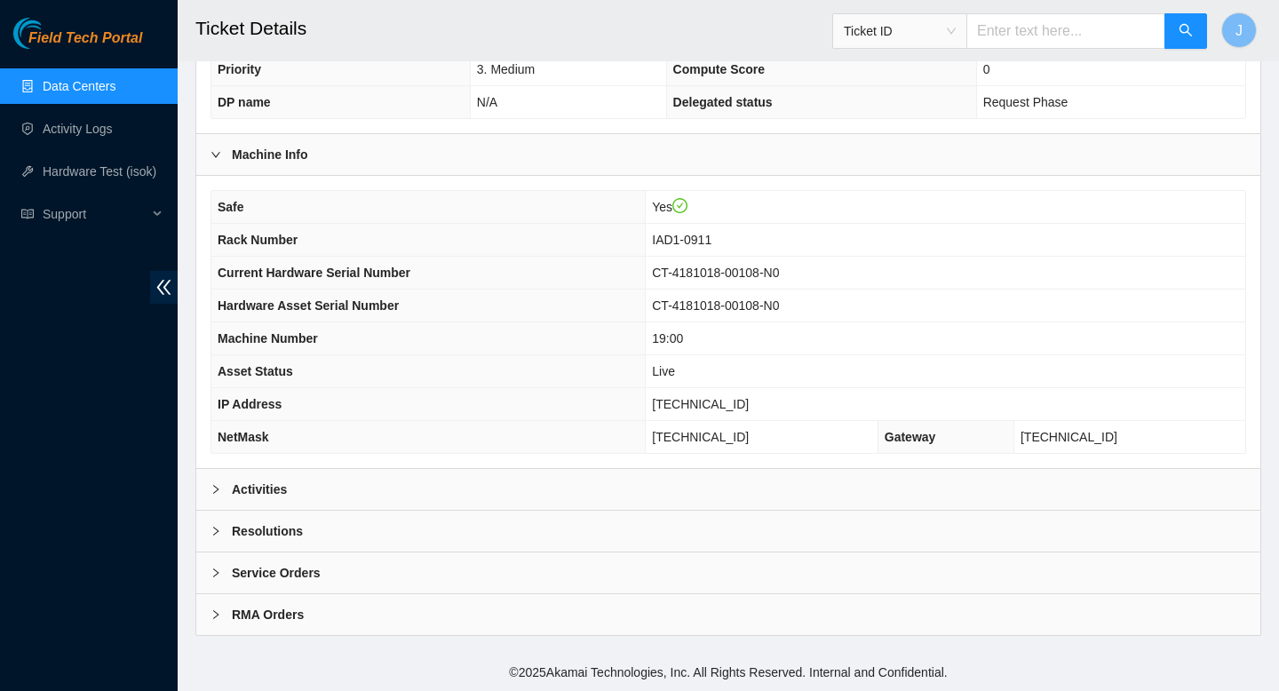
click at [1061, 28] on input "text" at bounding box center [1065, 31] width 199 height 36
paste input "473665216130"
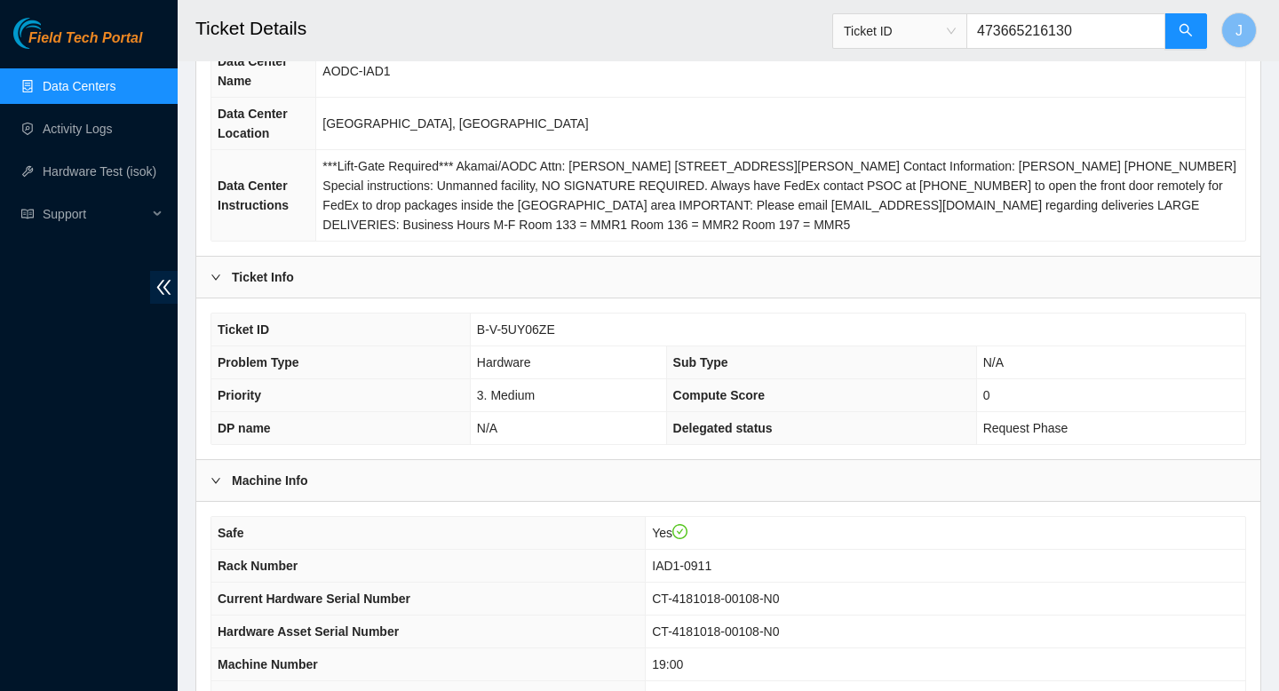
scroll to position [363, 0]
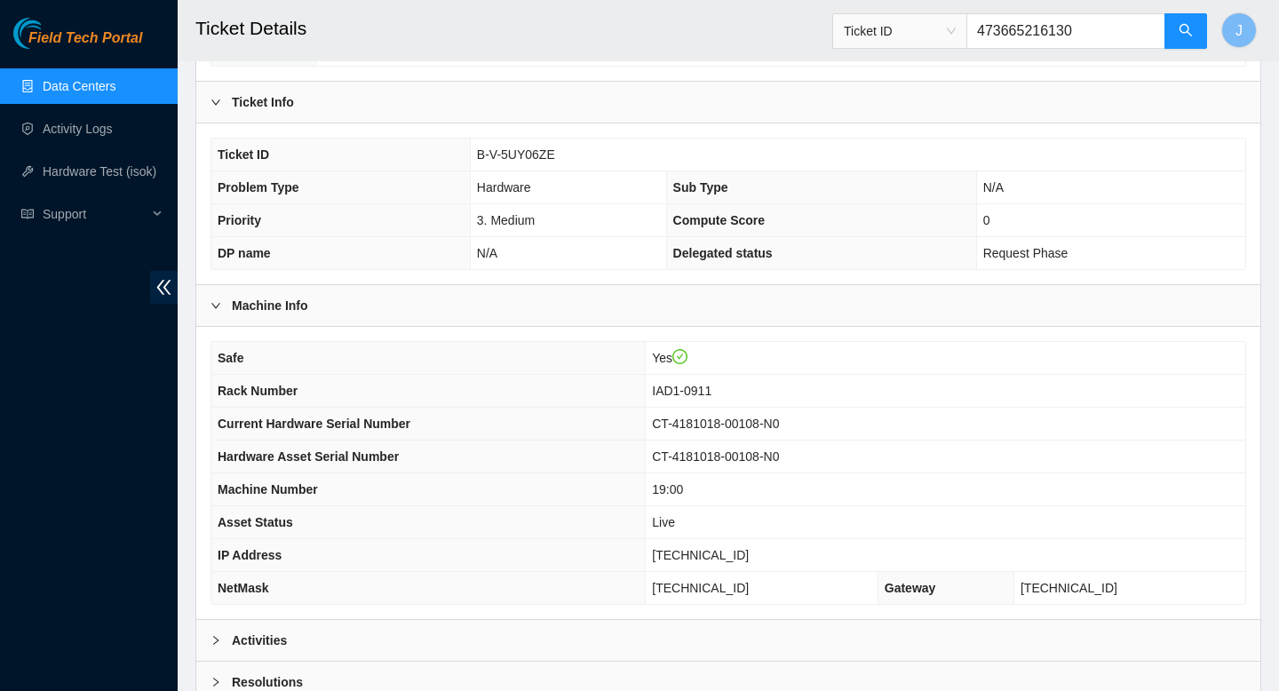
drag, startPoint x: 1068, startPoint y: 32, endPoint x: 1034, endPoint y: 37, distance: 34.2
click at [1034, 37] on input "473665216130" at bounding box center [1065, 31] width 199 height 36
type input "473670046130"
click at [1188, 32] on icon "search" at bounding box center [1186, 30] width 14 height 14
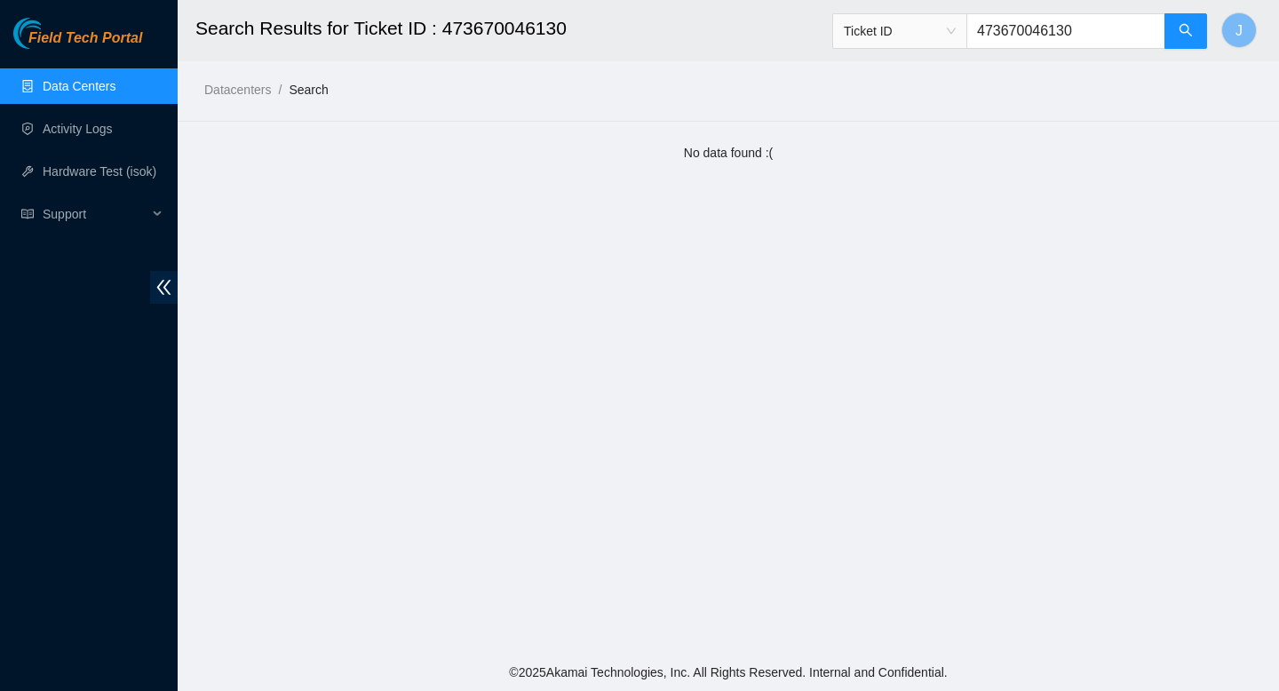
drag, startPoint x: 1036, startPoint y: 32, endPoint x: 1009, endPoint y: 28, distance: 26.9
click at [1009, 28] on input "473670046130" at bounding box center [1065, 31] width 199 height 36
type input "463470046130"
click at [107, 91] on link "Data Centers" at bounding box center [79, 86] width 73 height 14
